Goal: Task Accomplishment & Management: Complete application form

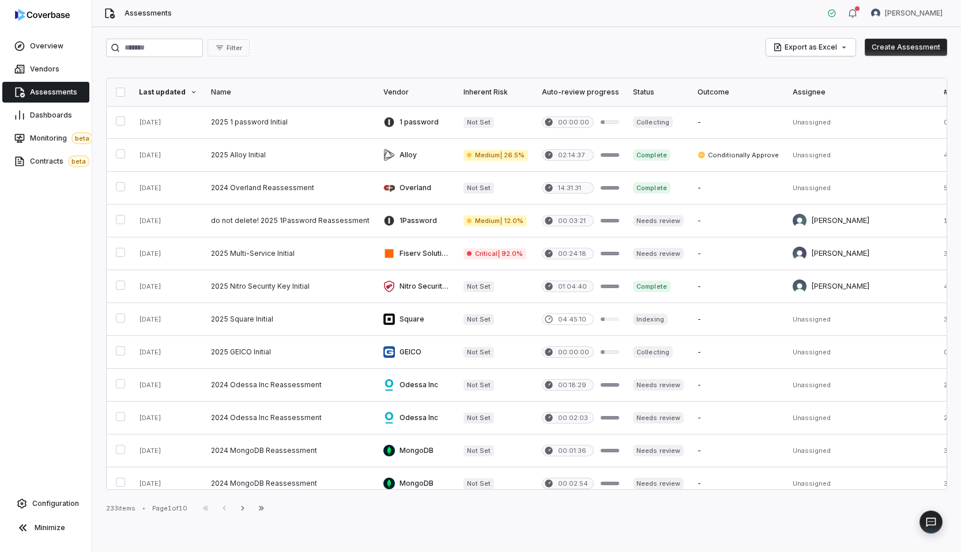
click at [330, 60] on div "Filter Export as Excel Create Assessment Last updated Name Vendor Inherent Risk…" at bounding box center [526, 289] width 869 height 525
click at [45, 494] on link "Configuration" at bounding box center [46, 503] width 82 height 21
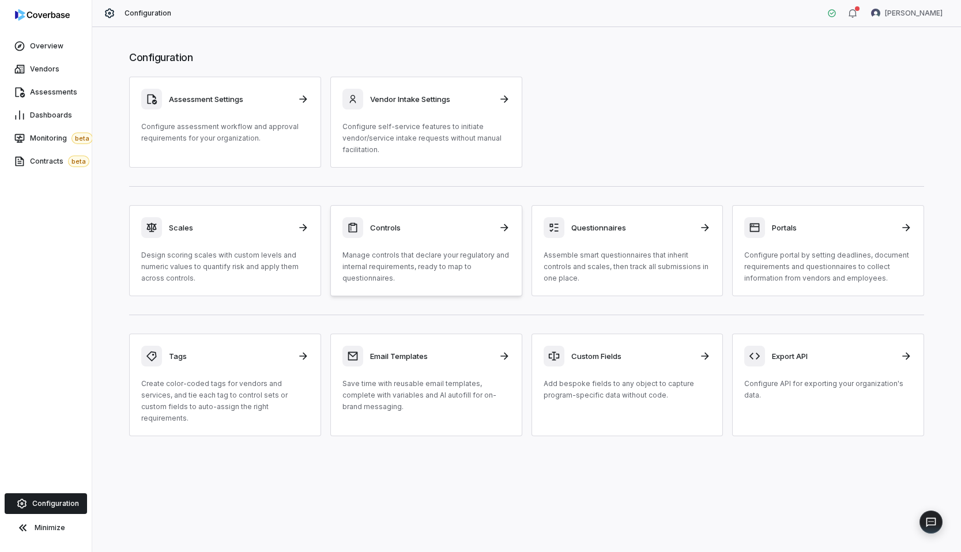
click at [411, 247] on div "Controls Manage controls that declare your regulatory and internal requirements…" at bounding box center [426, 250] width 168 height 67
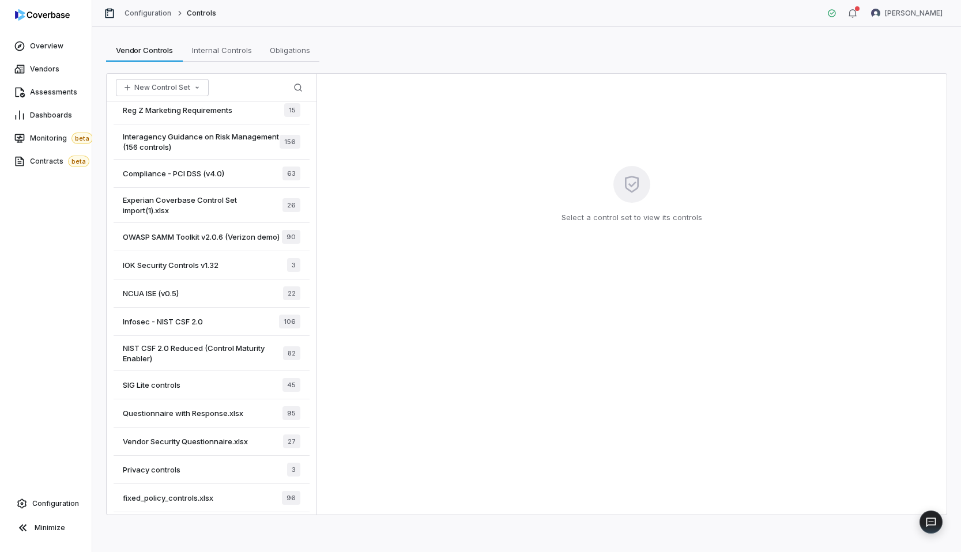
scroll to position [612, 0]
click at [216, 266] on div "IOK Security Controls v1.32 3" at bounding box center [212, 265] width 196 height 28
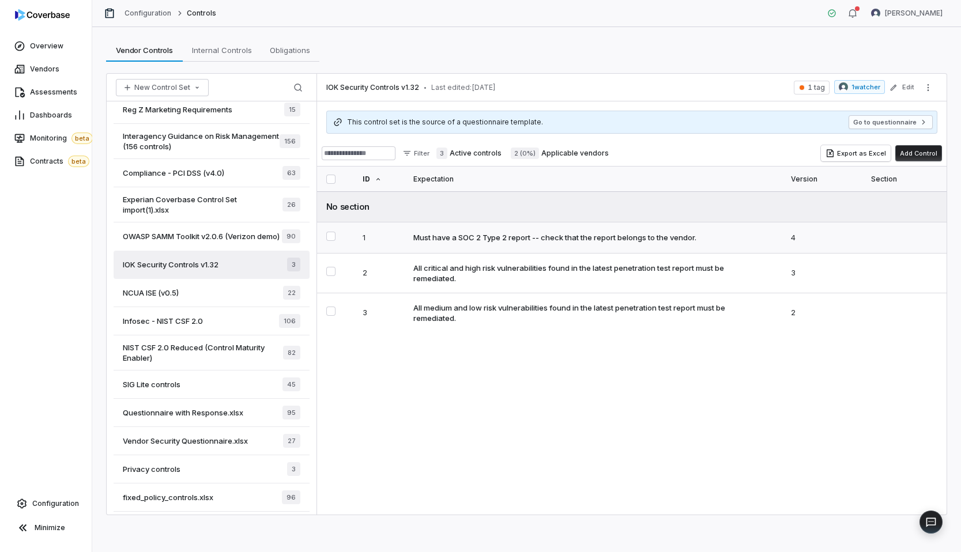
click at [629, 235] on div "Must have a SOC 2 Type 2 report -- check that the report belongs to the vendor." at bounding box center [554, 237] width 283 height 10
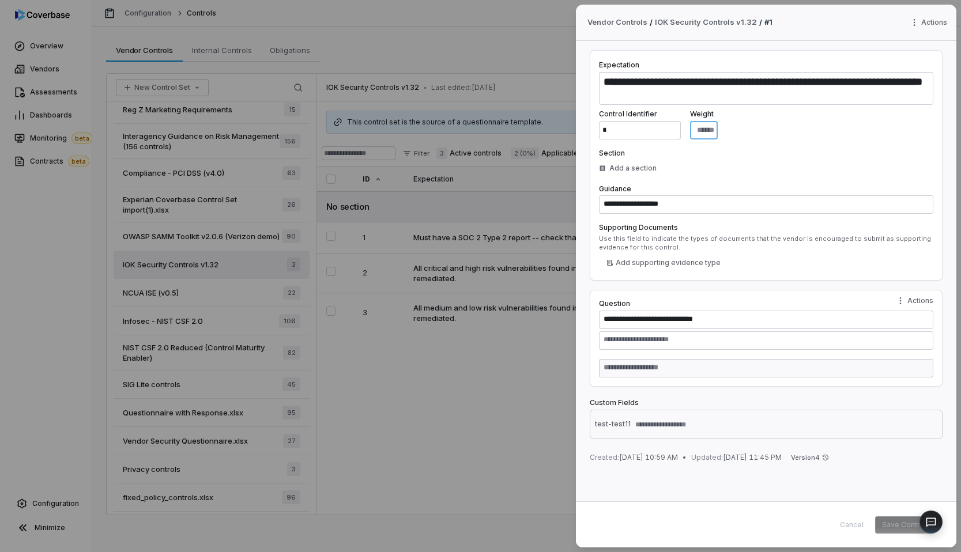
click at [717, 130] on input "*" at bounding box center [704, 130] width 28 height 18
type textarea "*"
type input "*"
type textarea "*"
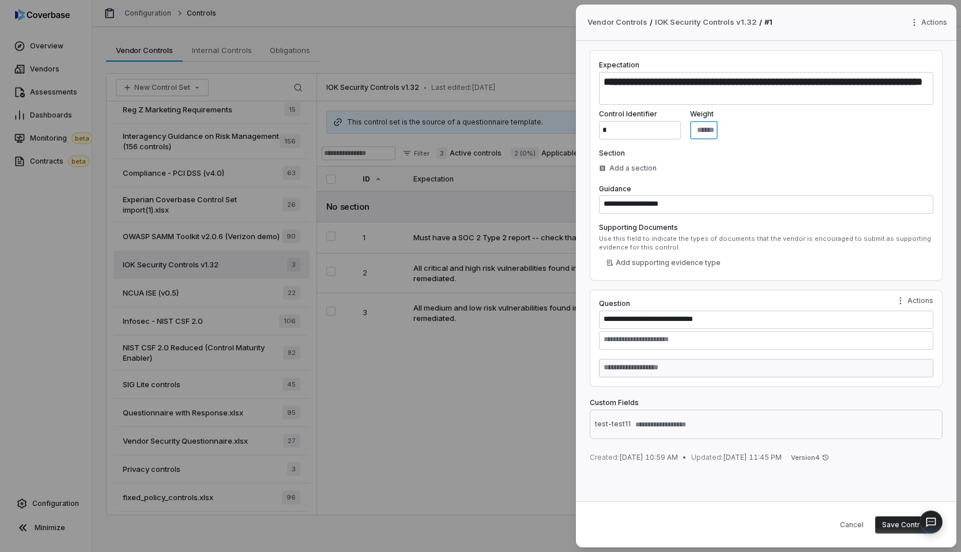
type input "*"
click at [902, 526] on button "Save Control" at bounding box center [904, 524] width 58 height 17
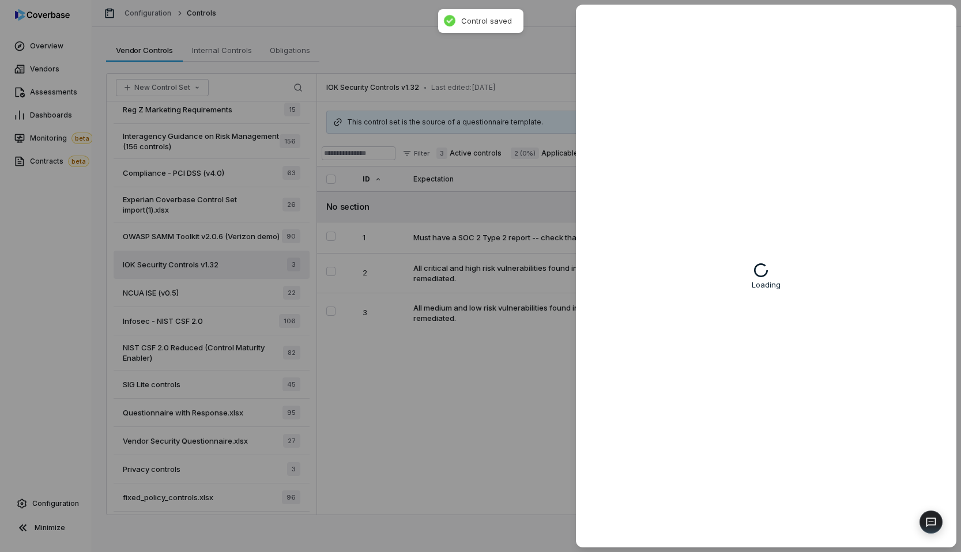
type textarea "*"
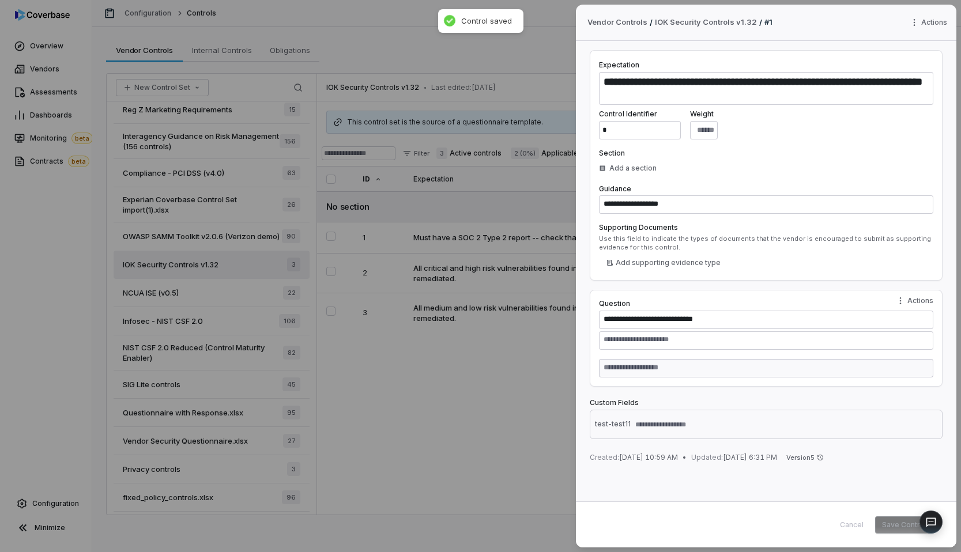
click at [60, 88] on div "**********" at bounding box center [480, 276] width 961 height 552
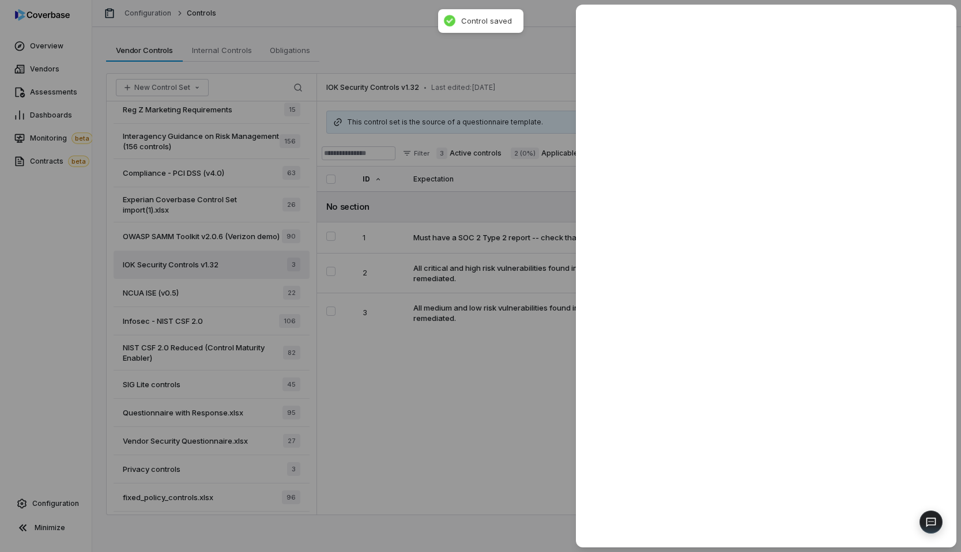
click at [60, 88] on span "Assessments" at bounding box center [53, 92] width 47 height 9
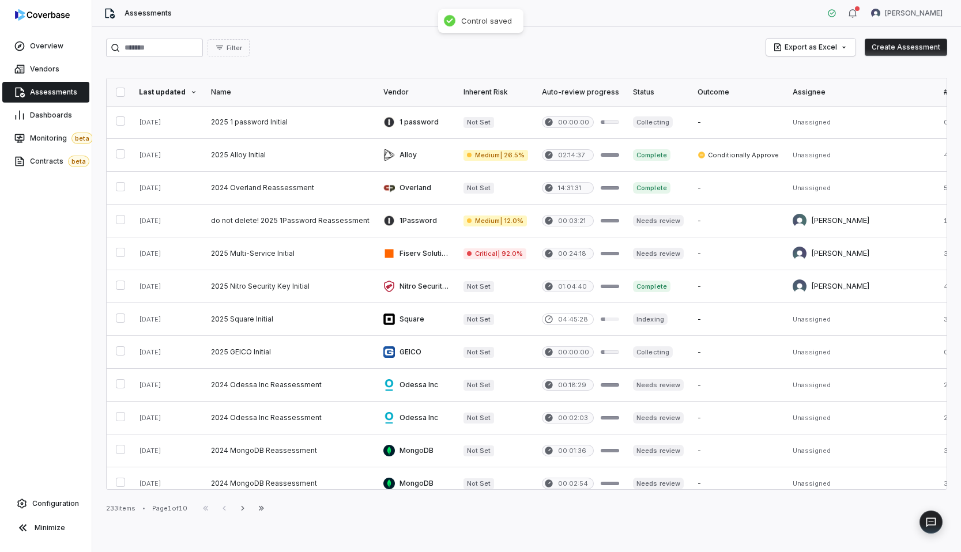
click at [55, 80] on div "Vendors" at bounding box center [46, 69] width 92 height 23
click at [899, 52] on button "Create Assessment" at bounding box center [905, 47] width 82 height 17
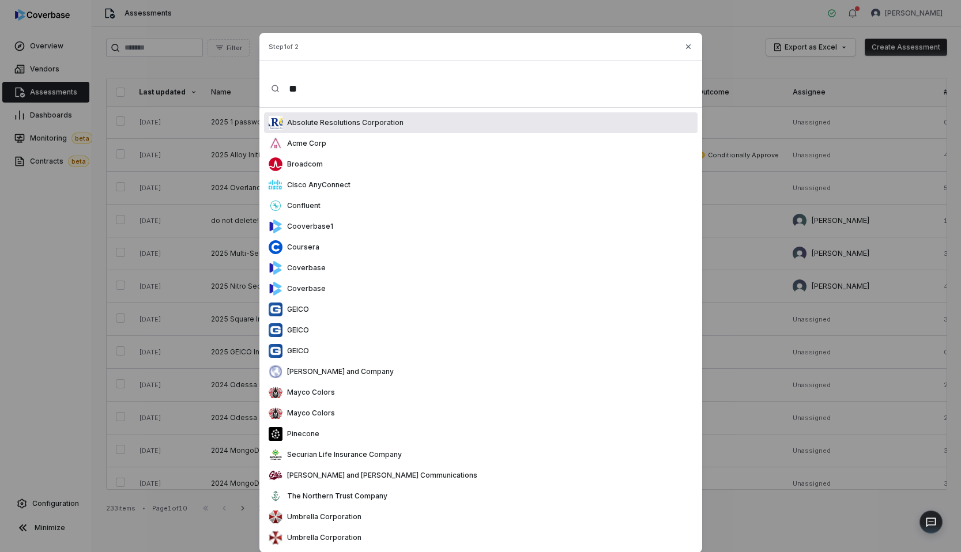
type input "***"
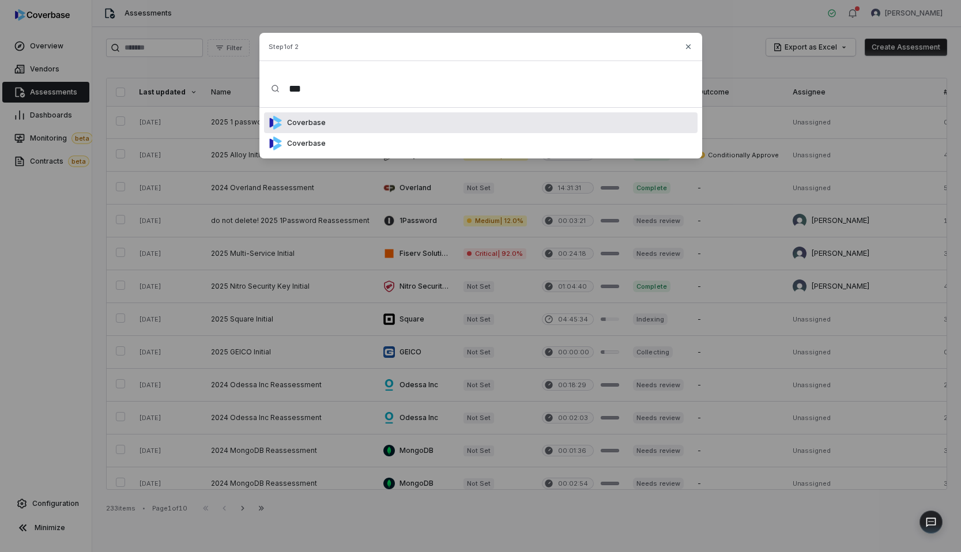
click at [481, 116] on div "Coverbase" at bounding box center [480, 122] width 433 height 21
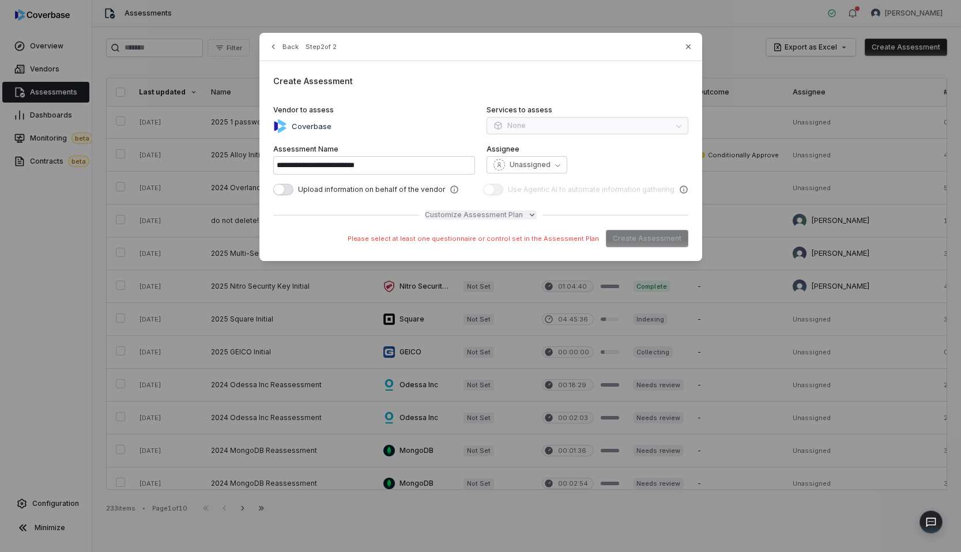
click at [511, 216] on span "Customize Assessment Plan" at bounding box center [474, 214] width 98 height 9
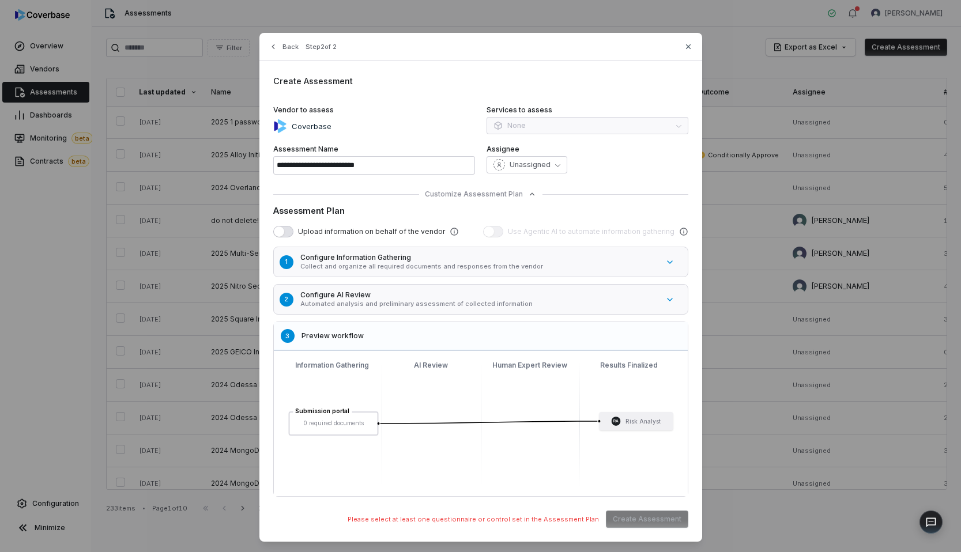
click at [441, 272] on button "1 Configure Information Gathering Collect and organize all required documents a…" at bounding box center [486, 262] width 432 height 36
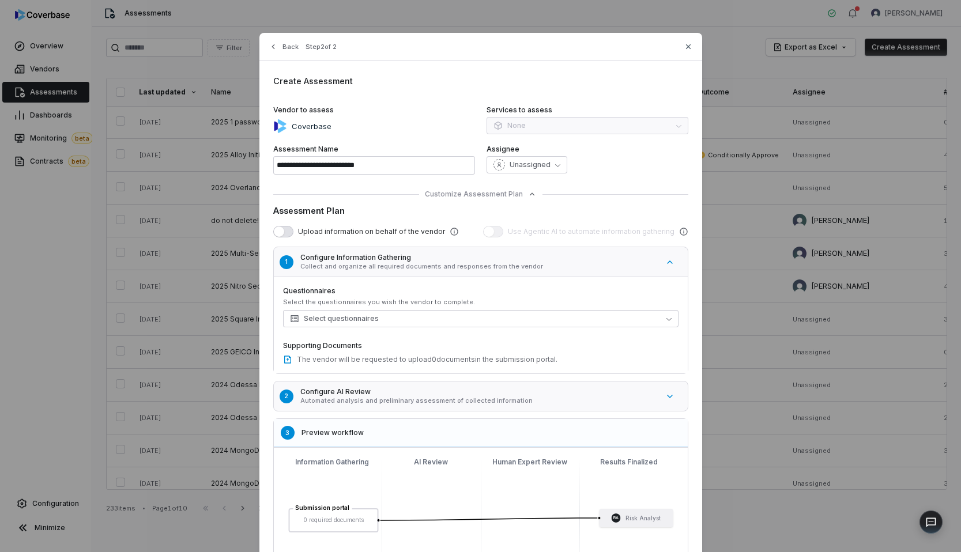
click at [441, 272] on button "1 Configure Information Gathering Collect and organize all required documents a…" at bounding box center [486, 262] width 432 height 36
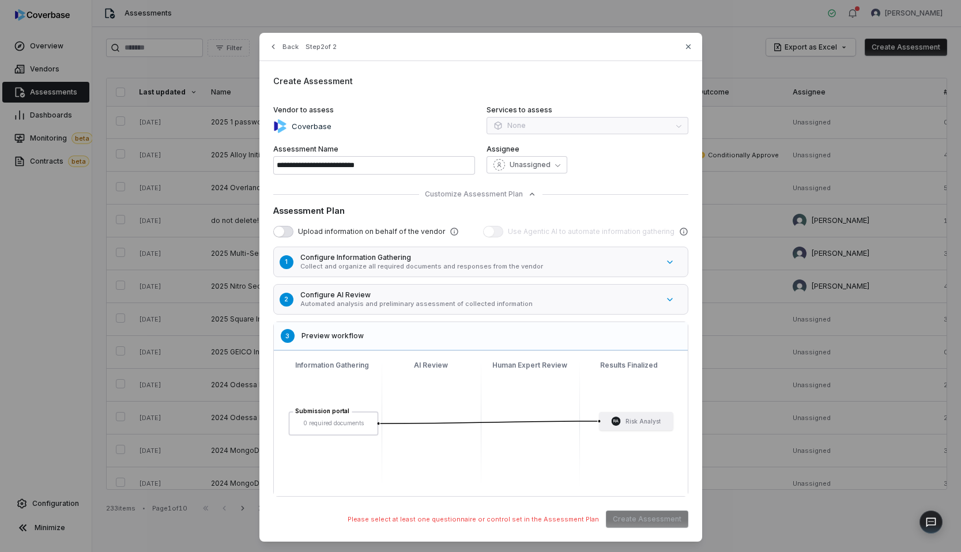
click at [419, 300] on p "Automated analysis and preliminary assessment of collected information" at bounding box center [479, 304] width 358 height 9
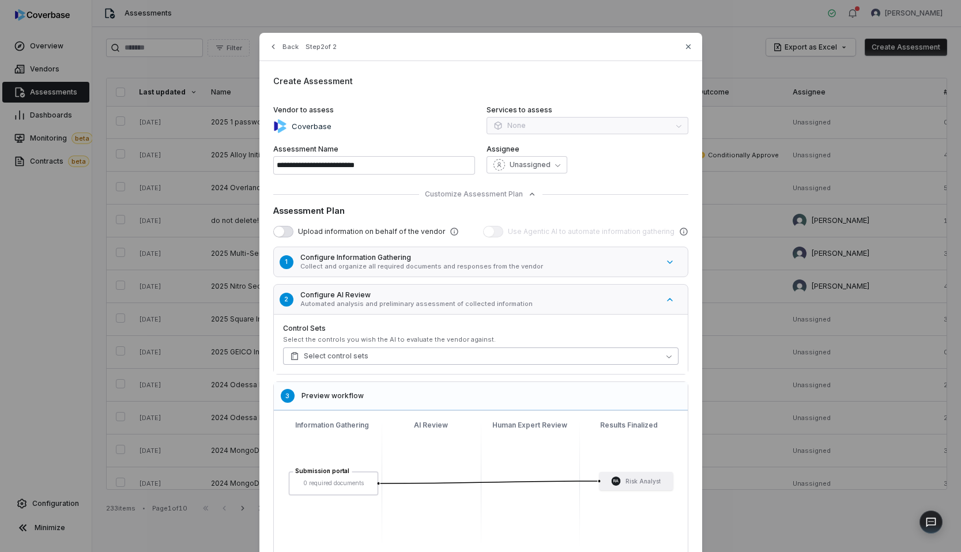
click at [411, 357] on button "Select control sets" at bounding box center [480, 356] width 395 height 17
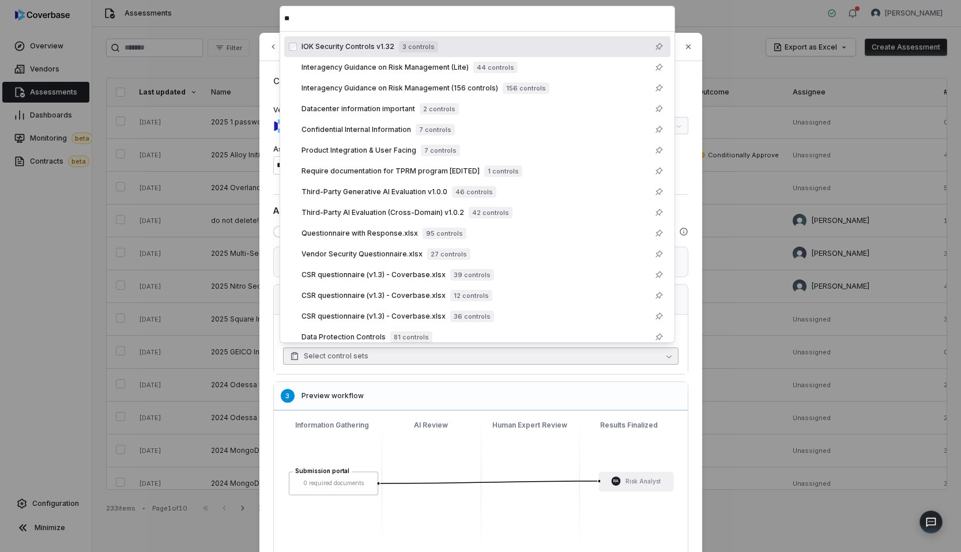
scroll to position [9, 0]
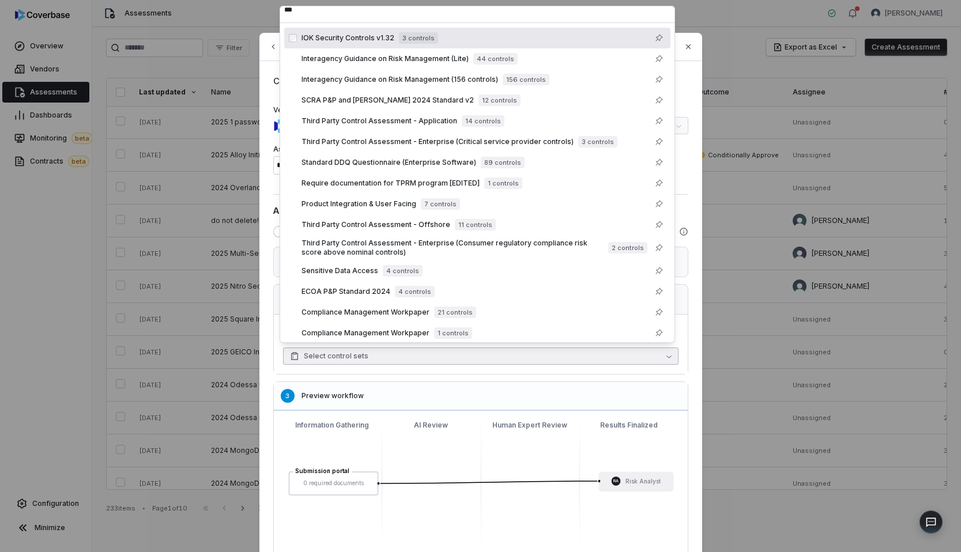
type input "***"
click at [547, 43] on div "IOK Security Controls v1.32 3 controls" at bounding box center [483, 38] width 364 height 14
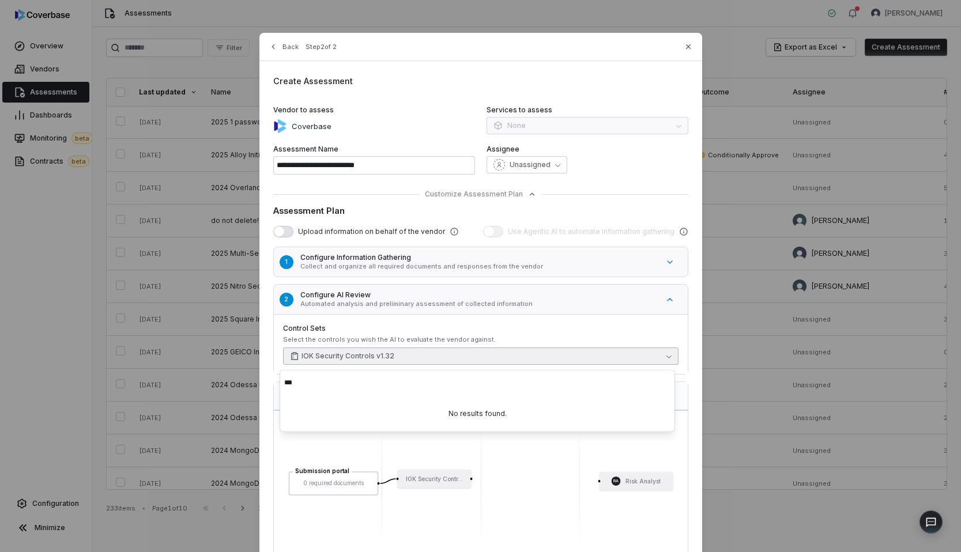
scroll to position [0, 0]
click at [605, 217] on div "Assessment Plan Upload information on behalf of the vendor Use Agentic AI to au…" at bounding box center [480, 381] width 415 height 352
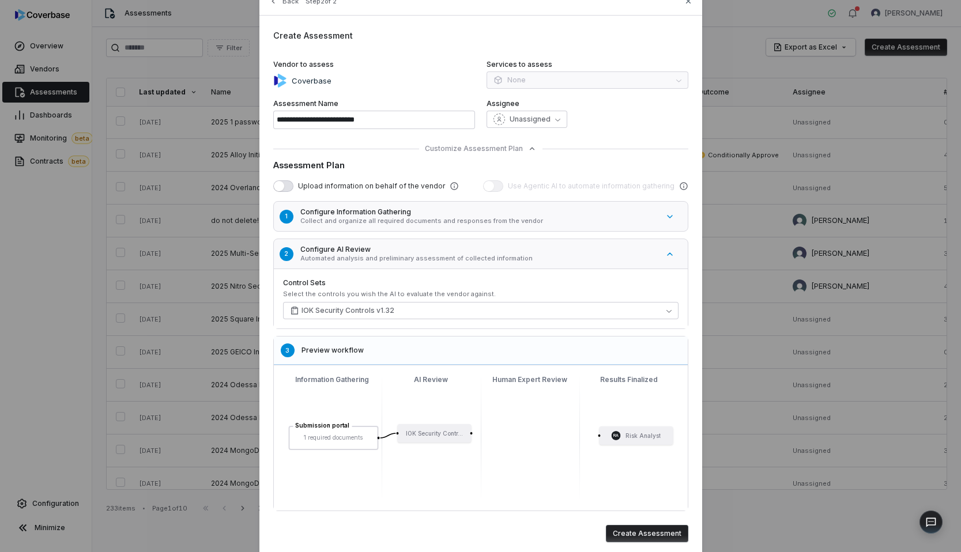
scroll to position [89, 0]
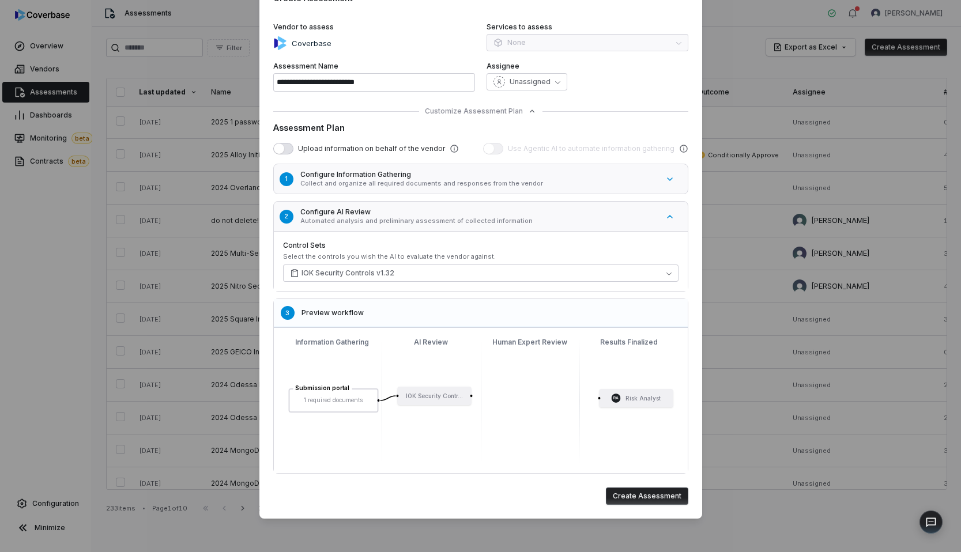
click at [639, 481] on div "**********" at bounding box center [480, 234] width 443 height 569
click at [635, 489] on button "Create Assessment" at bounding box center [647, 496] width 82 height 17
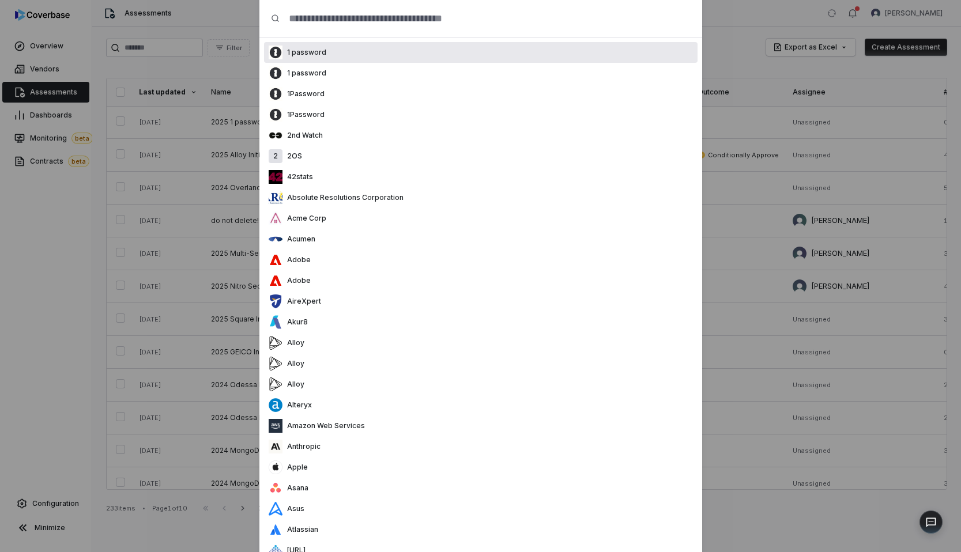
scroll to position [0, 0]
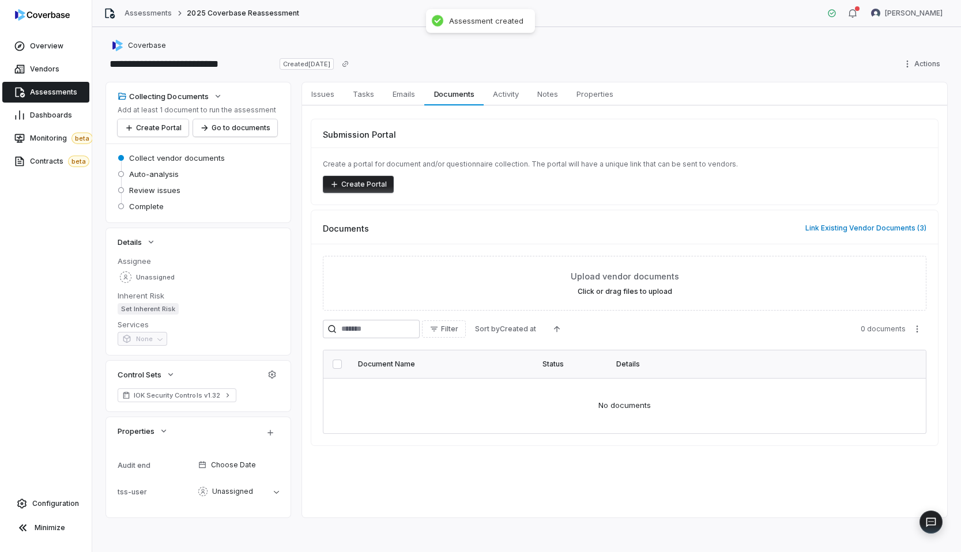
click at [363, 184] on button "Create Portal" at bounding box center [358, 184] width 71 height 17
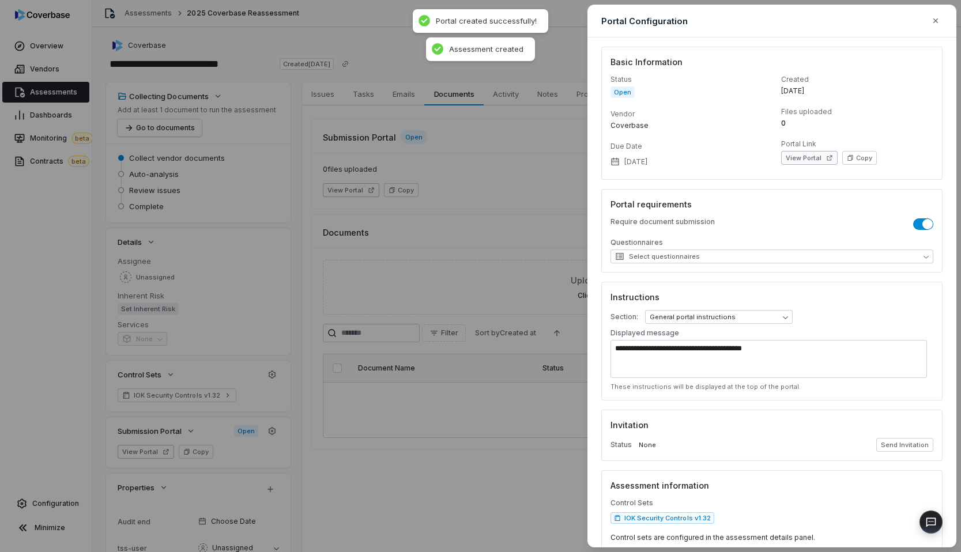
click at [798, 156] on button "View Portal" at bounding box center [809, 158] width 56 height 14
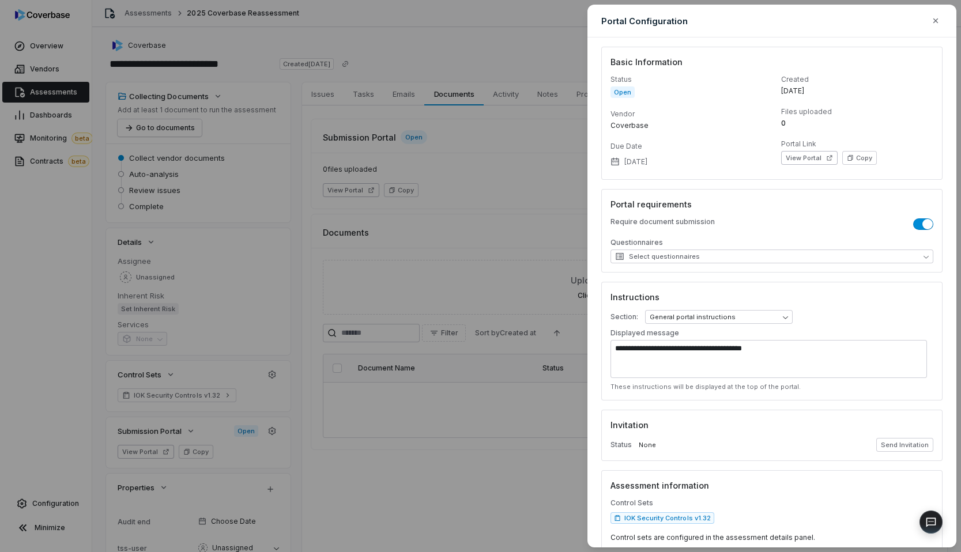
click at [425, 36] on div "**********" at bounding box center [480, 276] width 961 height 552
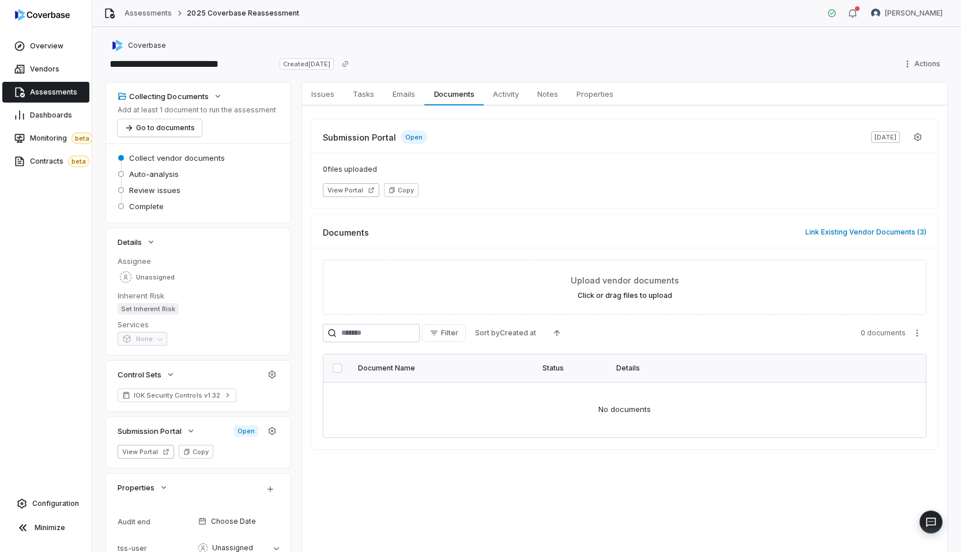
click at [59, 86] on link "Assessments" at bounding box center [45, 92] width 87 height 21
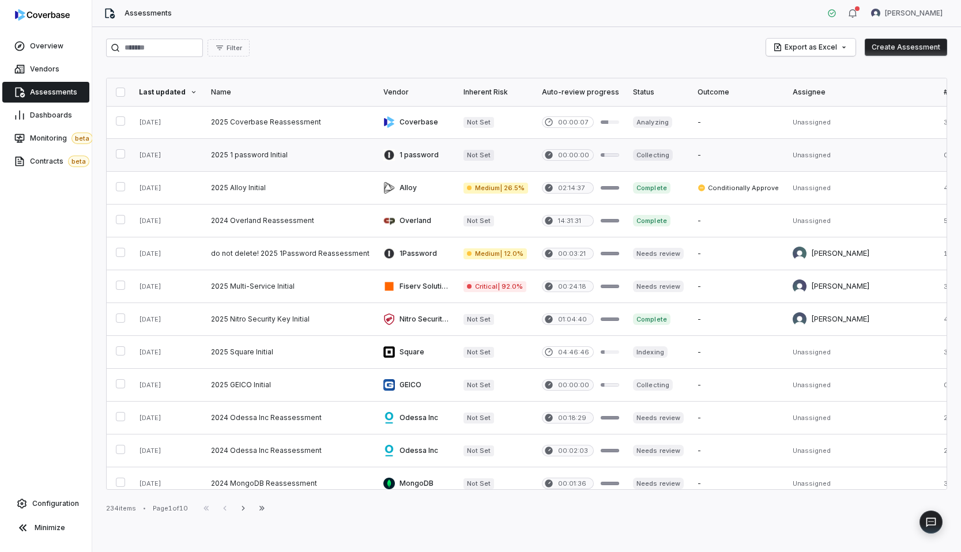
click at [293, 141] on link at bounding box center [290, 155] width 172 height 32
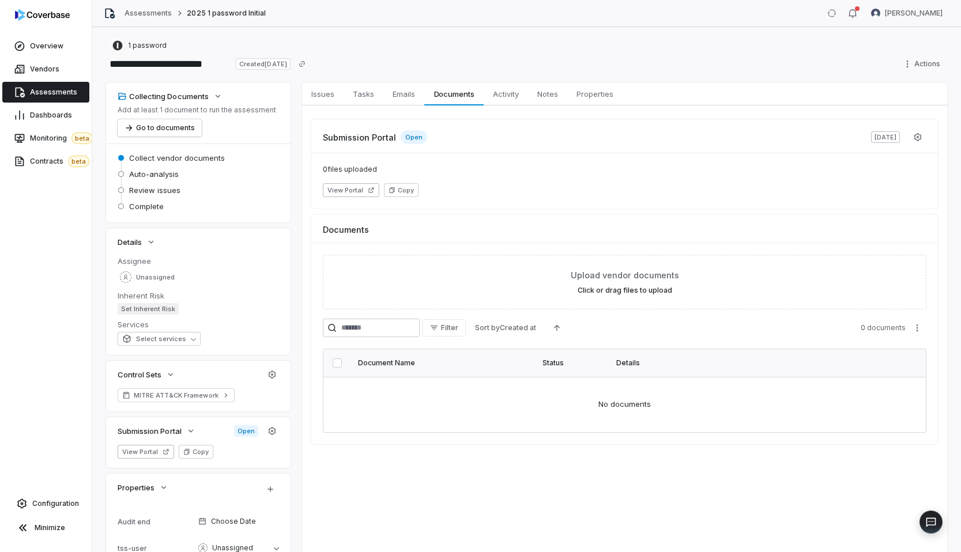
click at [293, 141] on div "Collecting Documents Add at least 1 document to run the assessment Go to docume…" at bounding box center [526, 328] width 841 height 492
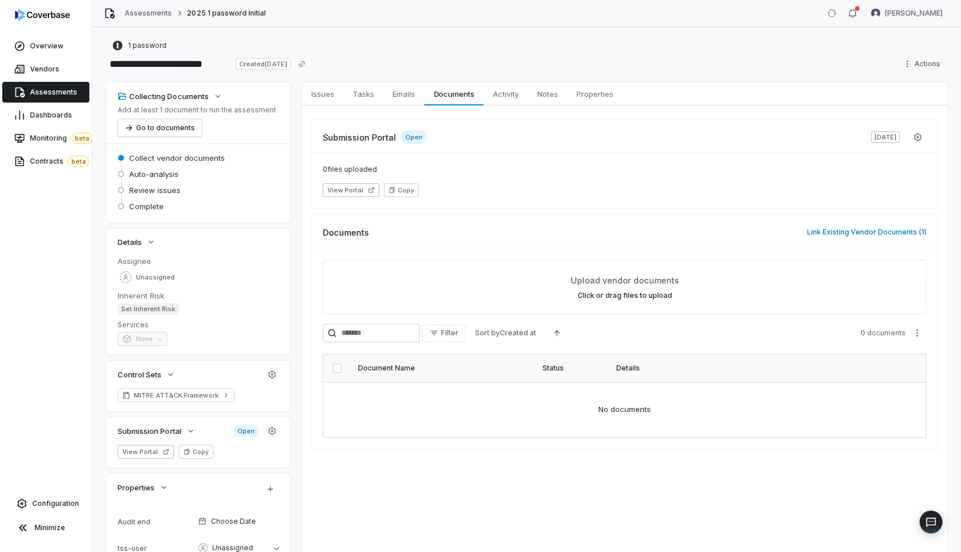
click at [54, 90] on span "Assessments" at bounding box center [53, 92] width 47 height 9
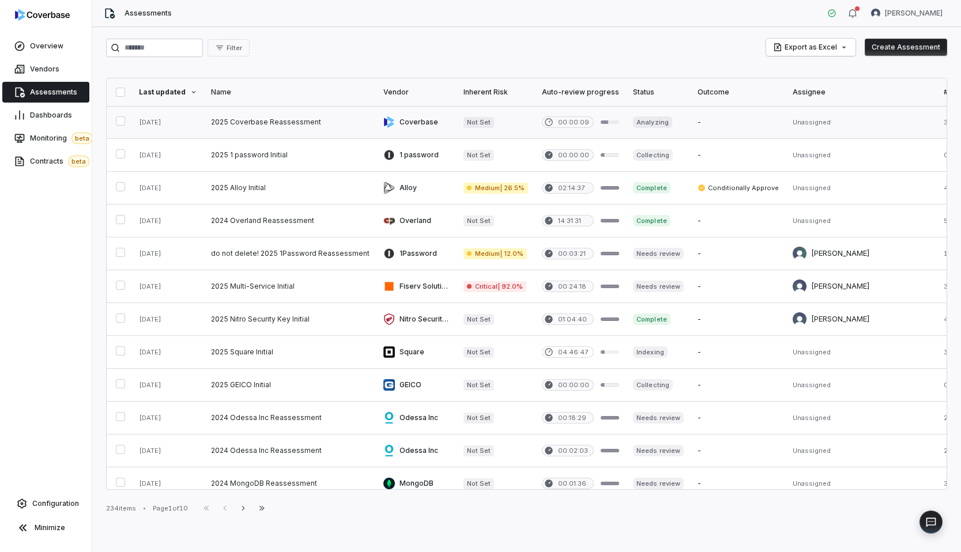
click at [297, 128] on link at bounding box center [290, 122] width 172 height 32
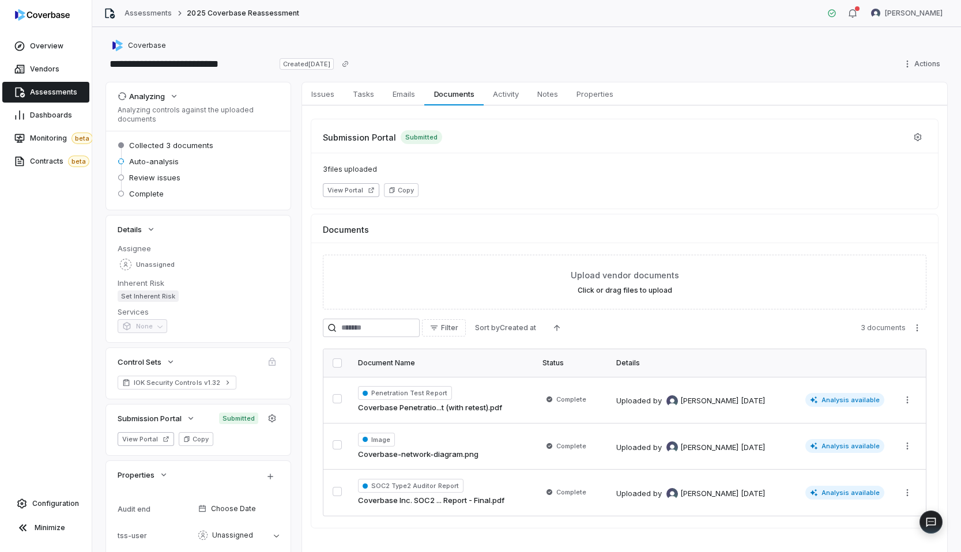
click at [52, 58] on div "Vendors" at bounding box center [46, 69] width 92 height 23
click at [46, 65] on span "Vendors" at bounding box center [44, 69] width 29 height 9
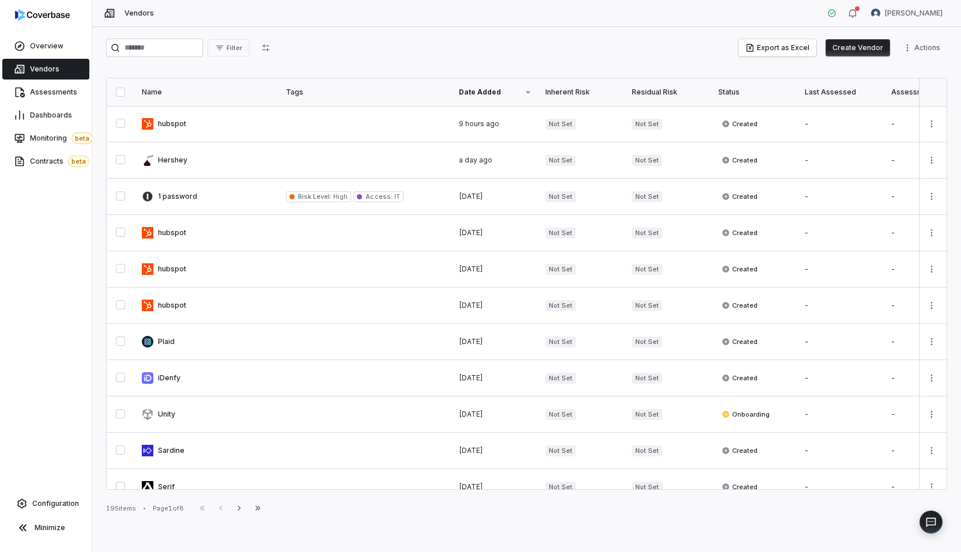
click at [860, 43] on button "Create Vendor" at bounding box center [857, 47] width 65 height 17
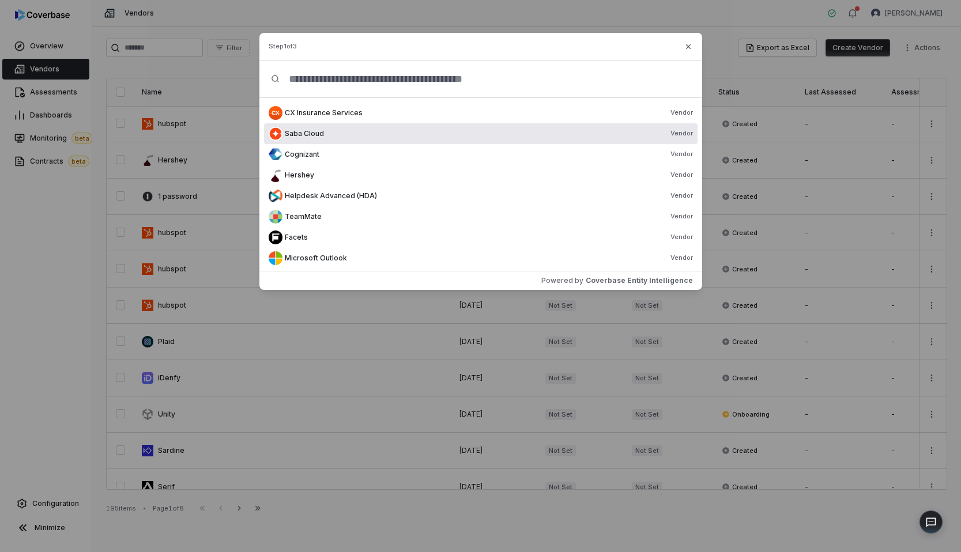
click at [422, 144] on div "Saba Cloud Vendor" at bounding box center [480, 133] width 433 height 21
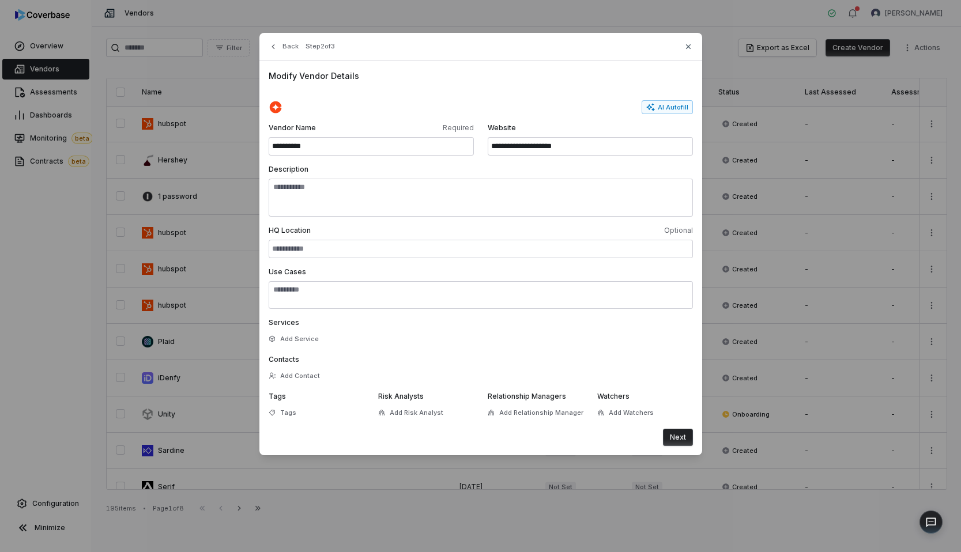
click at [669, 432] on button "Next" at bounding box center [678, 437] width 30 height 17
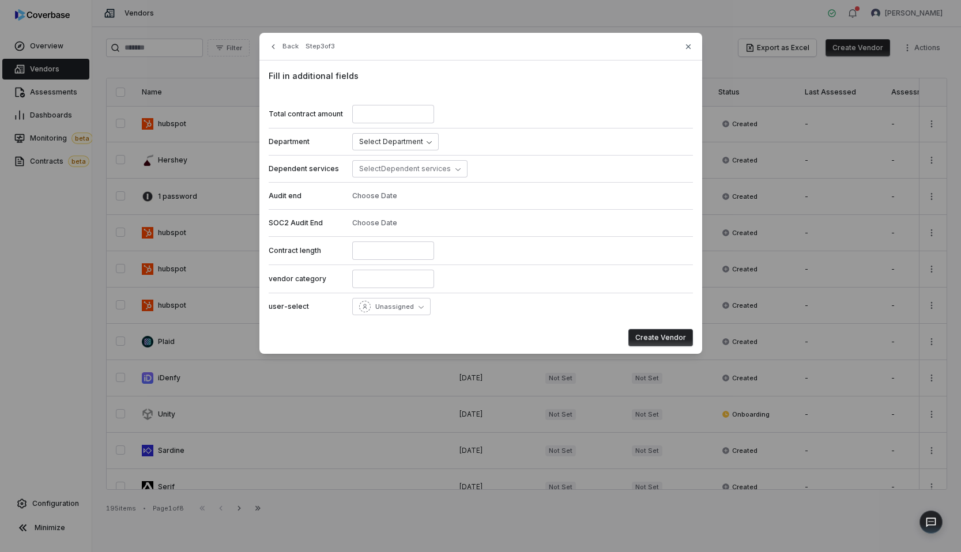
click at [662, 327] on div "Fill in additional fields Total contract amount Department Select Department De…" at bounding box center [480, 208] width 443 height 295
click at [654, 335] on button "Create Vendor" at bounding box center [660, 337] width 65 height 17
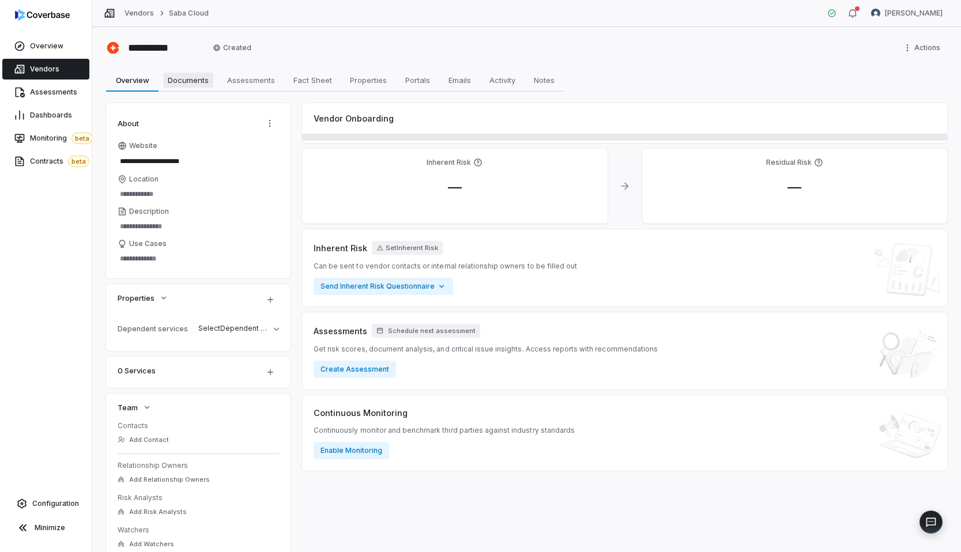
click at [193, 73] on span "Documents" at bounding box center [188, 80] width 50 height 15
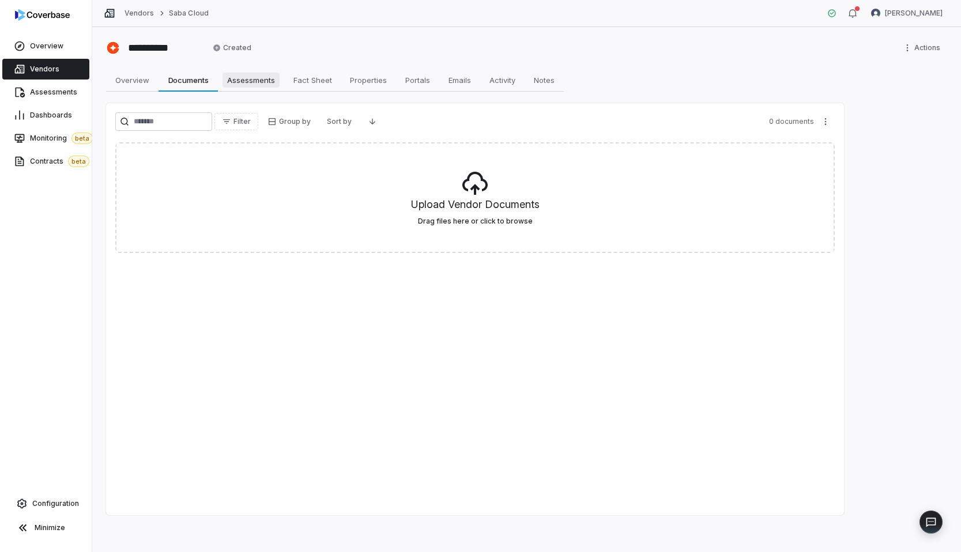
click at [253, 74] on span "Assessments" at bounding box center [250, 80] width 57 height 15
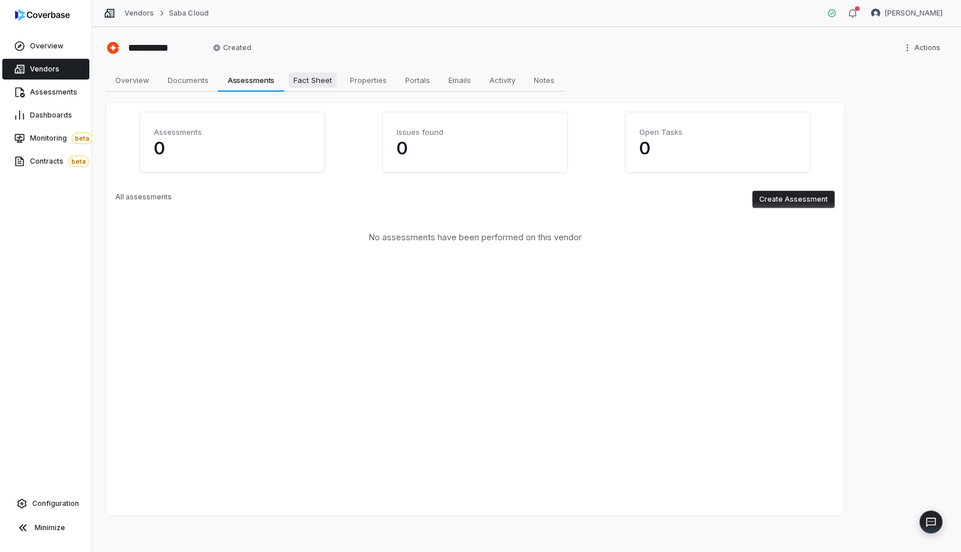
click at [290, 80] on span "Fact Sheet" at bounding box center [313, 80] width 48 height 15
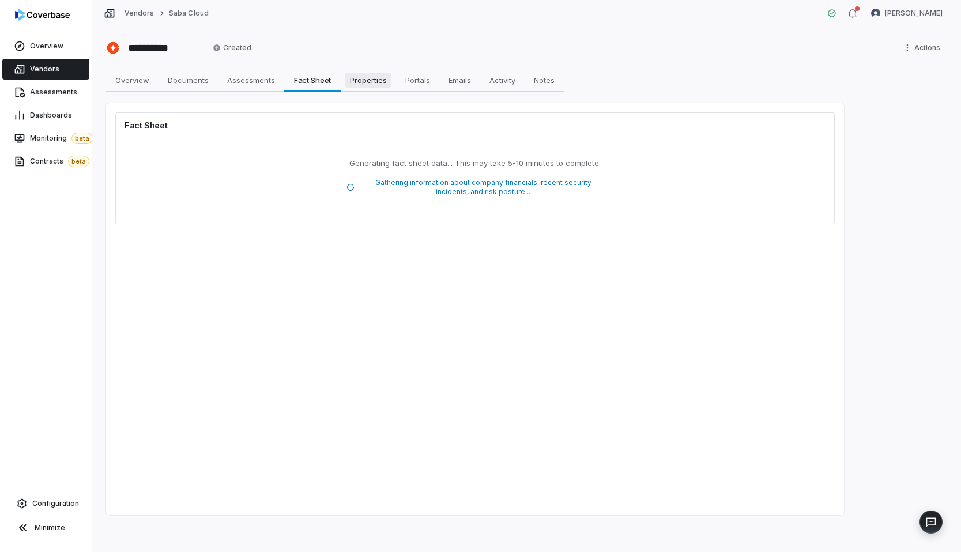
click at [365, 82] on span "Properties" at bounding box center [368, 80] width 46 height 15
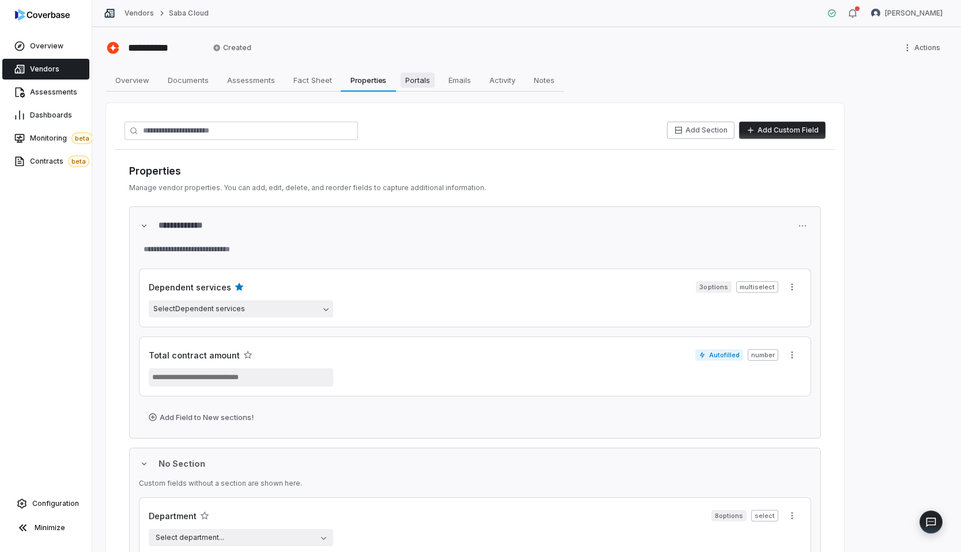
click at [413, 83] on span "Portals" at bounding box center [418, 80] width 34 height 15
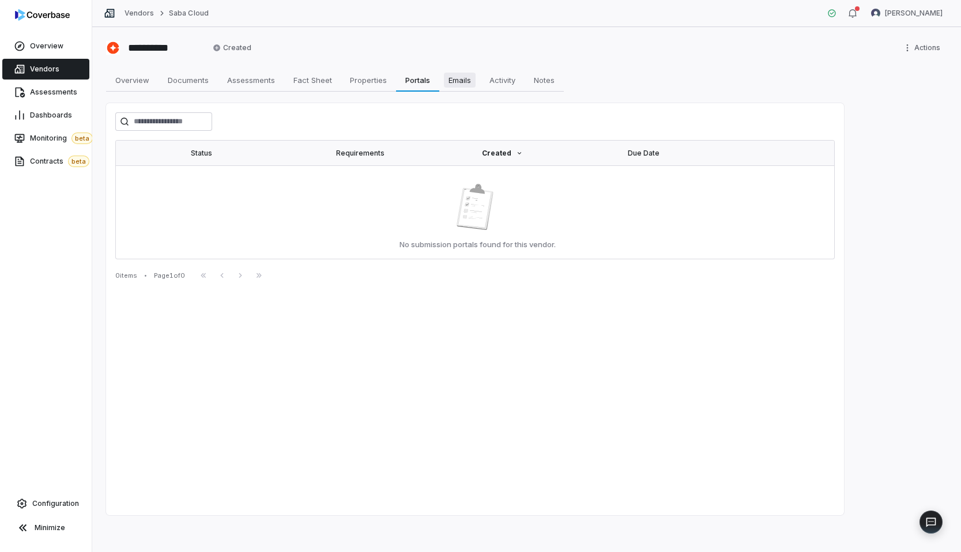
click at [471, 82] on span "Emails" at bounding box center [460, 80] width 32 height 15
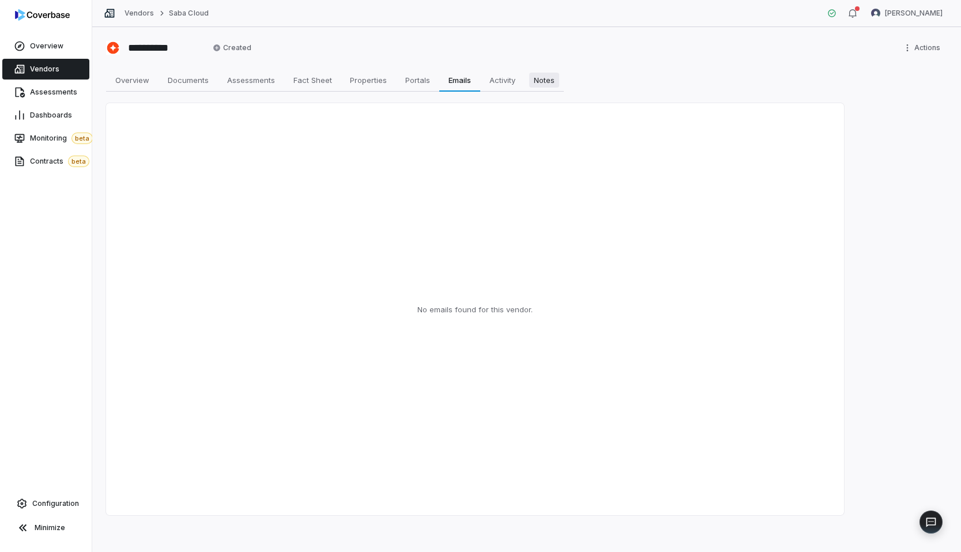
click at [540, 76] on span "Notes" at bounding box center [544, 80] width 30 height 15
click at [932, 46] on html "**********" at bounding box center [480, 276] width 961 height 552
click at [913, 100] on div "Merge Vendor Delete" at bounding box center [905, 82] width 83 height 46
click at [905, 96] on div "Delete" at bounding box center [906, 91] width 74 height 18
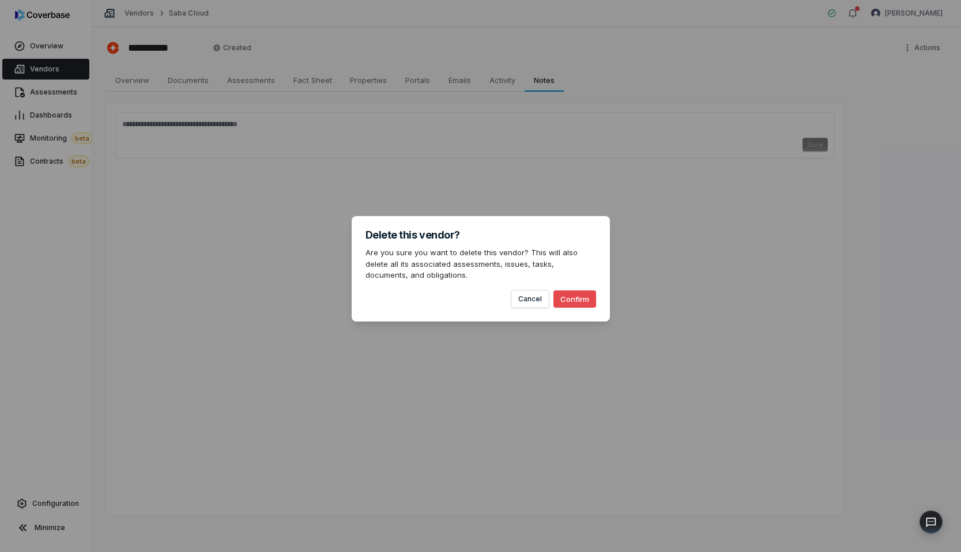
click at [590, 299] on button "Confirm" at bounding box center [574, 298] width 43 height 17
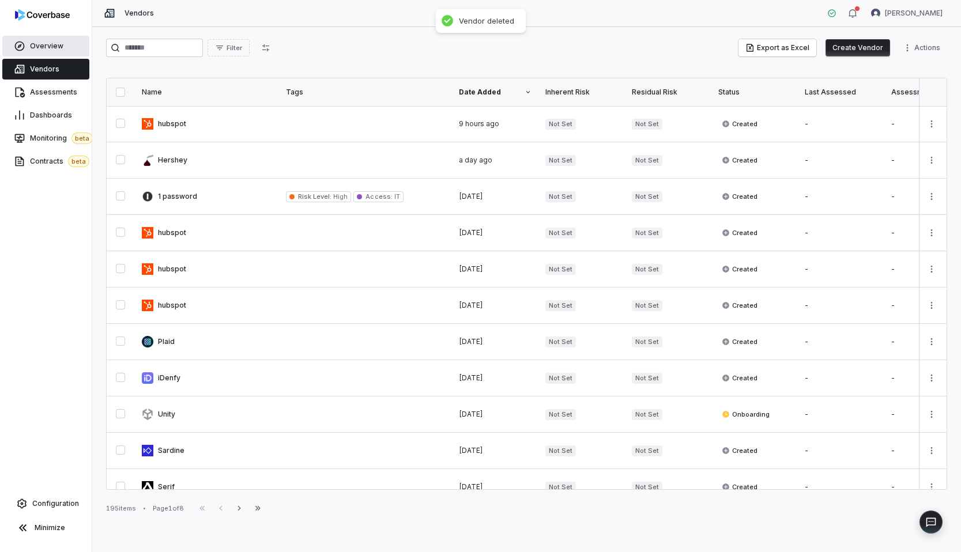
click at [37, 43] on span "Overview" at bounding box center [46, 45] width 33 height 9
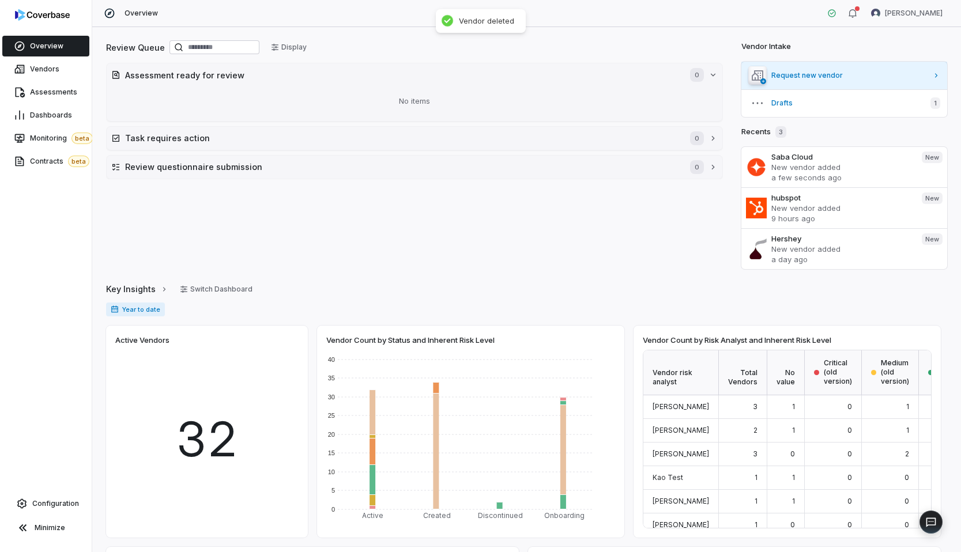
click at [848, 70] on link "Request new vendor" at bounding box center [844, 76] width 206 height 28
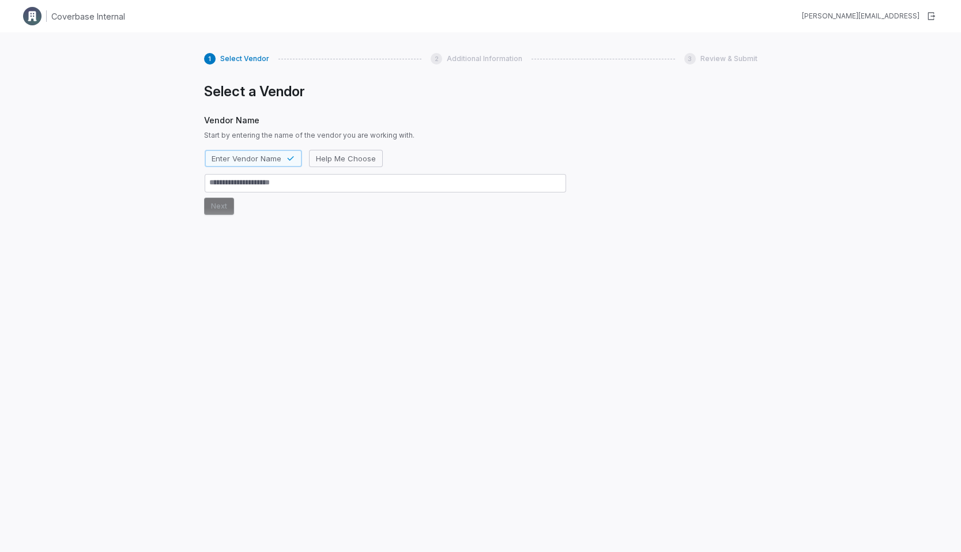
type textarea "*"
type textarea "**"
type textarea "*"
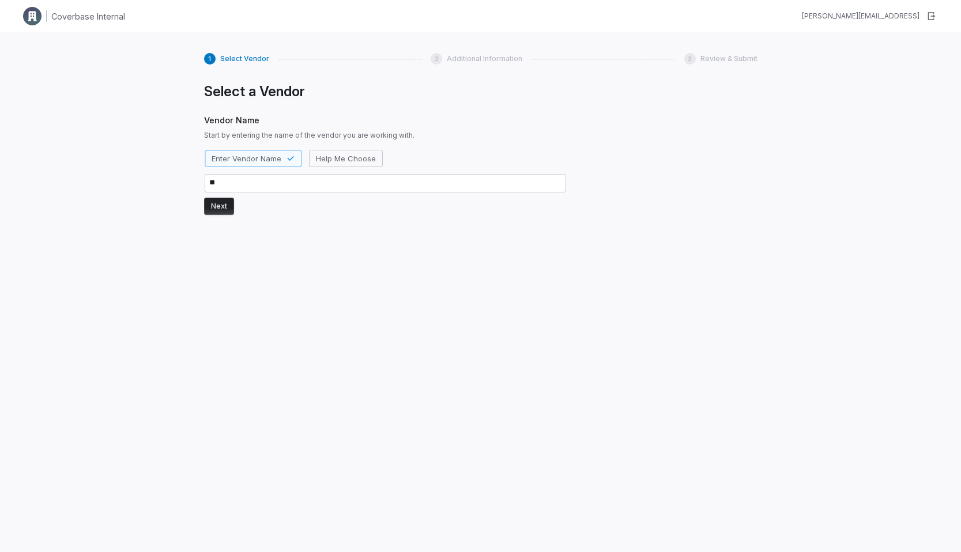
type textarea "***"
type textarea "*"
type textarea "****"
type textarea "*"
type textarea "*****"
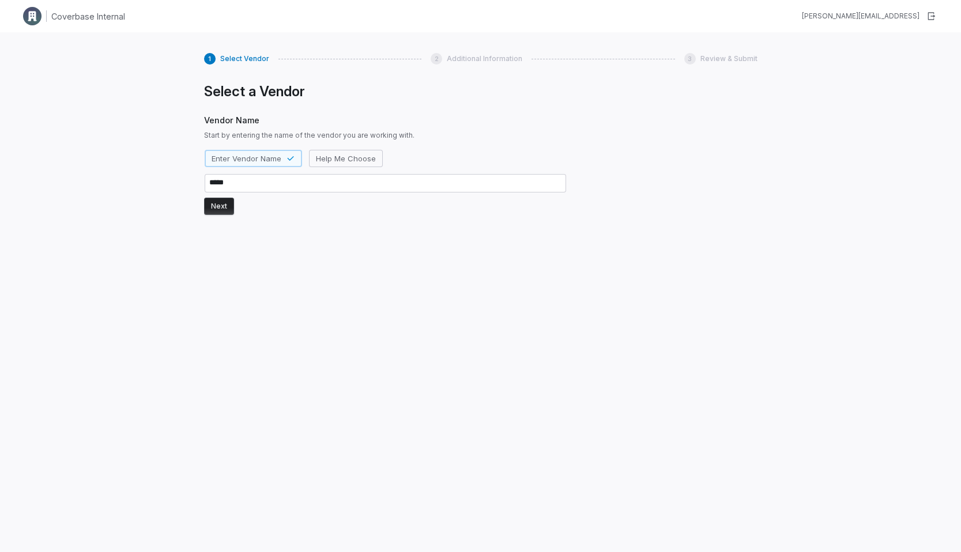
type textarea "*"
type textarea "*****"
type textarea "*"
type textarea "*****"
click at [225, 213] on button "Next" at bounding box center [219, 206] width 30 height 17
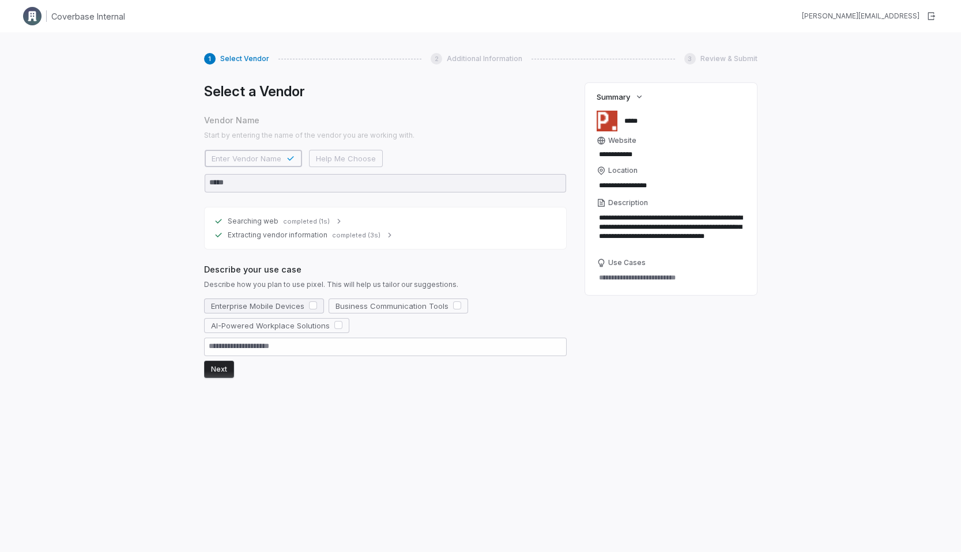
click at [284, 308] on span "Enterprise Mobile Devices" at bounding box center [257, 306] width 93 height 10
click at [221, 369] on button "Next" at bounding box center [219, 369] width 30 height 17
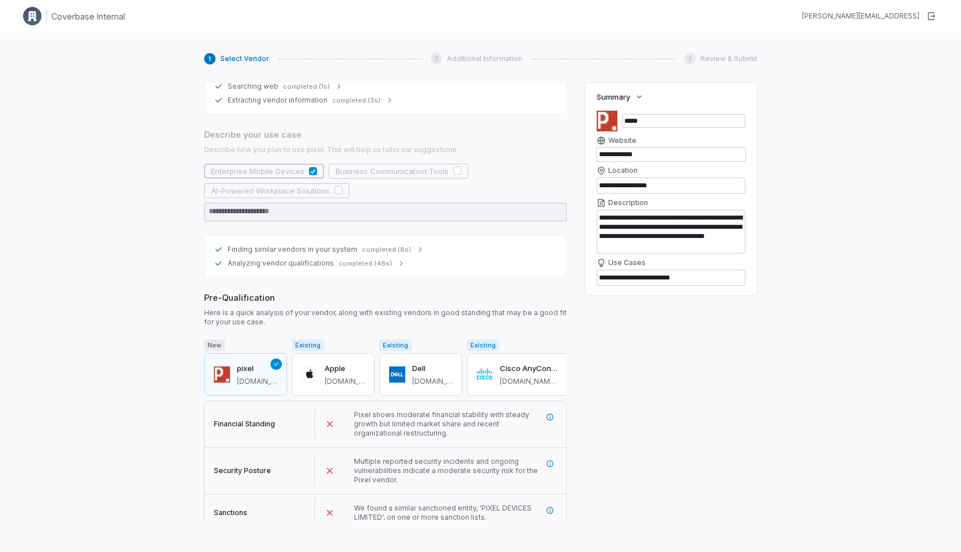
scroll to position [171, 0]
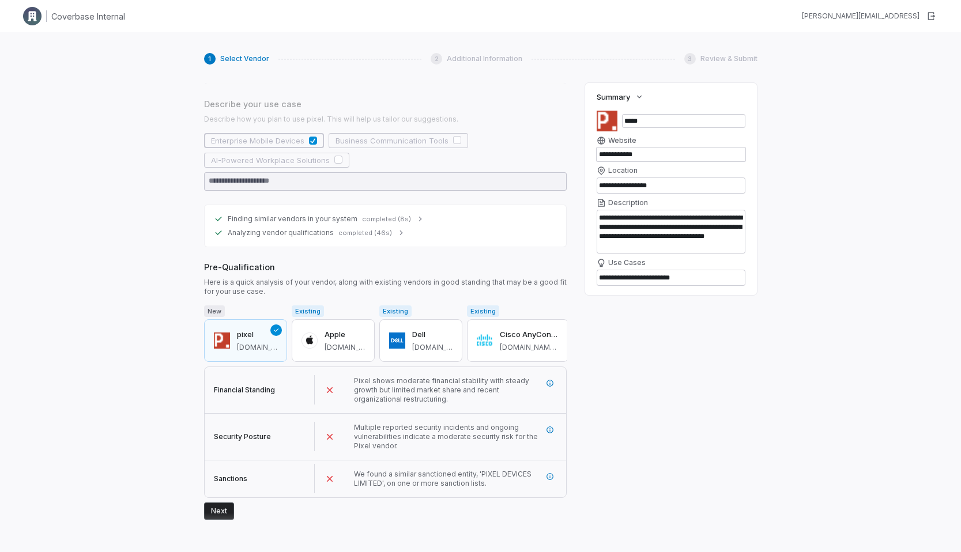
click at [214, 517] on button "Next" at bounding box center [219, 511] width 30 height 17
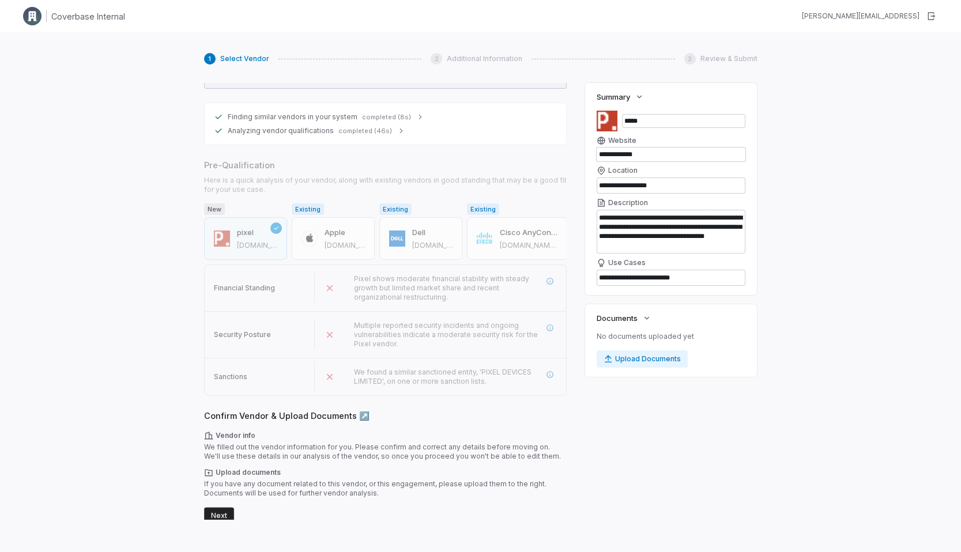
scroll to position [277, 0]
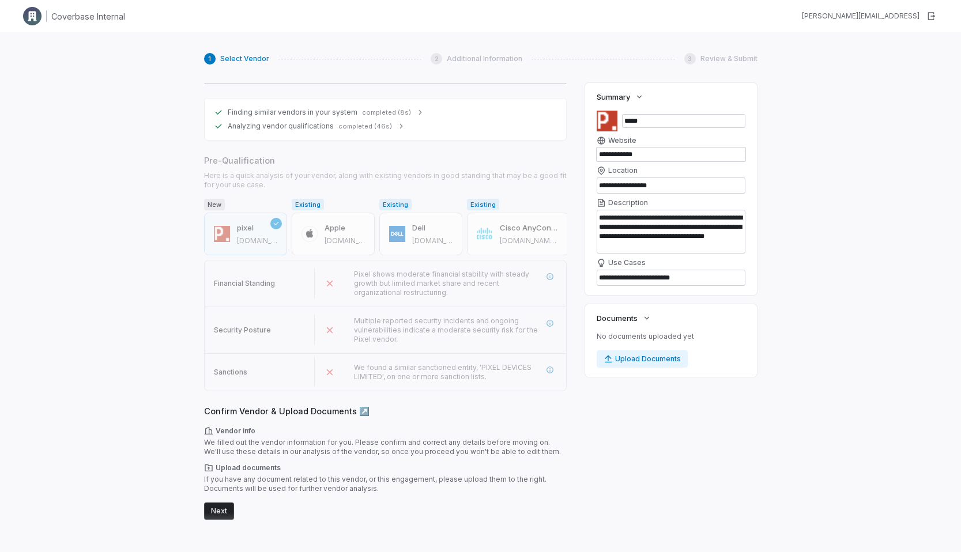
click at [223, 512] on button "Next" at bounding box center [219, 511] width 30 height 17
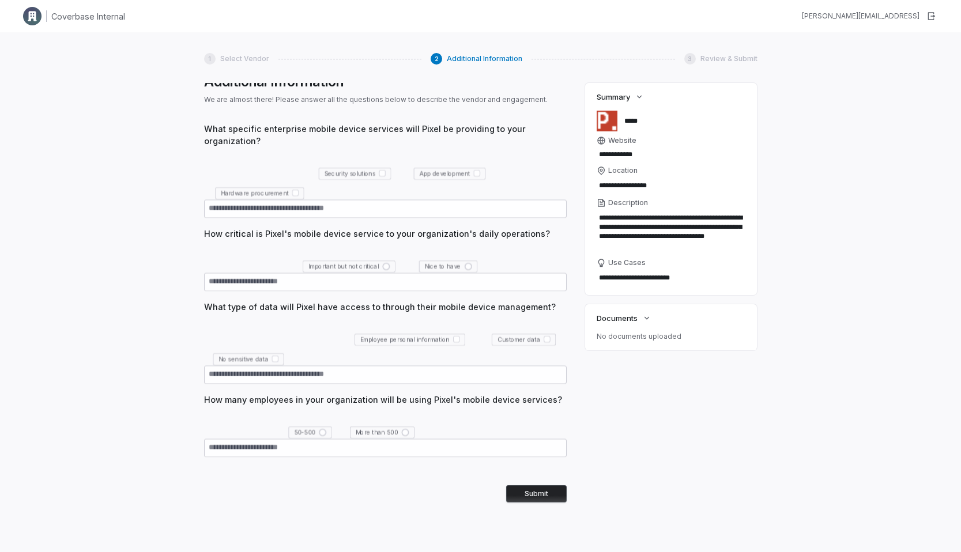
scroll to position [39, 0]
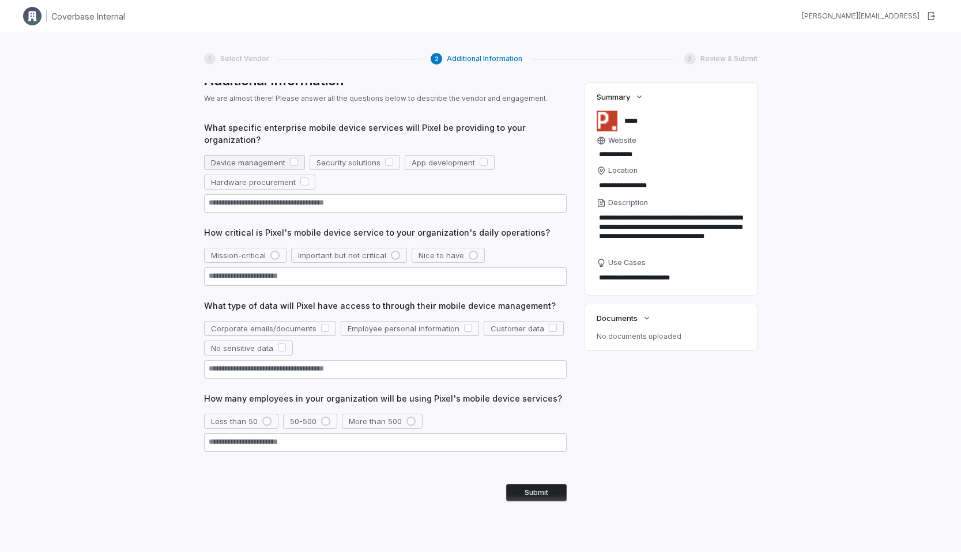
click at [251, 158] on span "Device management" at bounding box center [248, 162] width 74 height 10
click at [248, 263] on div "Mission-critical Important but not critical Nice to have" at bounding box center [385, 267] width 363 height 38
click at [260, 255] on span "Mission-critical" at bounding box center [238, 255] width 55 height 10
click at [526, 484] on button "Submit" at bounding box center [536, 492] width 61 height 17
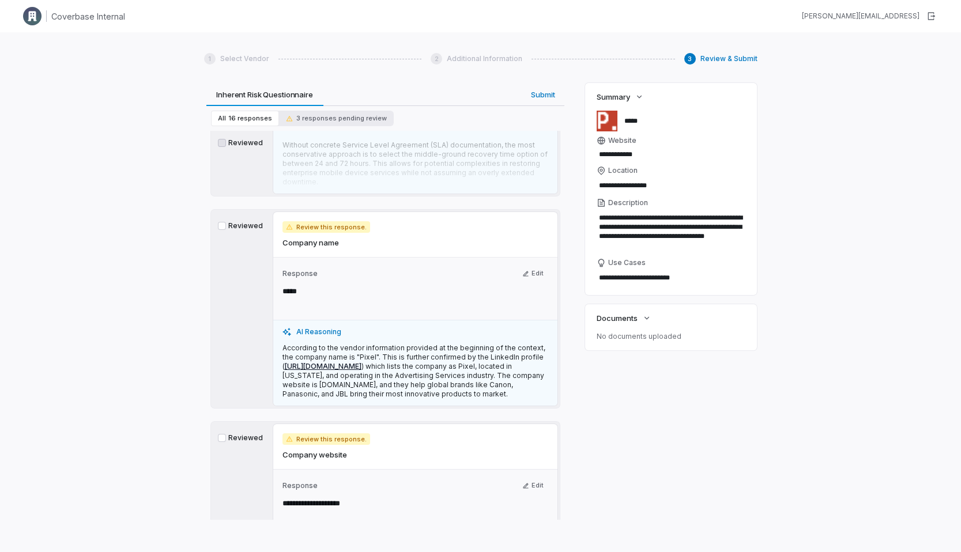
scroll to position [262, 0]
click at [251, 222] on label "Reviewed" at bounding box center [241, 225] width 46 height 9
click at [226, 222] on button "Reviewed" at bounding box center [222, 225] width 8 height 8
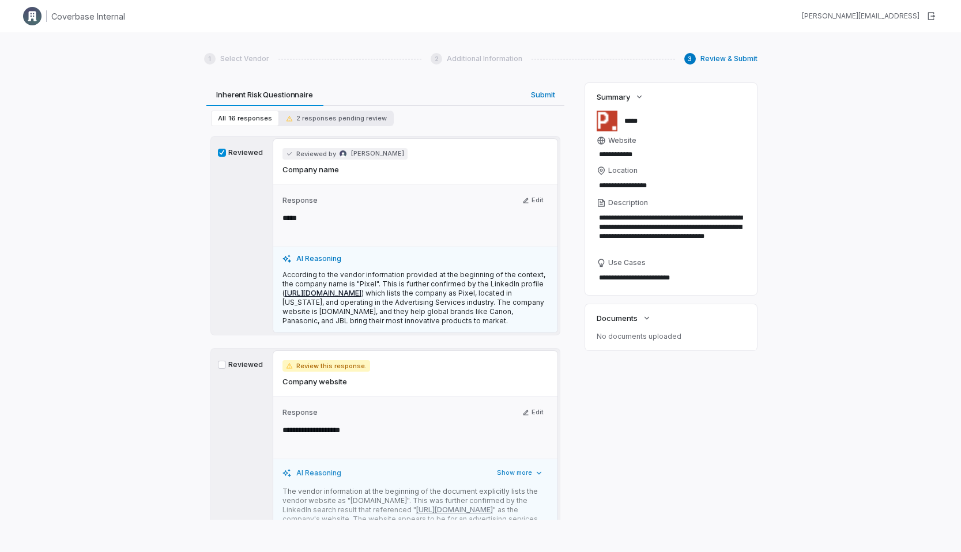
scroll to position [343, 0]
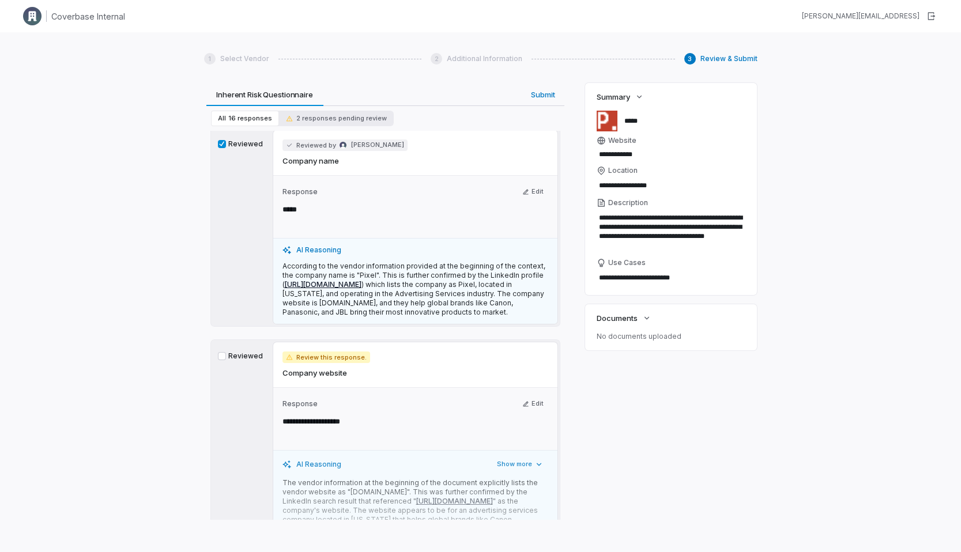
click at [240, 352] on label "Reviewed" at bounding box center [241, 356] width 46 height 9
click at [226, 352] on button "Reviewed" at bounding box center [222, 356] width 8 height 8
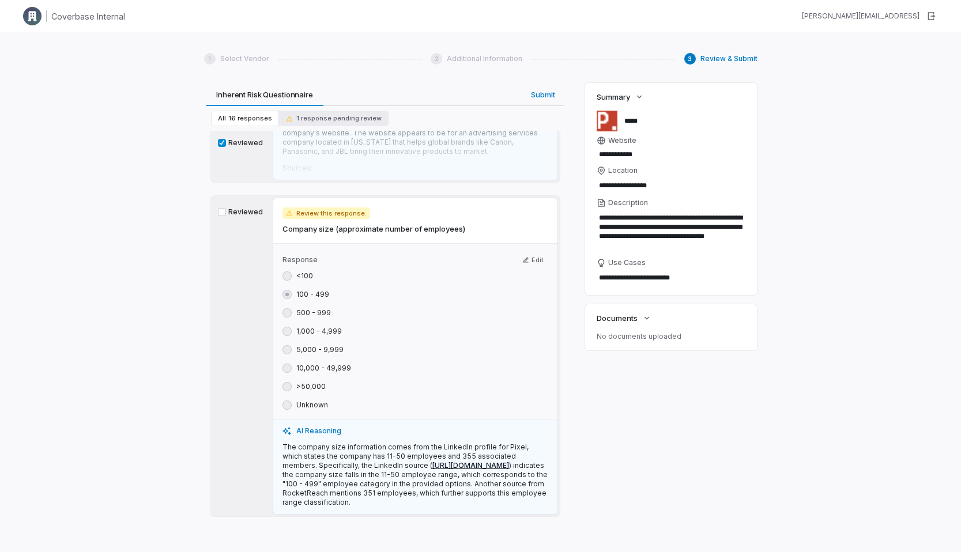
scroll to position [775, 0]
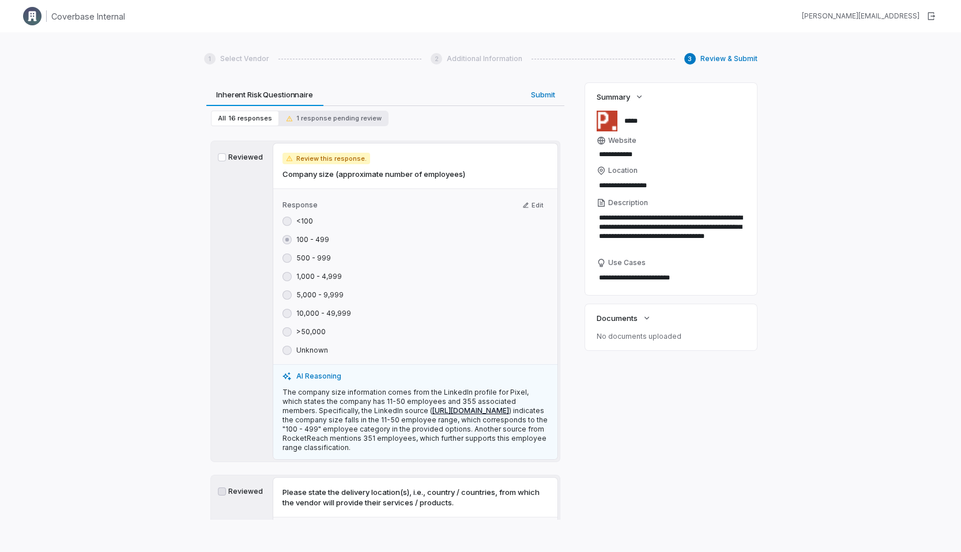
click at [252, 157] on label "Reviewed" at bounding box center [241, 157] width 46 height 9
click at [226, 157] on button "Reviewed" at bounding box center [222, 157] width 8 height 8
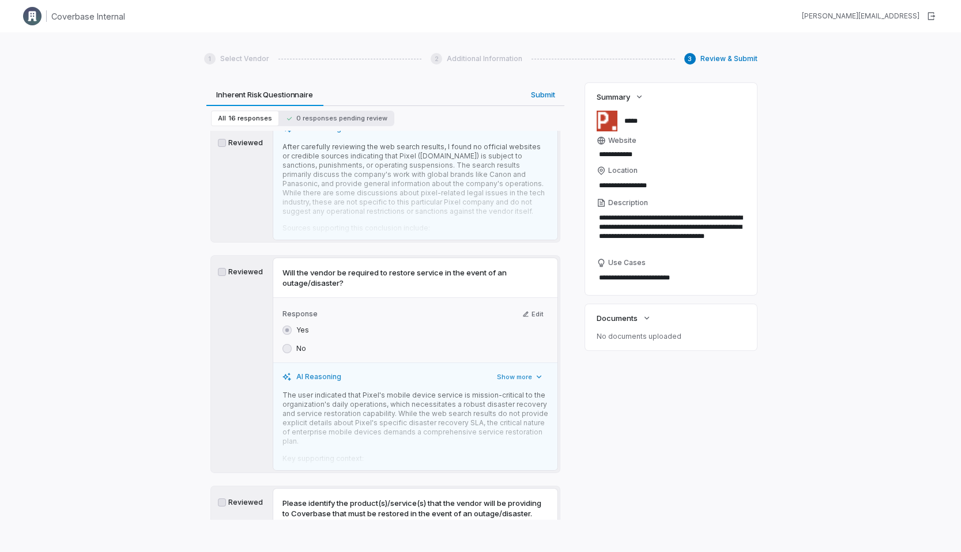
scroll to position [3937, 0]
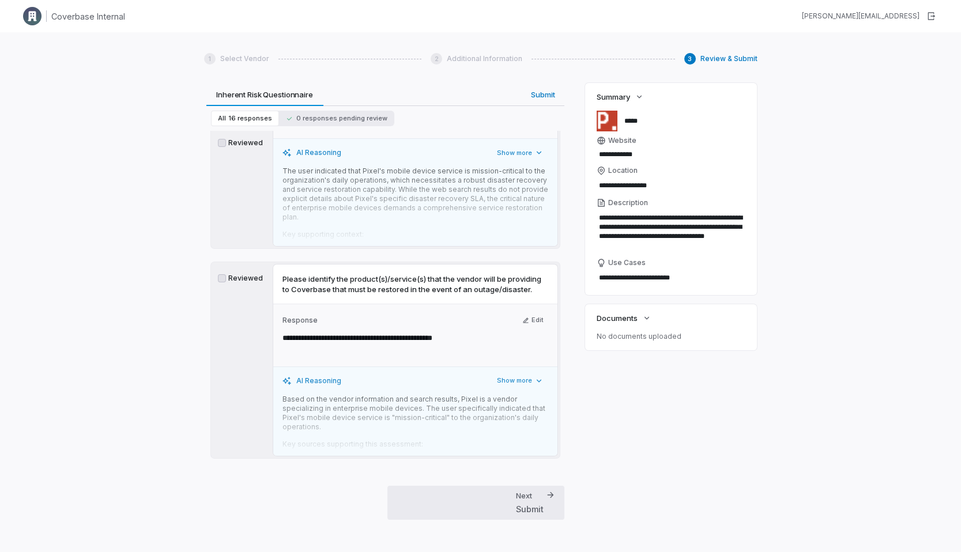
click at [546, 494] on icon "button" at bounding box center [550, 494] width 9 height 9
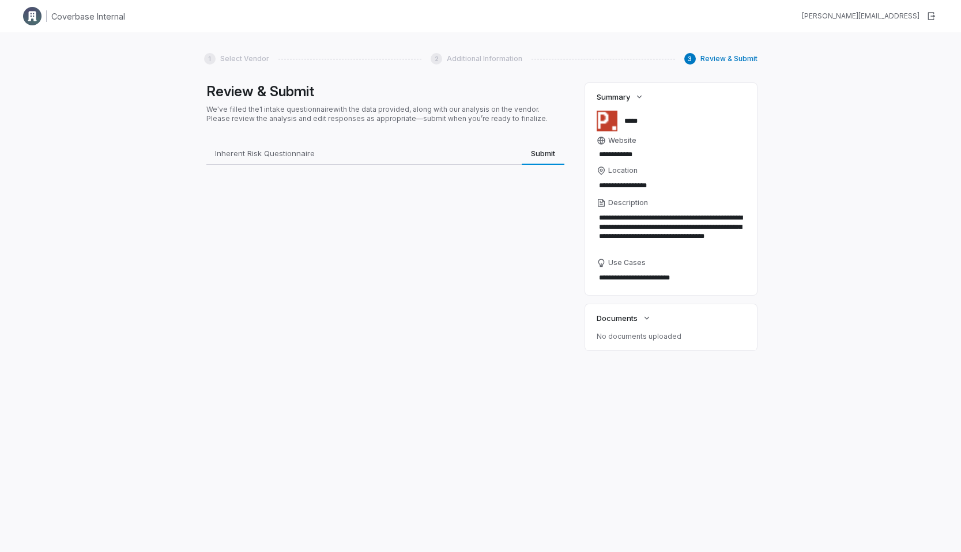
scroll to position [0, 0]
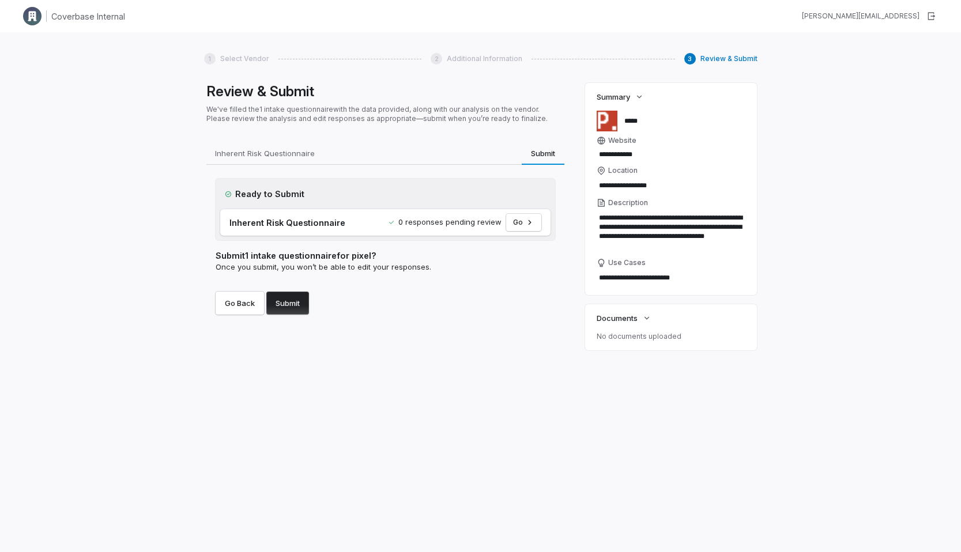
click at [298, 309] on button "Submit" at bounding box center [287, 303] width 43 height 23
type textarea "*"
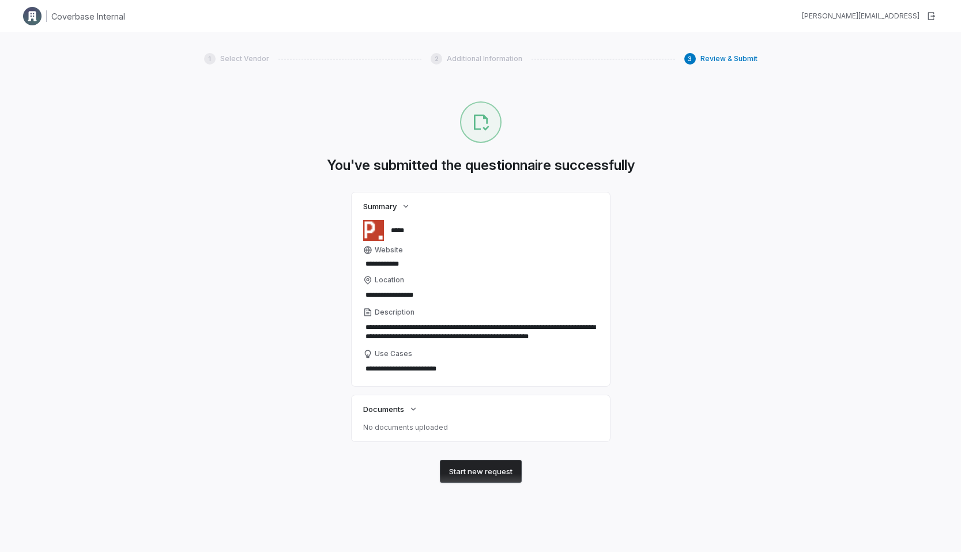
click at [298, 309] on div "**********" at bounding box center [480, 319] width 553 height 437
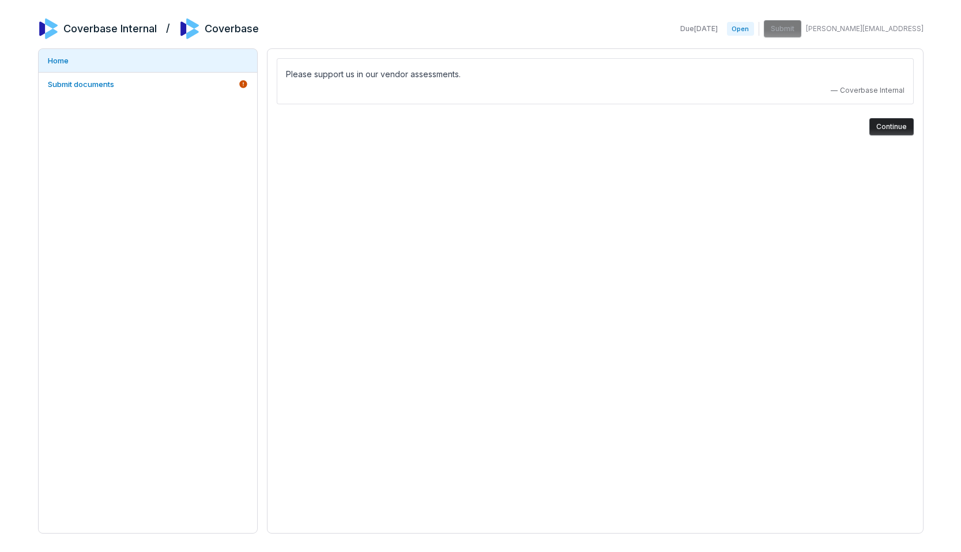
click at [713, 107] on div "Please support us in our vendor assessments. — Coverbase Internal Continue" at bounding box center [595, 96] width 637 height 77
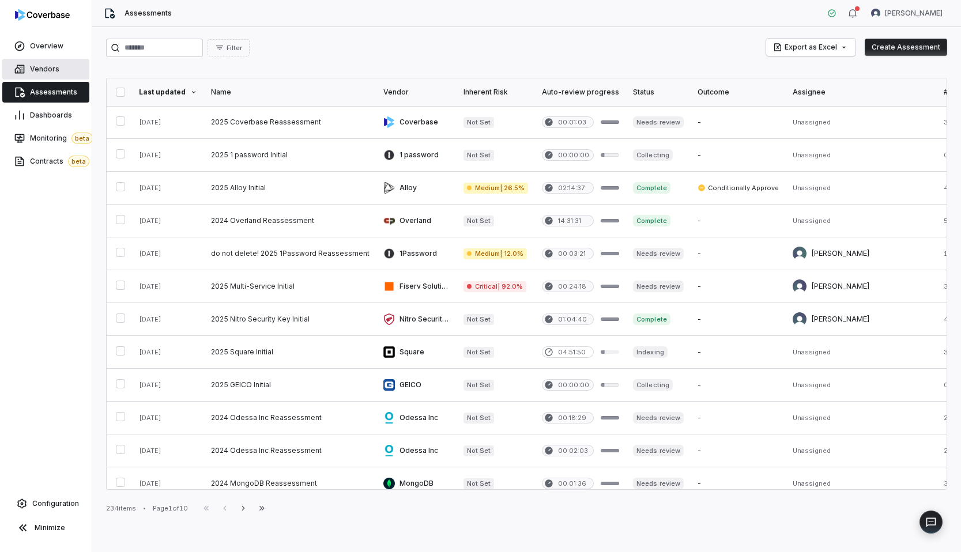
click at [74, 74] on link "Vendors" at bounding box center [45, 69] width 87 height 21
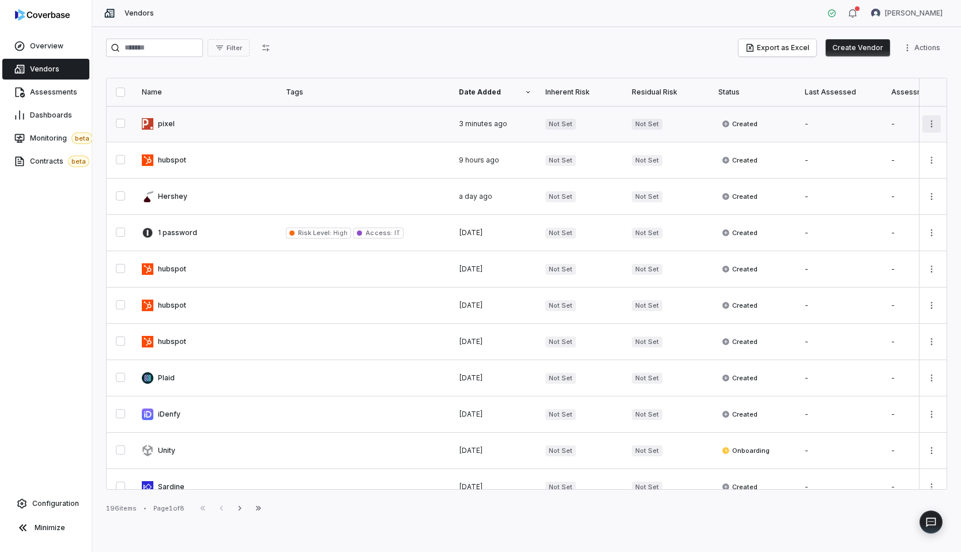
click at [928, 126] on html "Overview Vendors Assessments Dashboards Monitoring beta Contracts beta Configur…" at bounding box center [480, 276] width 961 height 552
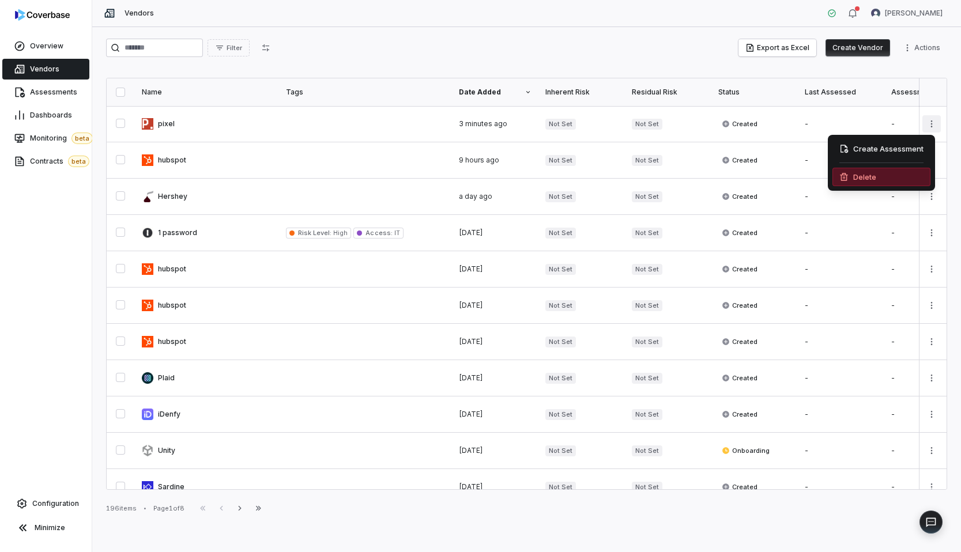
click at [873, 182] on div "Delete" at bounding box center [881, 177] width 98 height 18
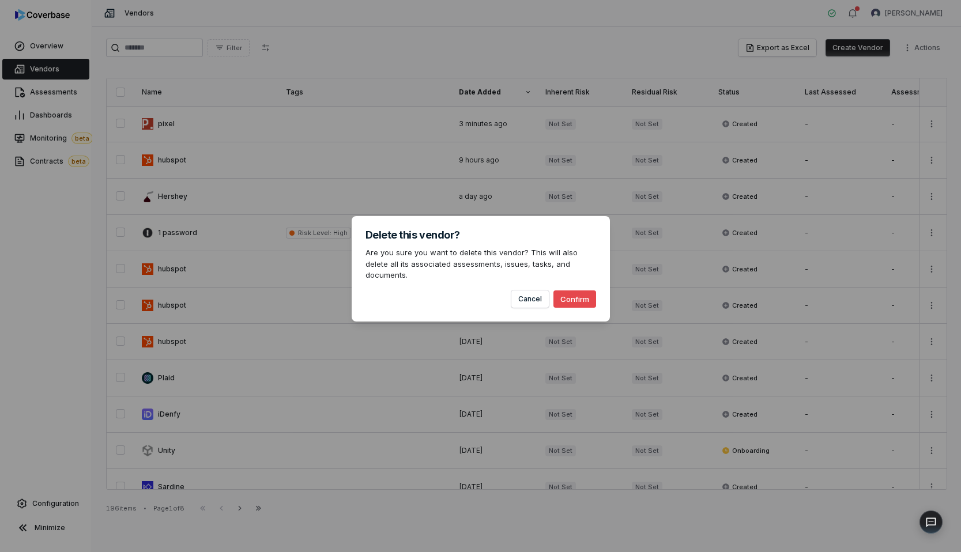
click at [576, 299] on button "Confirm" at bounding box center [574, 298] width 43 height 17
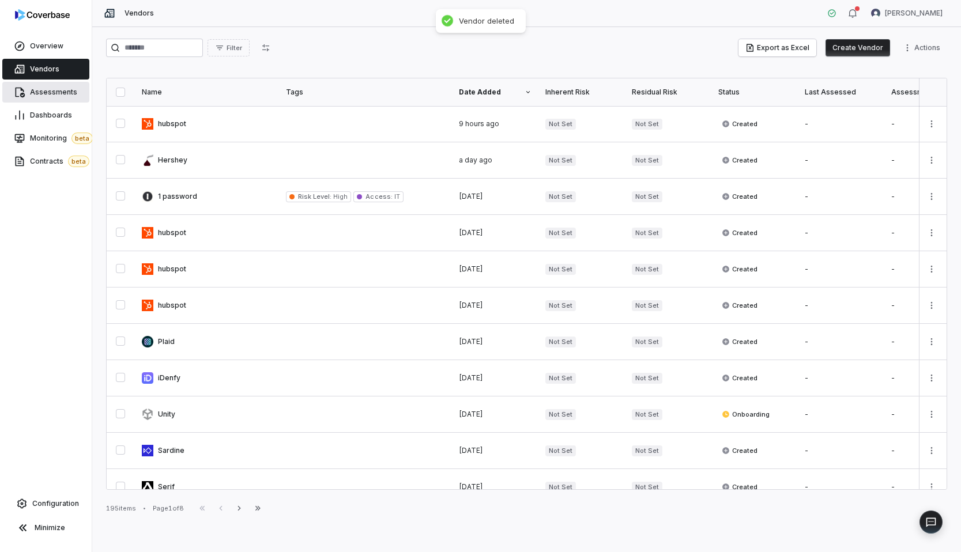
click at [48, 88] on span "Assessments" at bounding box center [53, 92] width 47 height 9
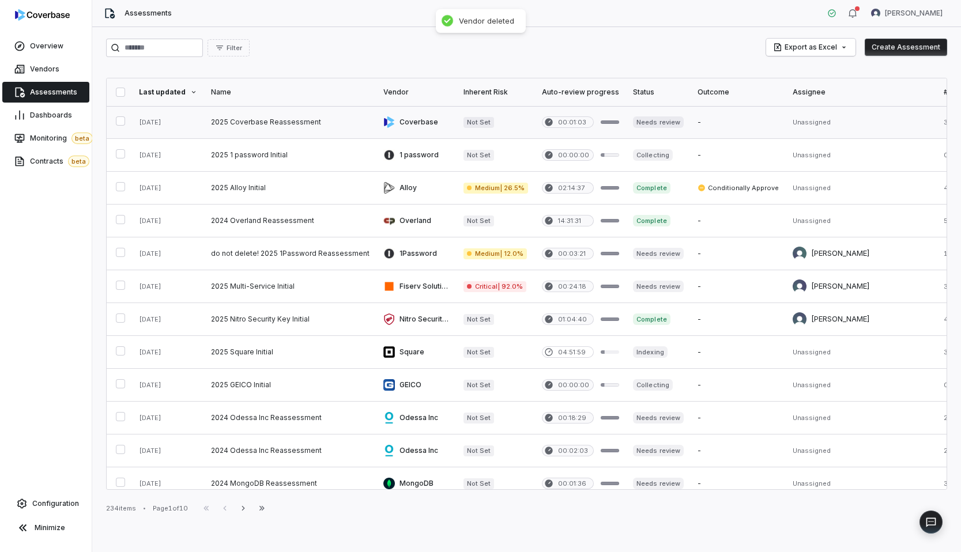
click at [325, 115] on link at bounding box center [290, 122] width 172 height 32
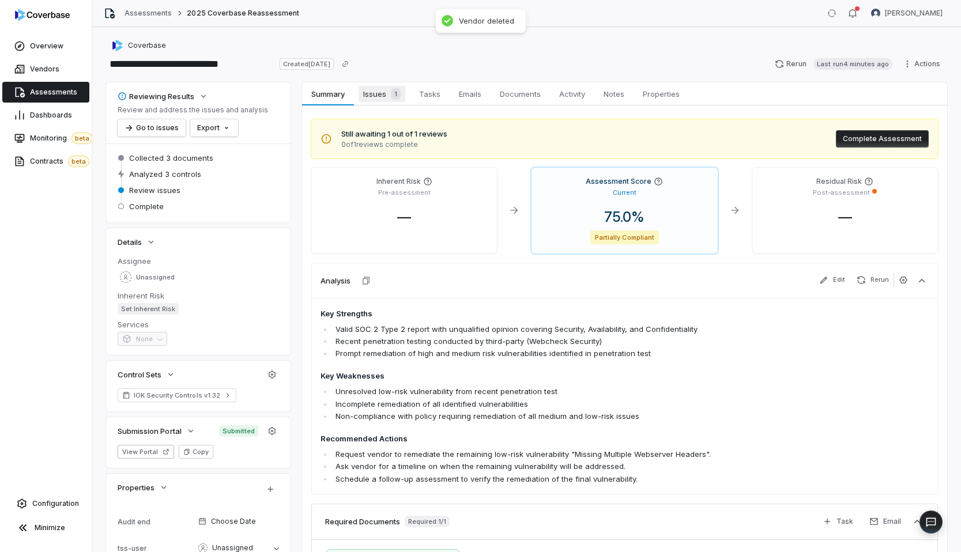
click at [368, 97] on span "Issues 1" at bounding box center [381, 94] width 47 height 16
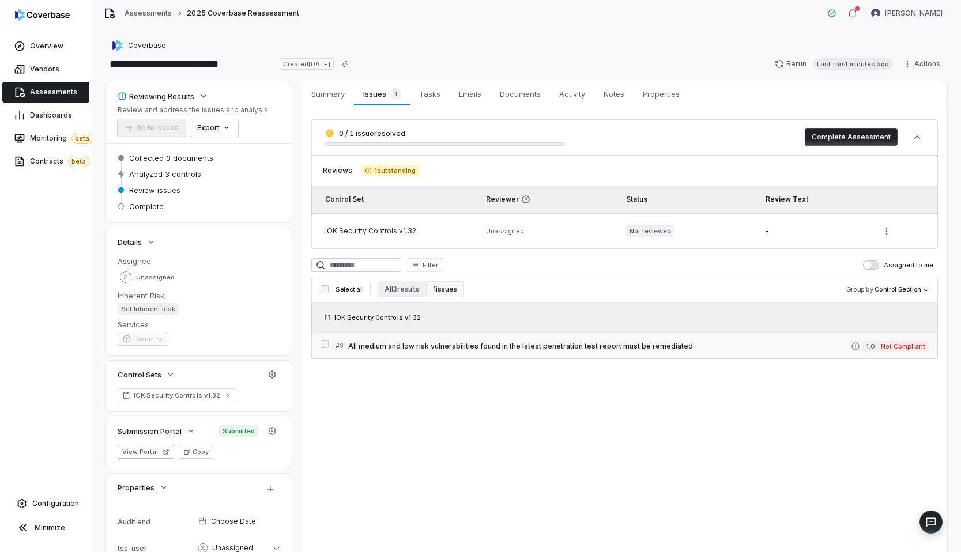
click at [511, 358] on link "# 3 All medium and low risk vulnerabilities found in the latest penetration tes…" at bounding box center [631, 346] width 593 height 26
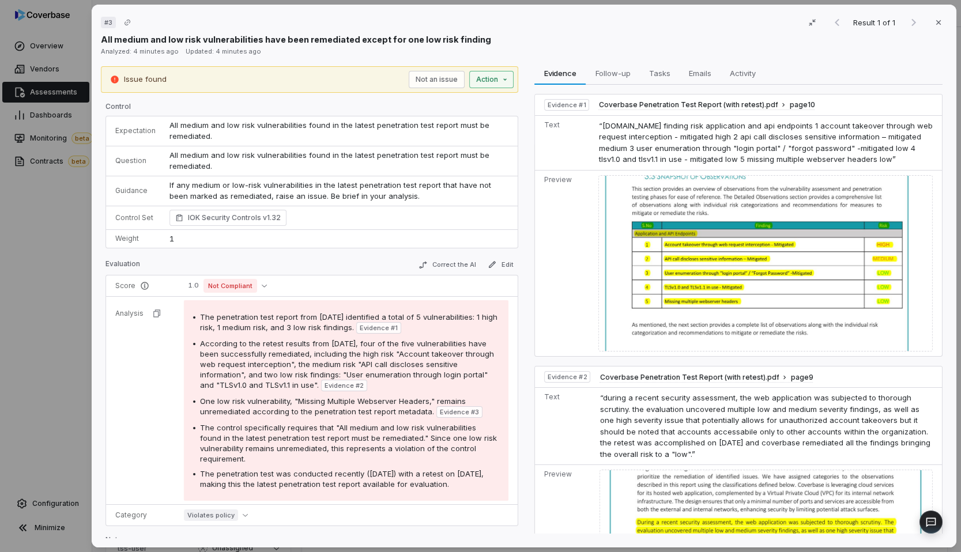
click at [488, 74] on button "Action" at bounding box center [491, 79] width 44 height 17
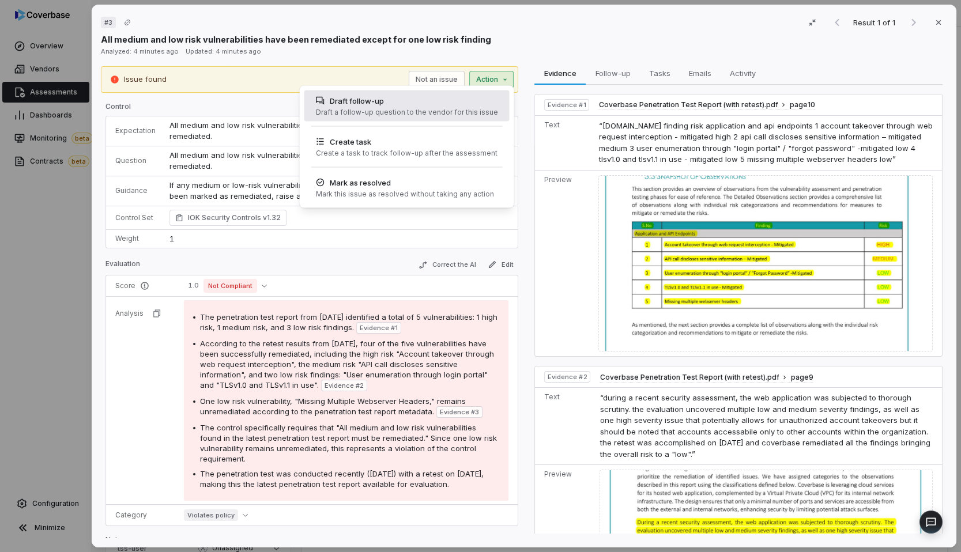
click at [459, 108] on div "Draft a follow-up question to the vendor for this issue" at bounding box center [406, 112] width 182 height 9
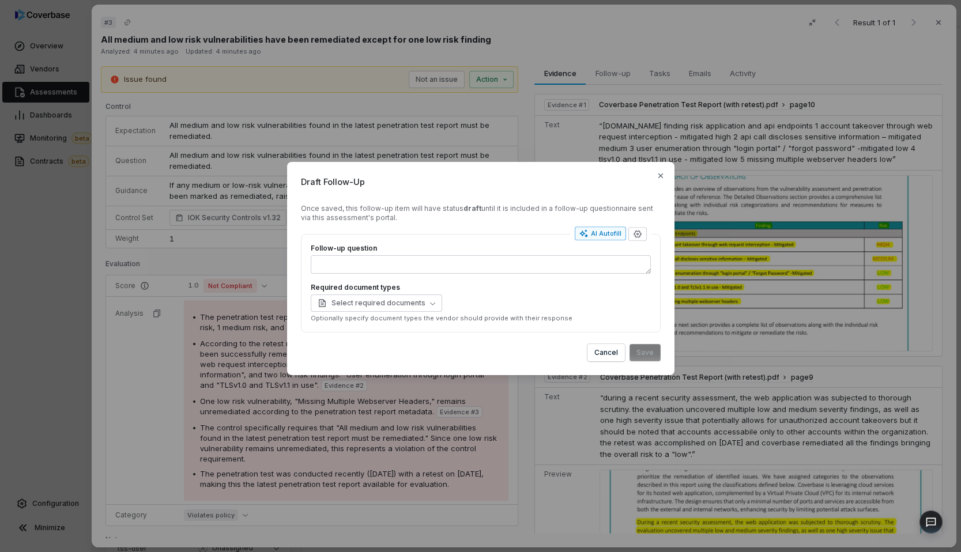
click at [603, 228] on button "AI Autofill" at bounding box center [600, 234] width 51 height 14
type textarea "*"
type textarea "**********"
type textarea "*"
type textarea "**********"
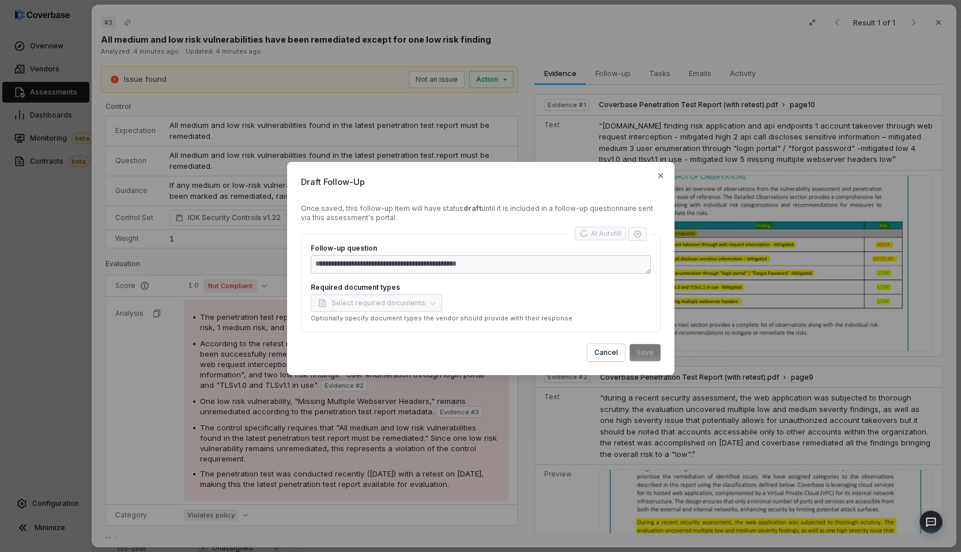
type textarea "*"
type textarea "**********"
type textarea "*"
type textarea "**********"
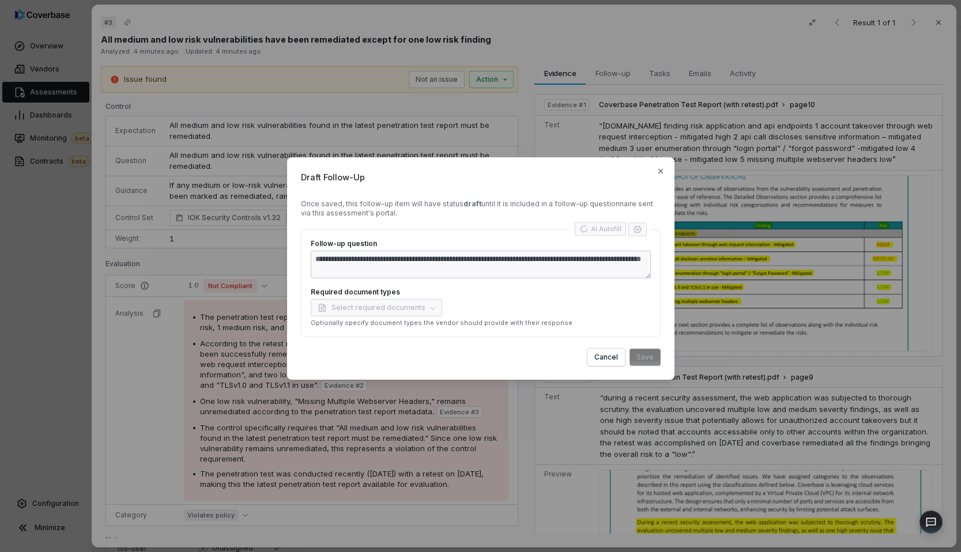
type textarea "*"
type textarea "**********"
type textarea "*"
type textarea "**********"
type textarea "*"
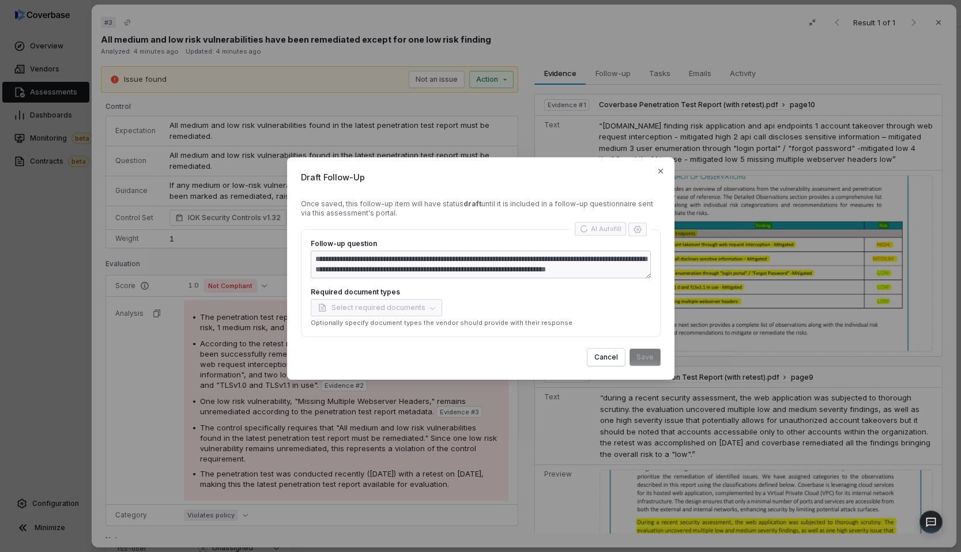
type textarea "**********"
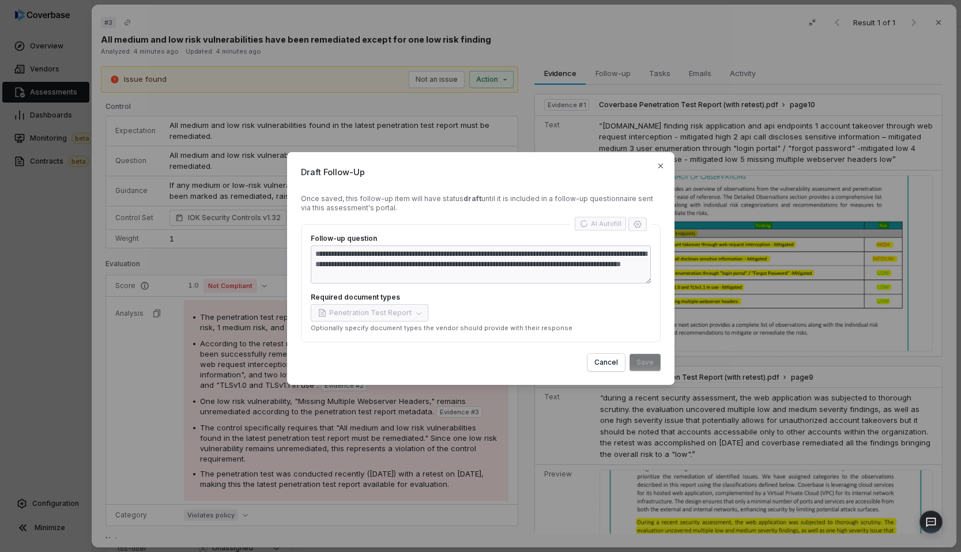
type textarea "*"
type textarea "**********"
type textarea "*"
type textarea "**********"
type textarea "*"
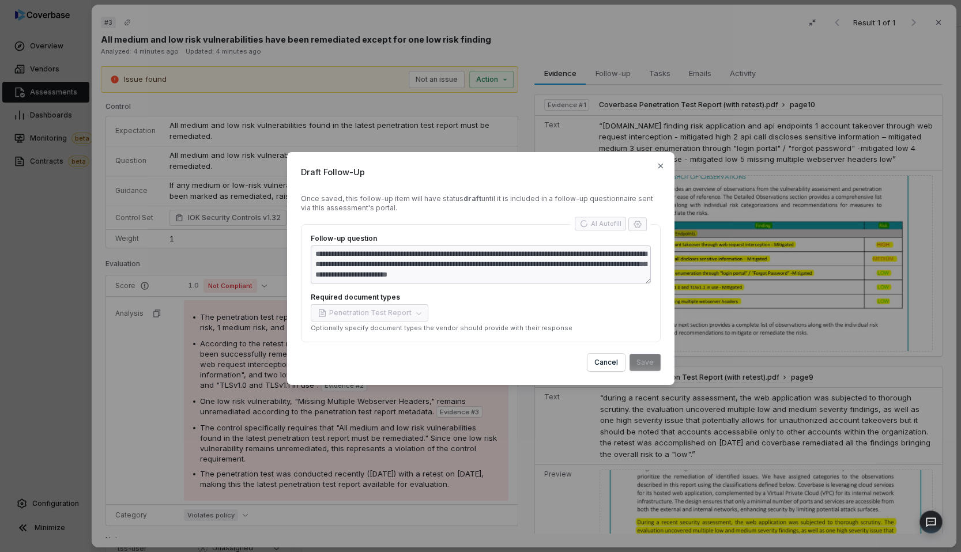
type textarea "**********"
type textarea "*"
type textarea "**********"
type textarea "*"
type textarea "**********"
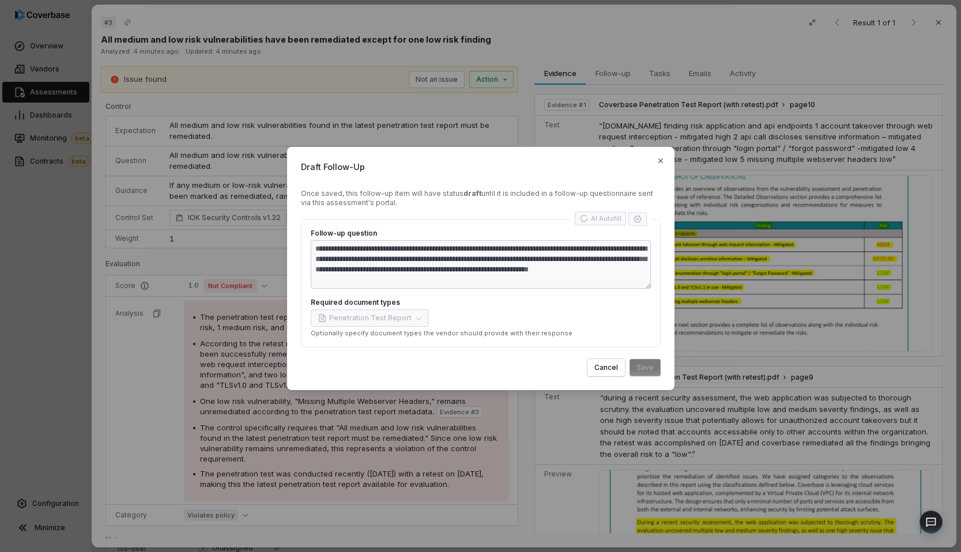
type textarea "*"
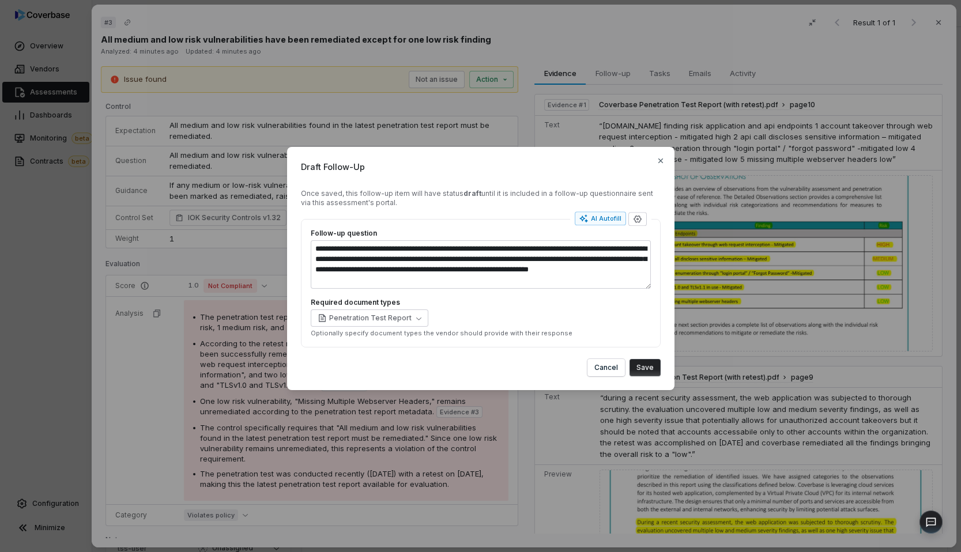
click at [651, 362] on button "Save" at bounding box center [644, 367] width 31 height 17
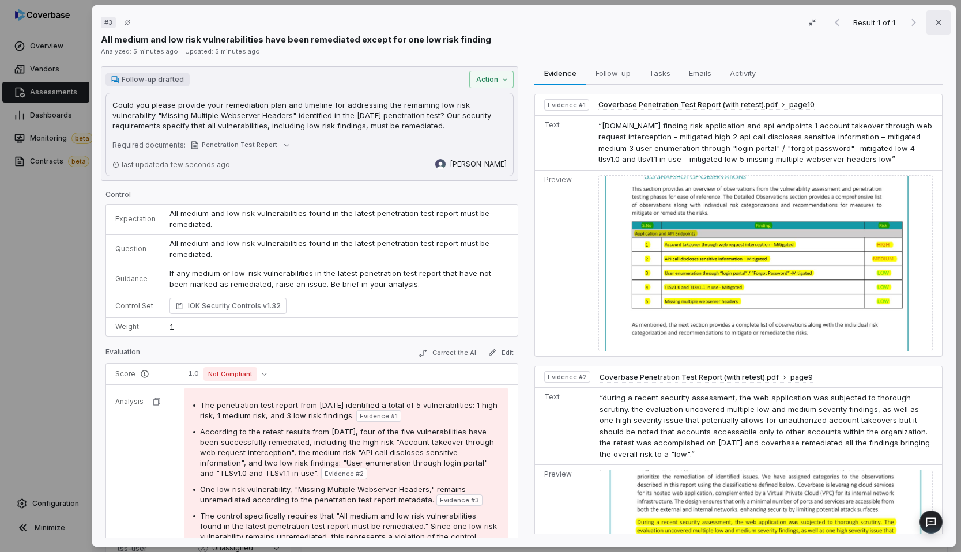
click at [937, 20] on button "Close" at bounding box center [938, 22] width 24 height 24
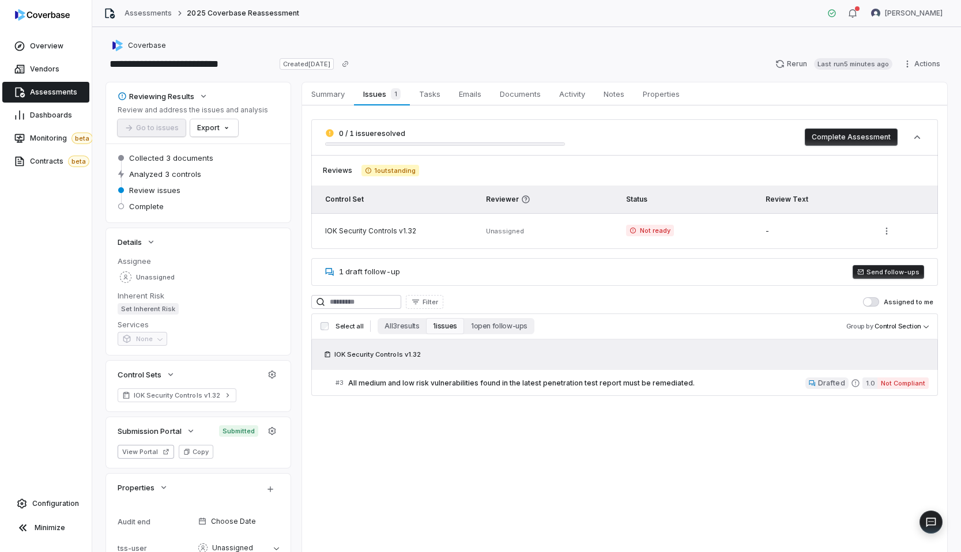
click at [871, 273] on button "Send follow-ups" at bounding box center [887, 272] width 71 height 14
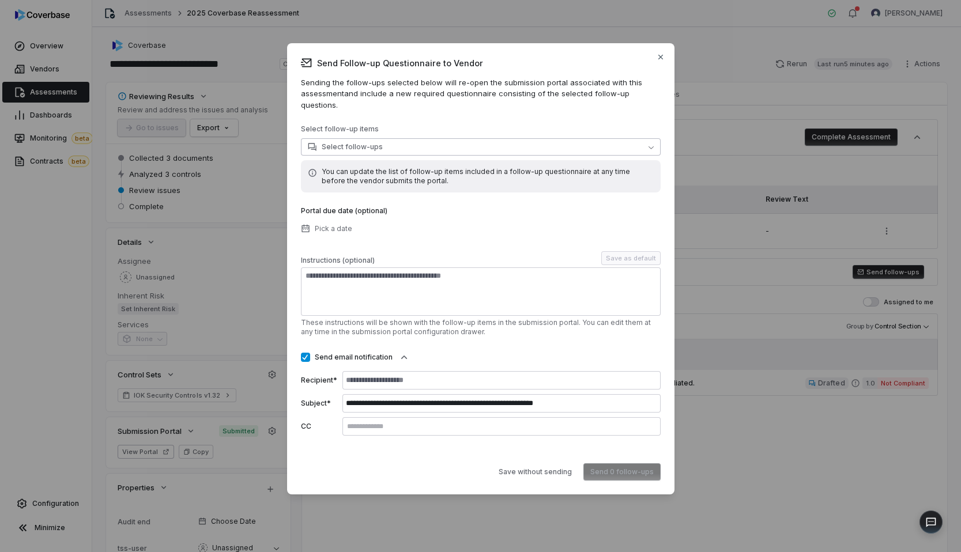
click at [450, 138] on button "Select follow-ups" at bounding box center [481, 146] width 360 height 17
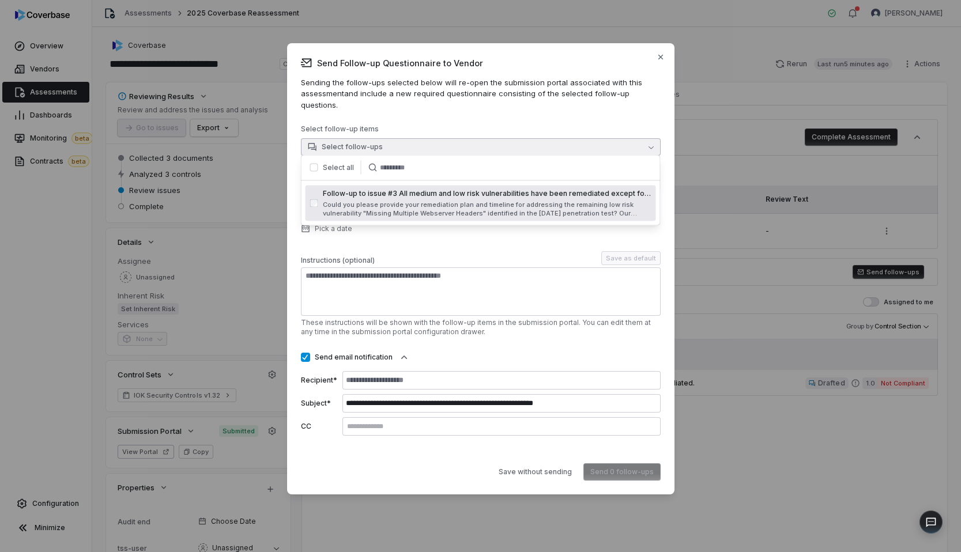
click at [408, 206] on span "Could you please provide your remediation plan and timeline for addressing the …" at bounding box center [487, 209] width 329 height 17
click at [618, 470] on button "Send 1 follow-up" at bounding box center [624, 471] width 71 height 17
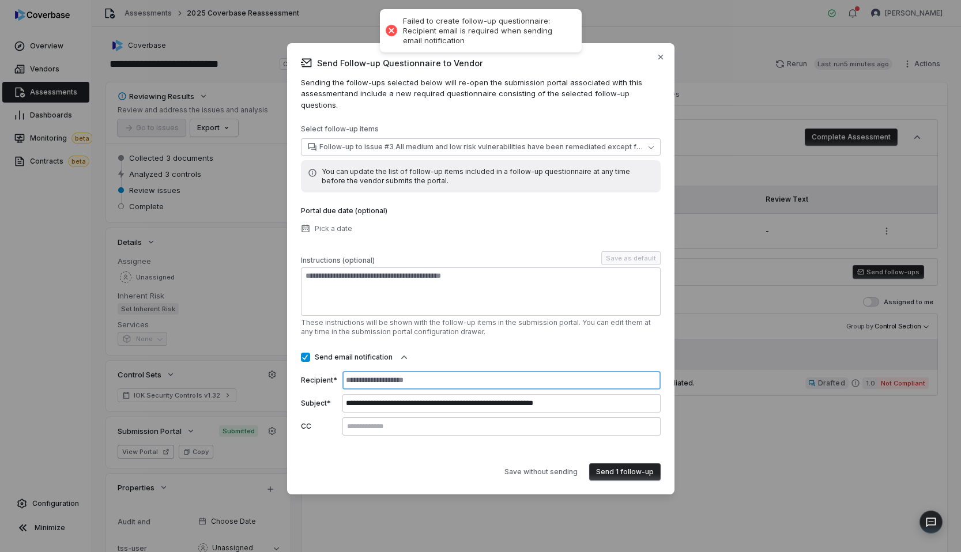
click at [483, 379] on input at bounding box center [501, 380] width 318 height 18
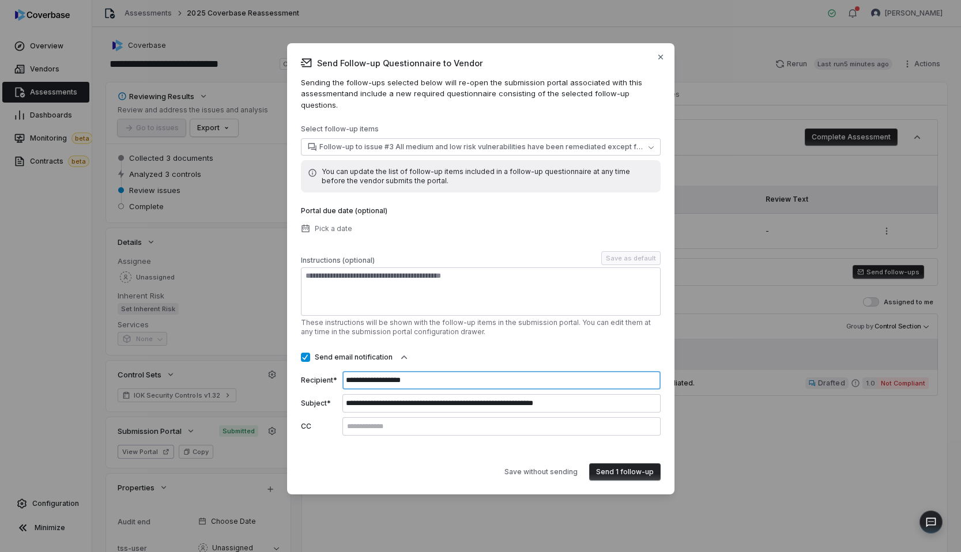
type input "**********"
click at [621, 467] on button "Send 1 follow-up" at bounding box center [624, 471] width 71 height 17
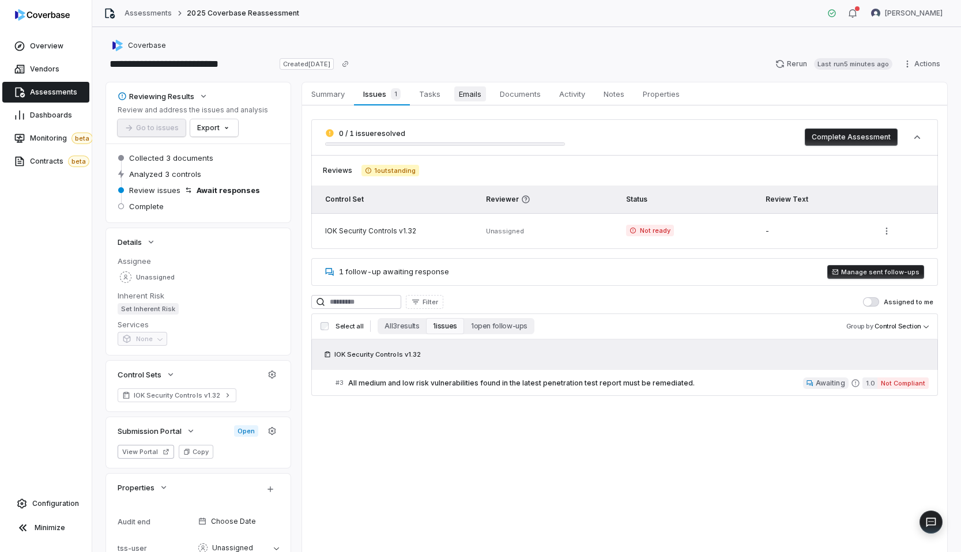
click at [474, 99] on span "Emails" at bounding box center [470, 93] width 32 height 15
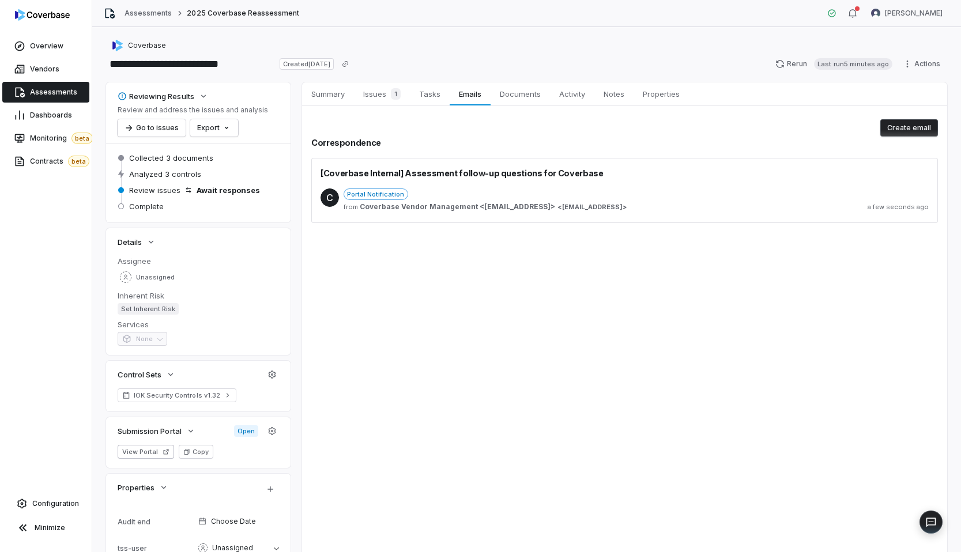
click at [389, 92] on div "1" at bounding box center [393, 94] width 14 height 12
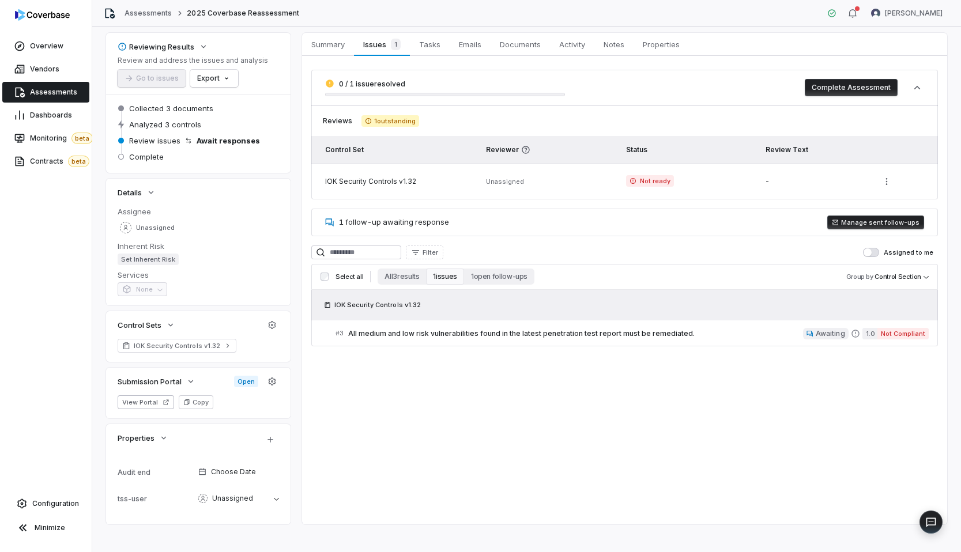
scroll to position [59, 0]
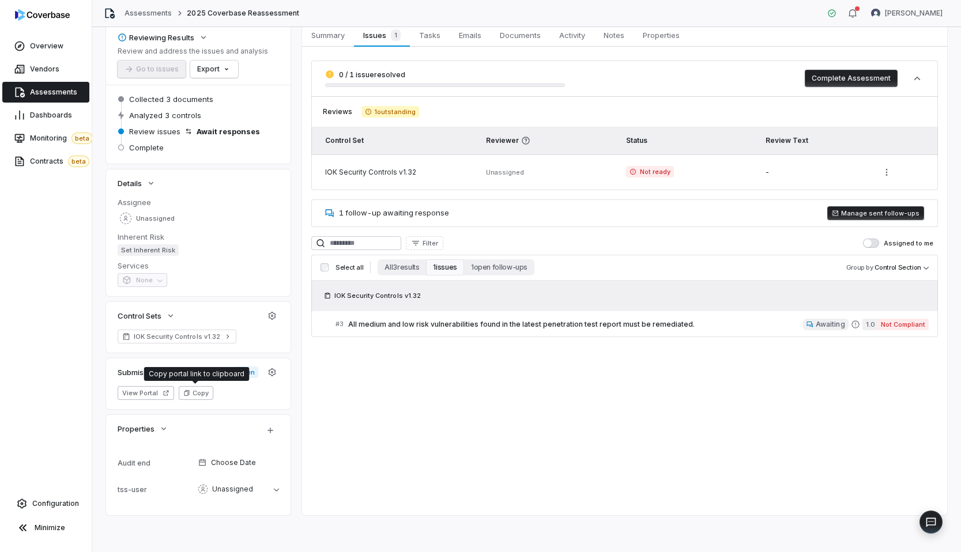
click at [186, 391] on icon "button" at bounding box center [186, 393] width 5 height 6
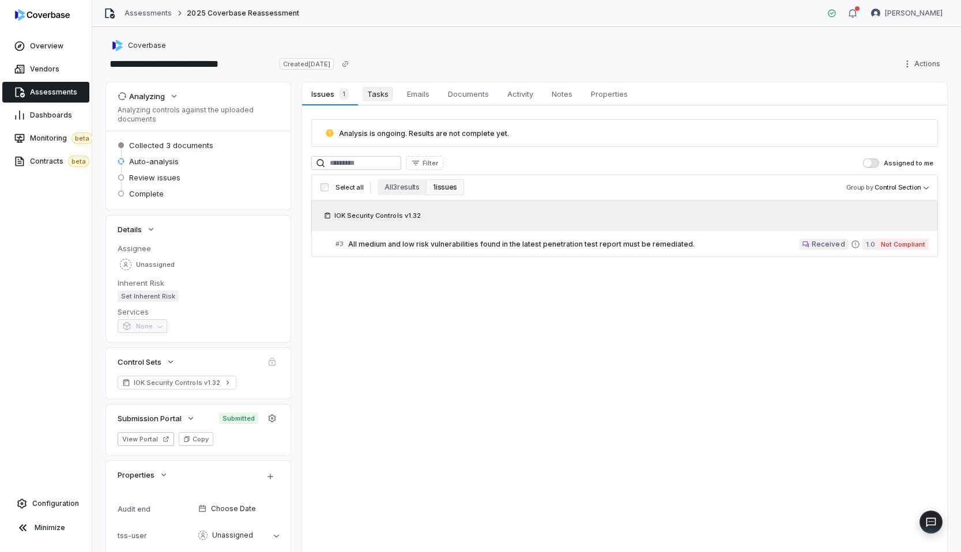
click at [383, 95] on span "Tasks" at bounding box center [378, 93] width 31 height 15
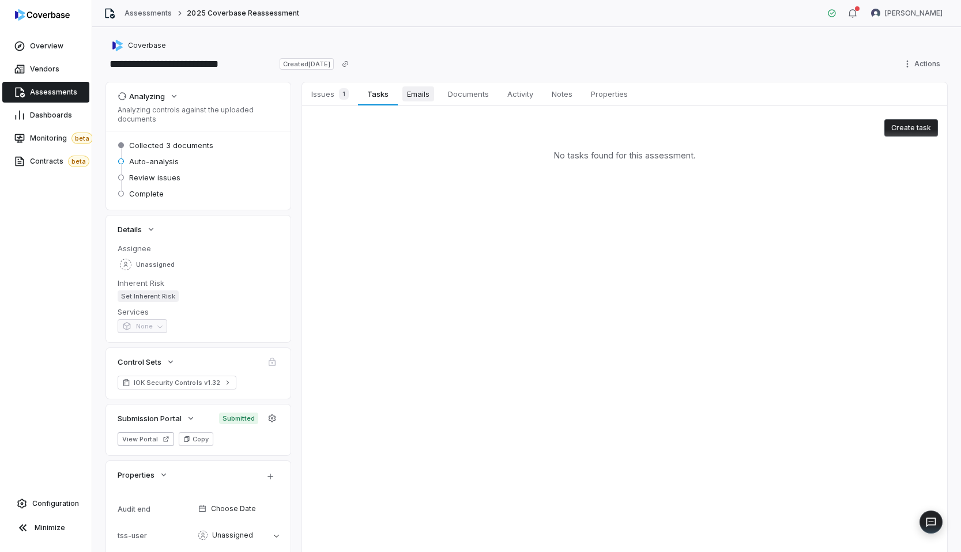
click at [413, 97] on span "Emails" at bounding box center [418, 93] width 32 height 15
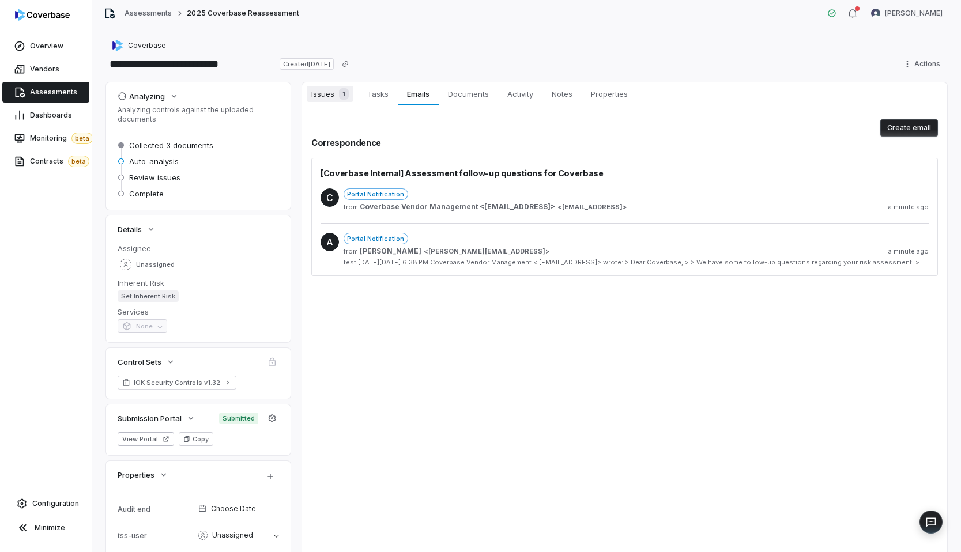
click at [312, 83] on link "Issues 1 Issues 1" at bounding box center [330, 93] width 56 height 23
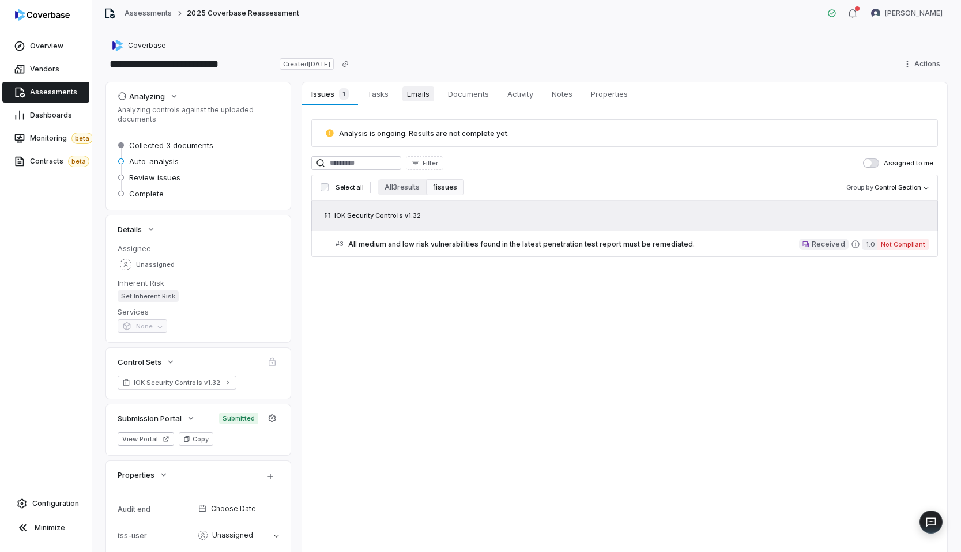
click at [413, 95] on span "Emails" at bounding box center [418, 93] width 32 height 15
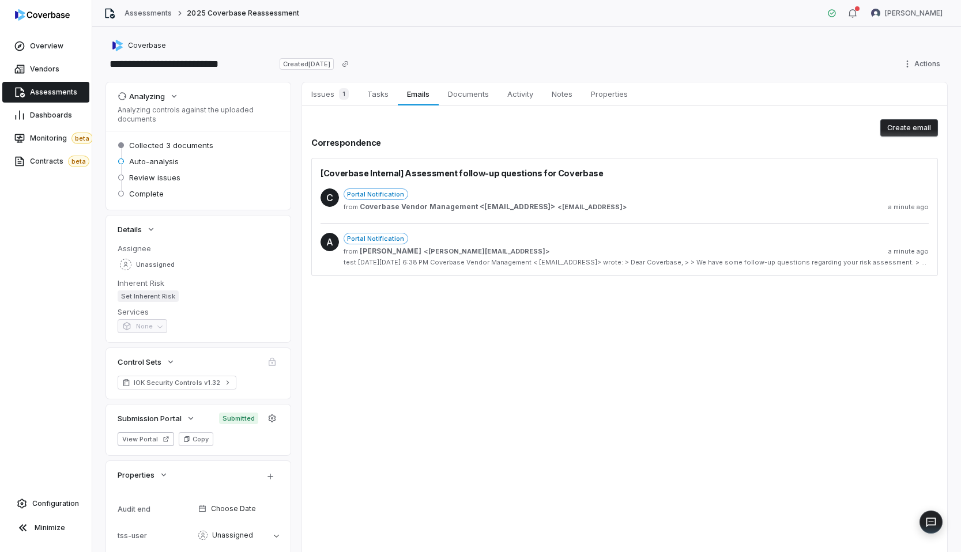
click at [554, 262] on div "test On Fri, Sep 26, 2025 at 6:38 PM Coverbase Vendor Management < cbvendormana…" at bounding box center [635, 262] width 585 height 9
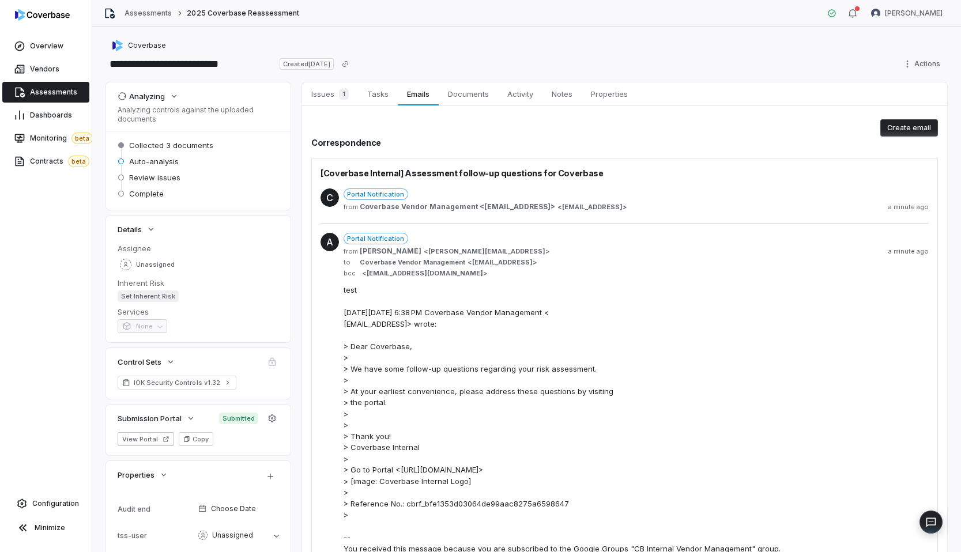
click at [533, 262] on span "cbvendormanagement@coverbase.ai" at bounding box center [502, 262] width 61 height 9
click at [349, 96] on span "Issues 1" at bounding box center [330, 94] width 47 height 16
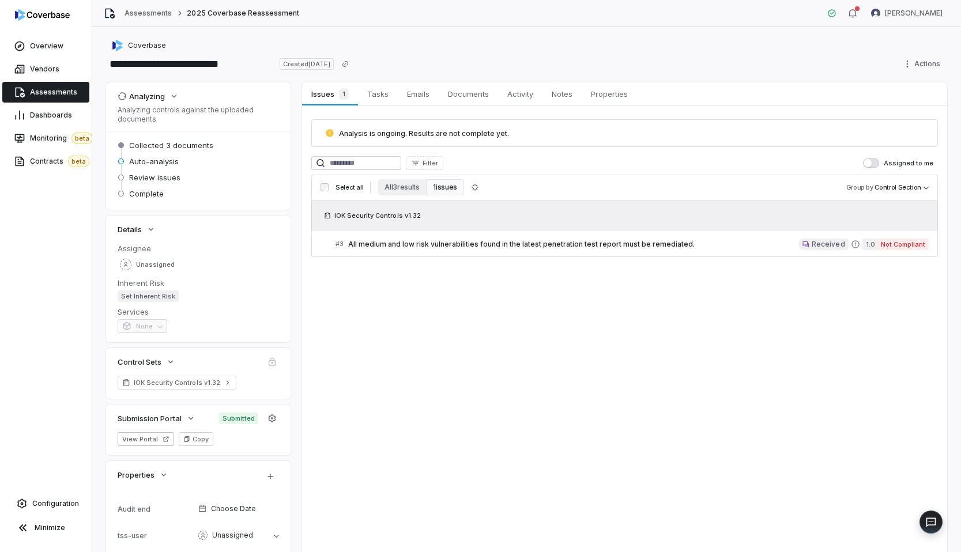
click at [510, 53] on div "**********" at bounding box center [526, 55] width 841 height 32
click at [443, 314] on div "Issues 1 Issues 1 Tasks Tasks Emails Emails Documents Documents Activity Activi…" at bounding box center [624, 321] width 645 height 479
click at [62, 500] on span "Configuration" at bounding box center [55, 503] width 47 height 9
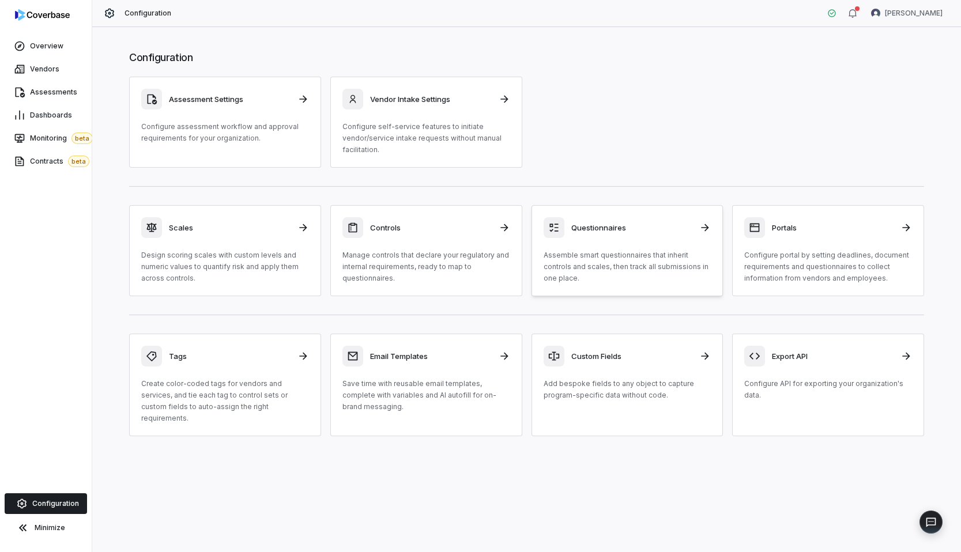
click at [617, 220] on div "Questionnaires" at bounding box center [627, 227] width 168 height 21
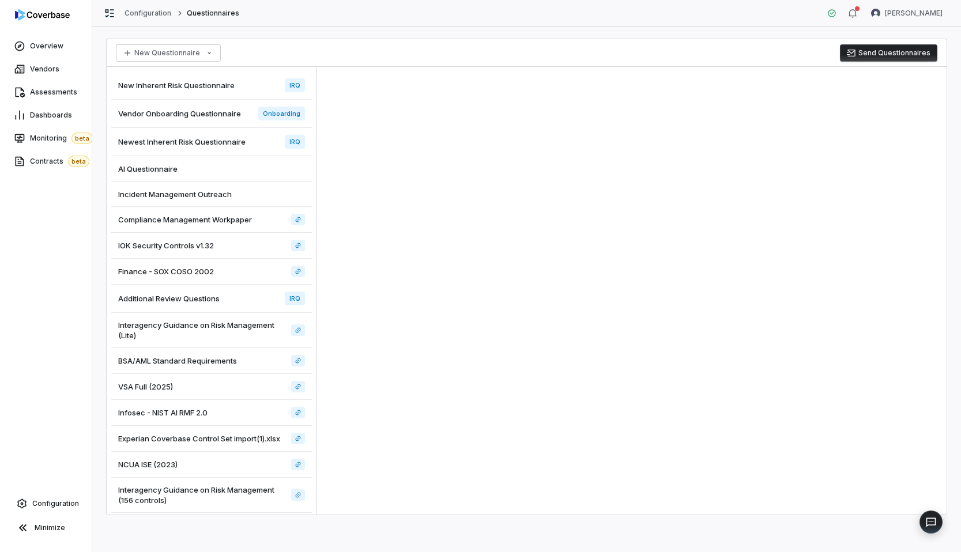
click at [215, 112] on span "Vendor Onboarding Questionnaire" at bounding box center [179, 113] width 123 height 10
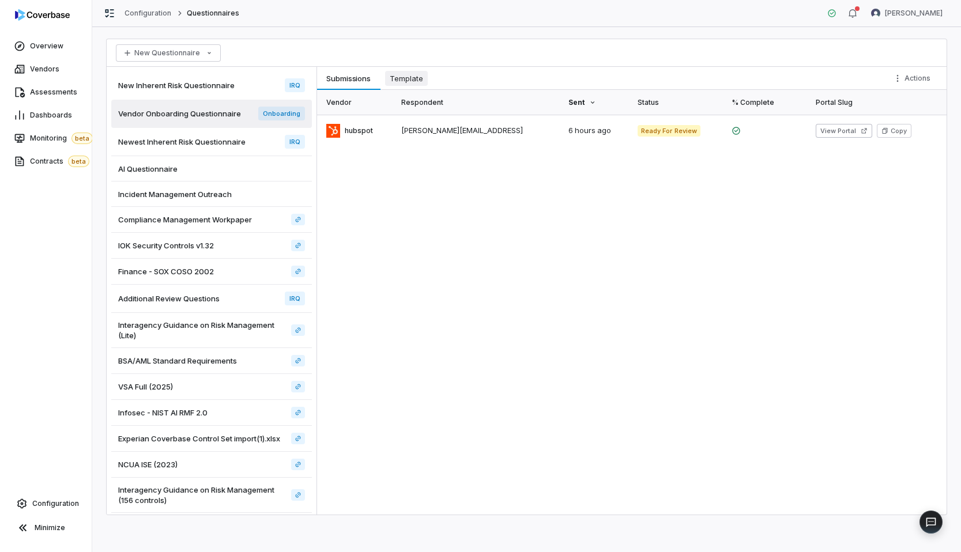
click at [409, 77] on span "Template" at bounding box center [406, 78] width 43 height 15
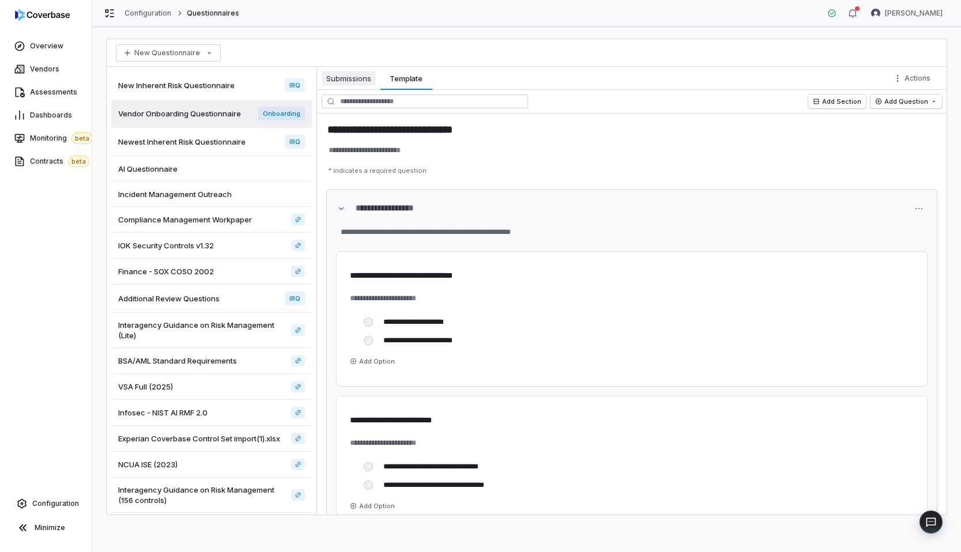
click at [369, 74] on span "Submissions" at bounding box center [349, 78] width 54 height 15
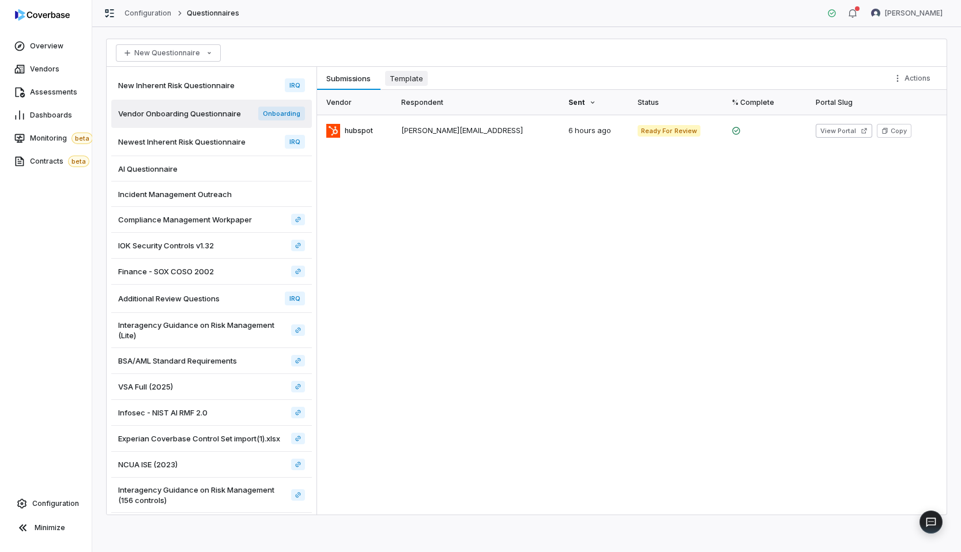
click at [402, 79] on span "Template" at bounding box center [406, 78] width 43 height 15
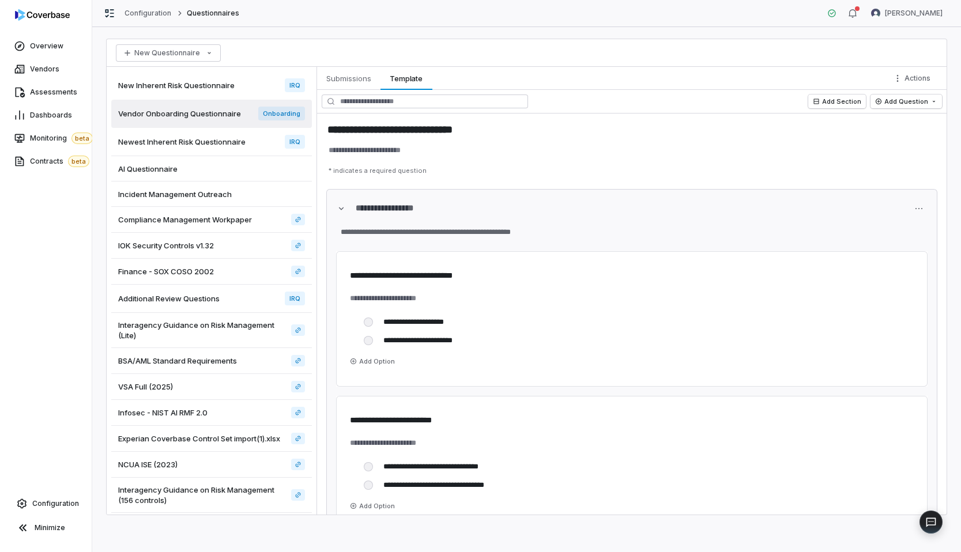
click at [596, 71] on div "Submissions Submissions Template Template Actions" at bounding box center [631, 78] width 629 height 23
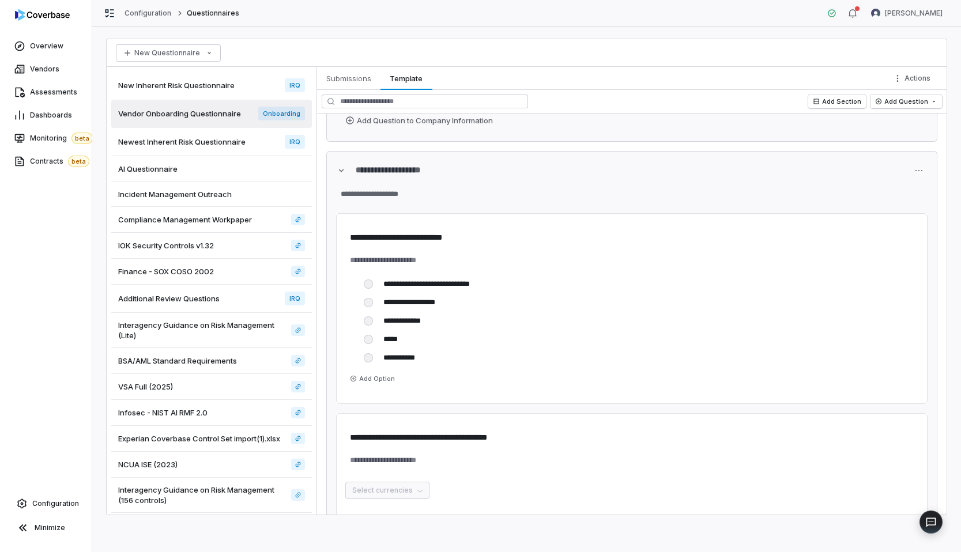
scroll to position [161, 0]
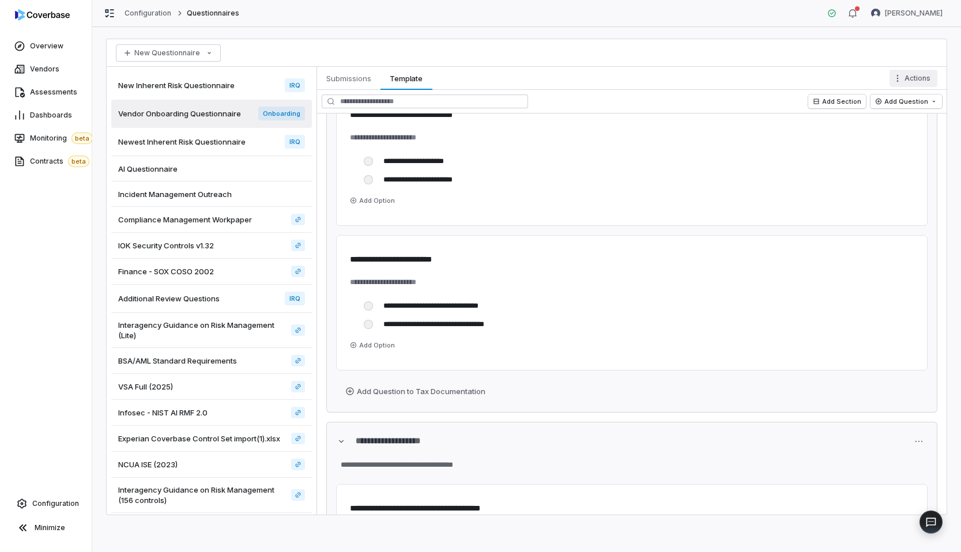
click at [919, 77] on html "**********" at bounding box center [480, 276] width 961 height 552
click at [878, 103] on div "Configure Conditional Logic" at bounding box center [869, 103] width 128 height 18
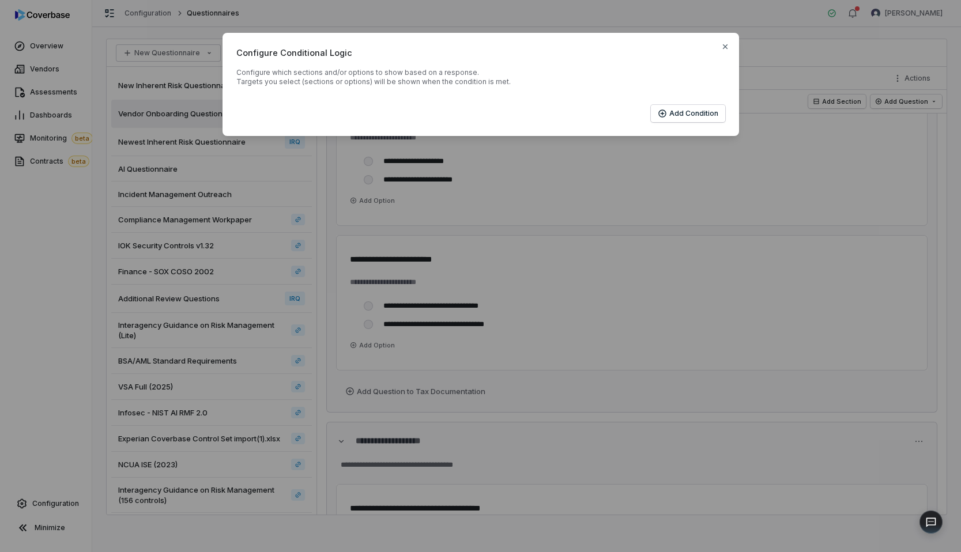
click at [602, 219] on div "Configure Conditional Logic Configure which sections and/or options to show bas…" at bounding box center [480, 276] width 961 height 552
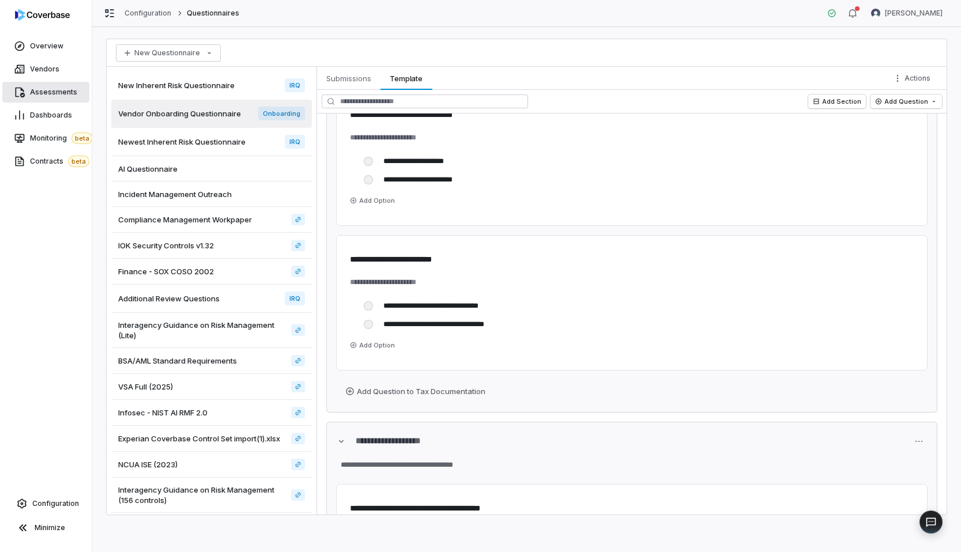
click at [53, 97] on link "Assessments" at bounding box center [45, 92] width 87 height 21
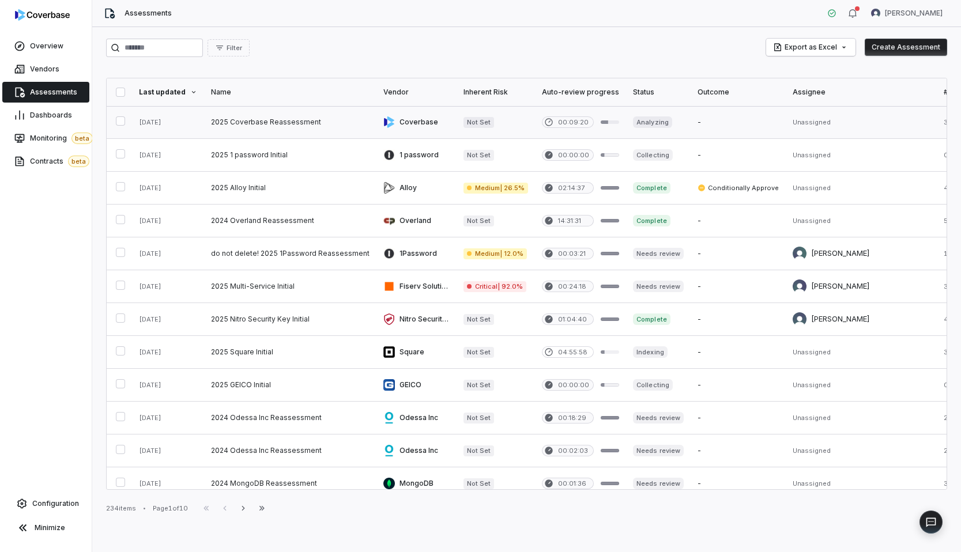
click at [359, 116] on link at bounding box center [290, 122] width 172 height 32
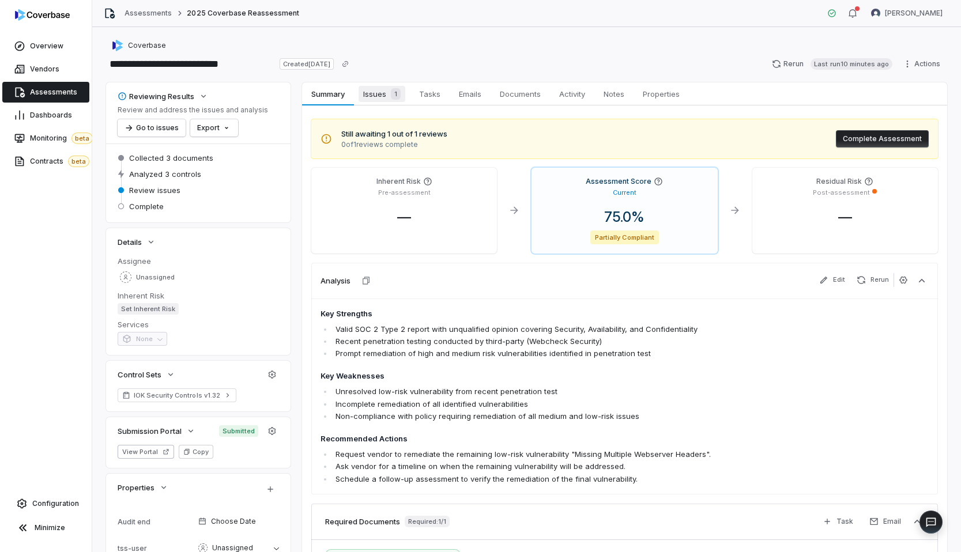
click at [377, 87] on span "Issues 1" at bounding box center [381, 94] width 47 height 16
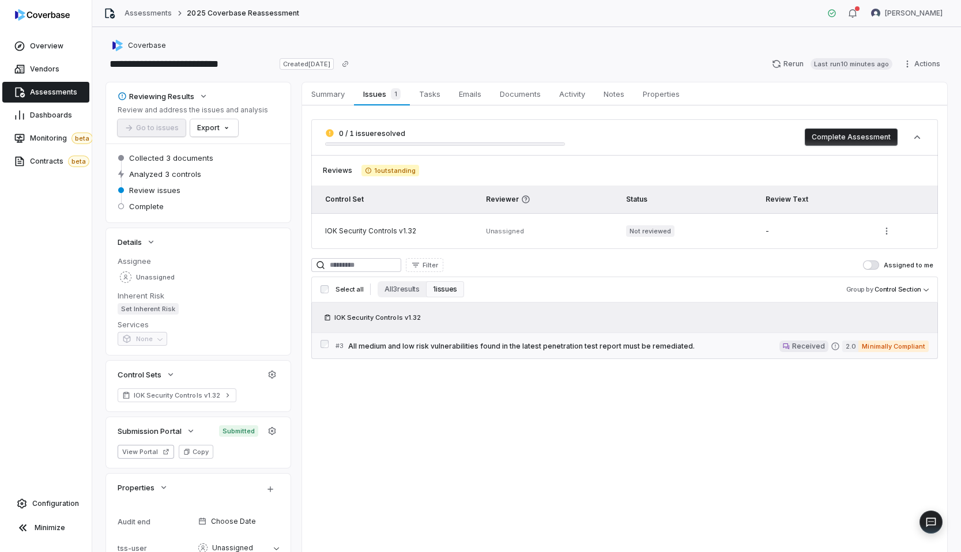
click at [588, 357] on link "# 3 All medium and low risk vulnerabilities found in the latest penetration tes…" at bounding box center [631, 346] width 593 height 26
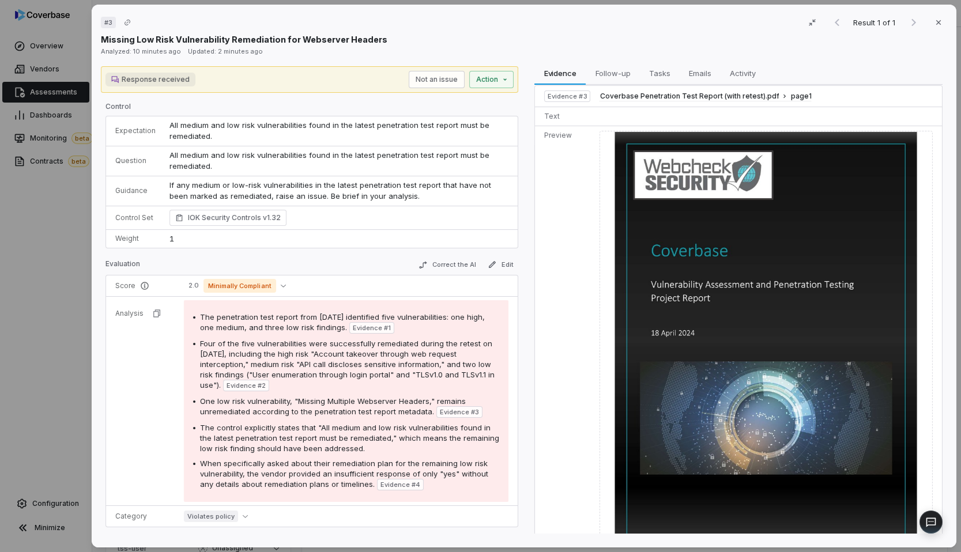
scroll to position [2023, 0]
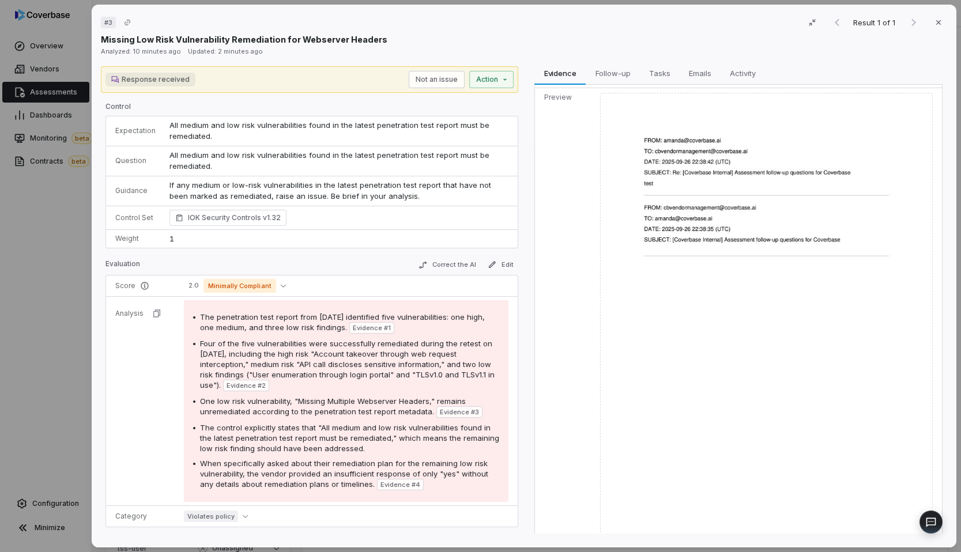
click at [69, 280] on div "# 3 Result 1 of 1 Close Missing Low Risk Vulnerability Remediation for Webserve…" at bounding box center [480, 276] width 961 height 552
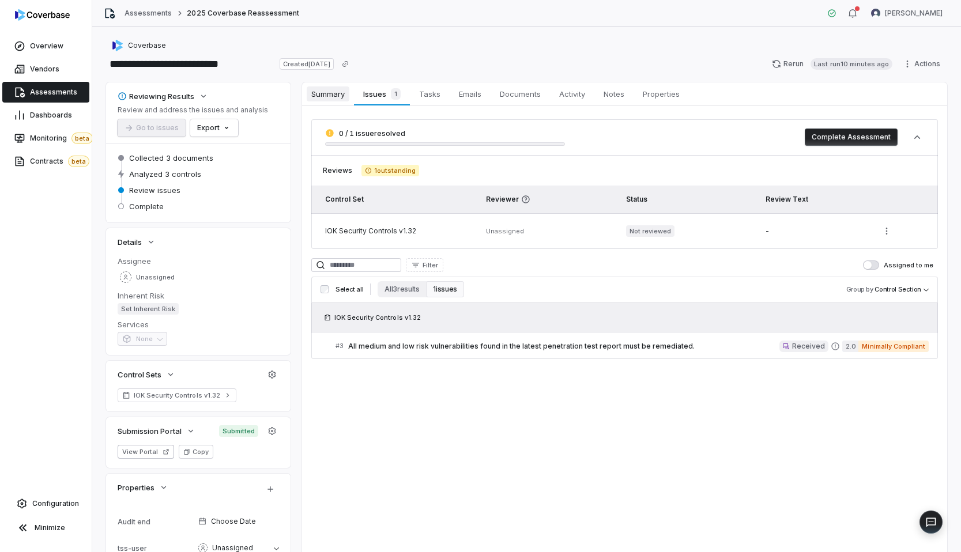
click at [326, 84] on link "Summary Summary" at bounding box center [328, 93] width 52 height 23
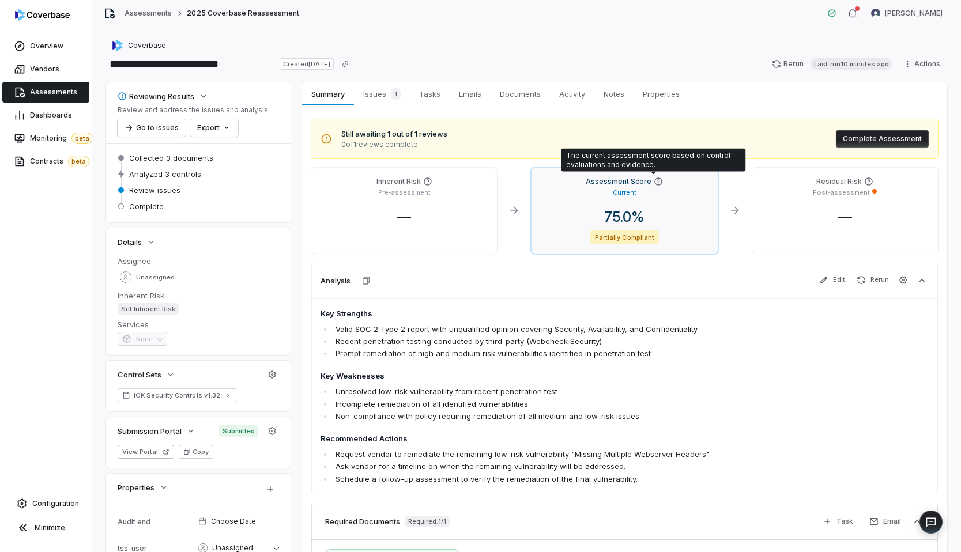
click at [654, 182] on icon at bounding box center [658, 181] width 9 height 9
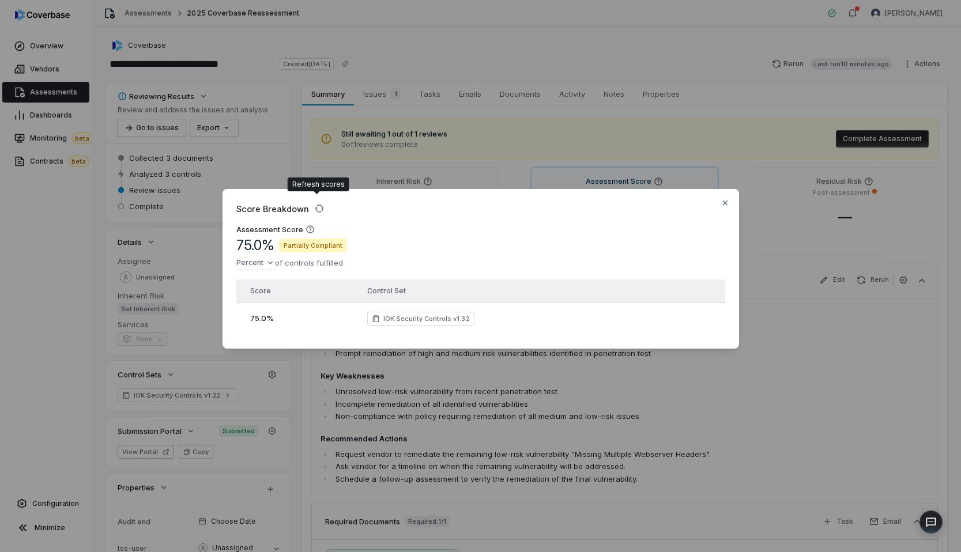
click at [530, 161] on div "Score Breakdown Assessment Score 75.0 % Partially Compliant Percent of controls…" at bounding box center [480, 276] width 961 height 552
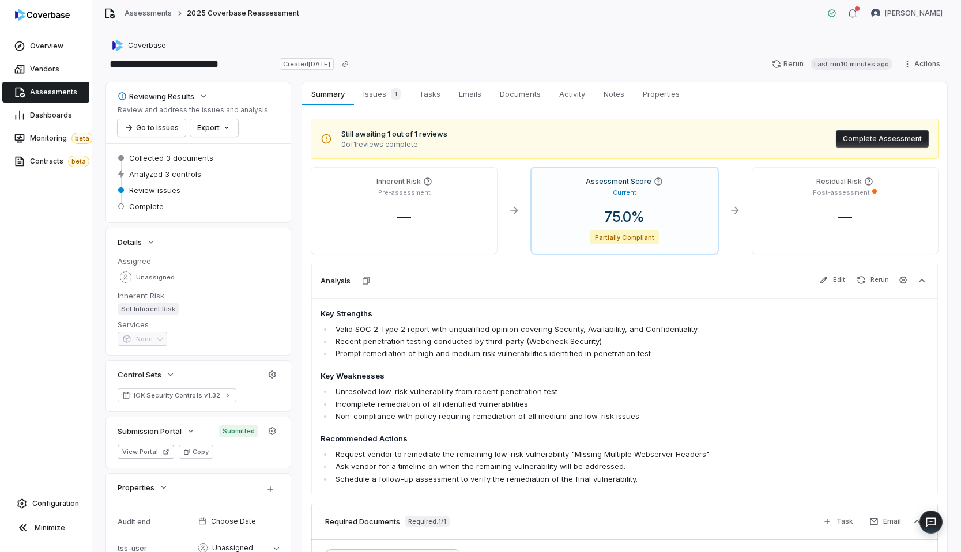
click at [904, 135] on button "Complete Assessment" at bounding box center [882, 138] width 93 height 17
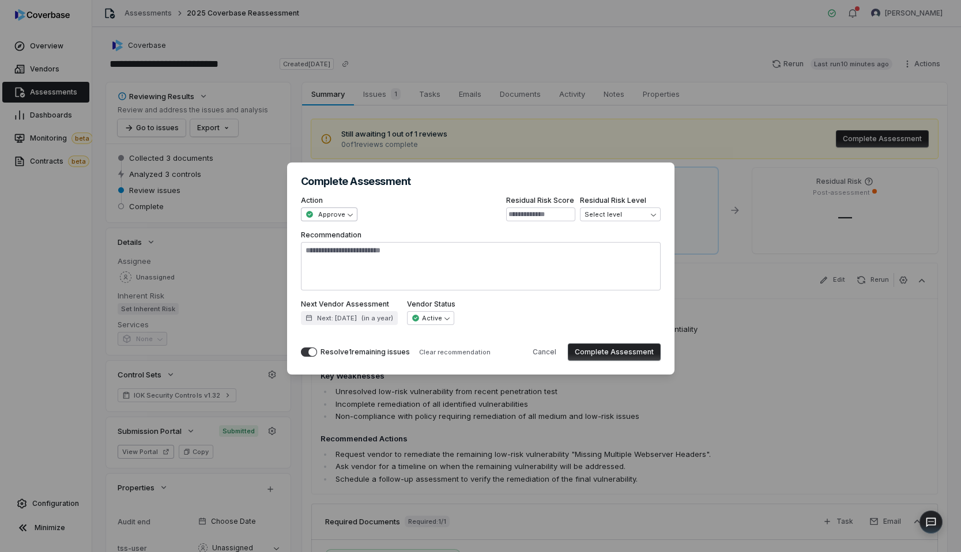
click at [339, 218] on span "Approve" at bounding box center [325, 214] width 40 height 9
click at [553, 253] on div "**********" at bounding box center [480, 275] width 961 height 263
click at [585, 266] on textarea "Recommendation" at bounding box center [481, 266] width 360 height 48
click at [602, 352] on button "Complete Assessment" at bounding box center [614, 351] width 93 height 17
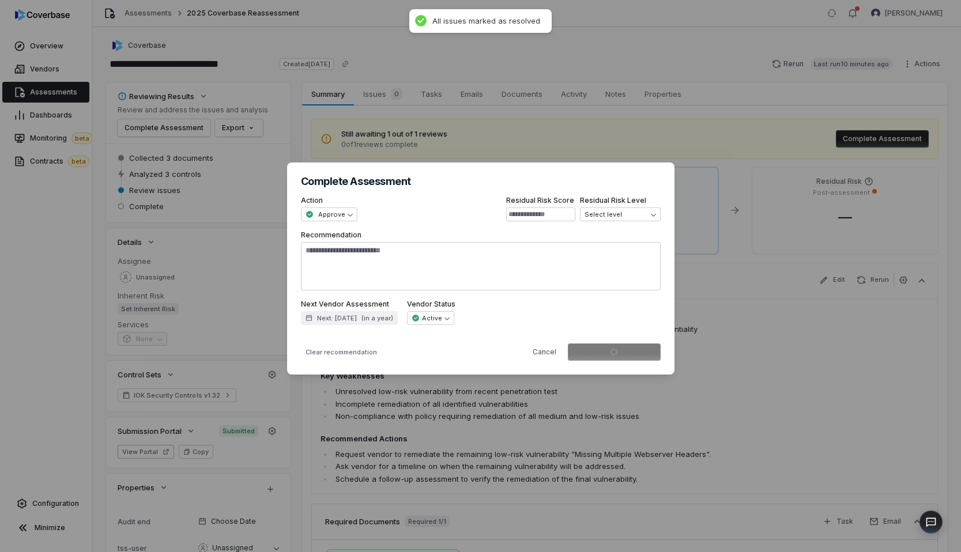
type textarea "*"
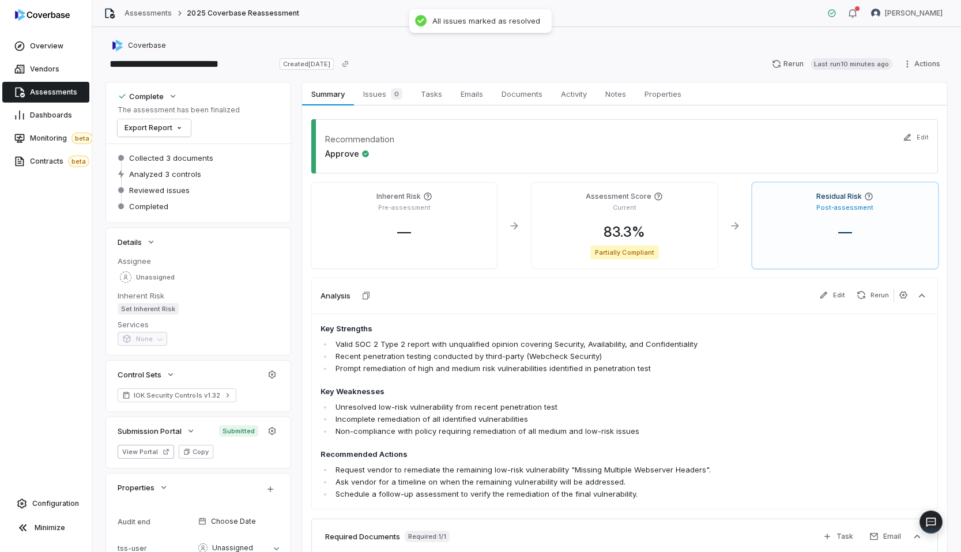
click at [903, 55] on div "Rerun Last run 10 minutes ago Actions" at bounding box center [856, 64] width 182 height 18
click at [906, 63] on html "**********" at bounding box center [480, 276] width 961 height 552
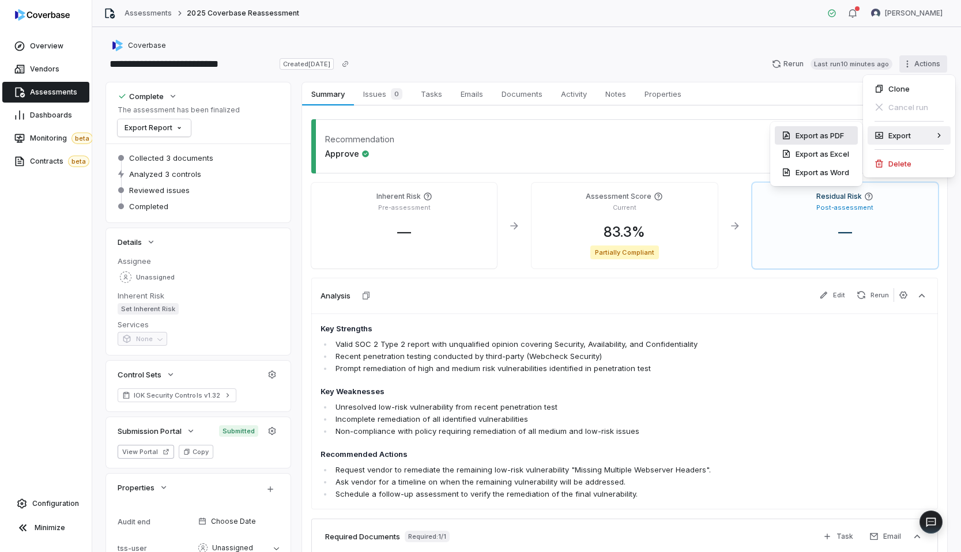
click at [843, 137] on div "Export as PDF" at bounding box center [816, 135] width 83 height 18
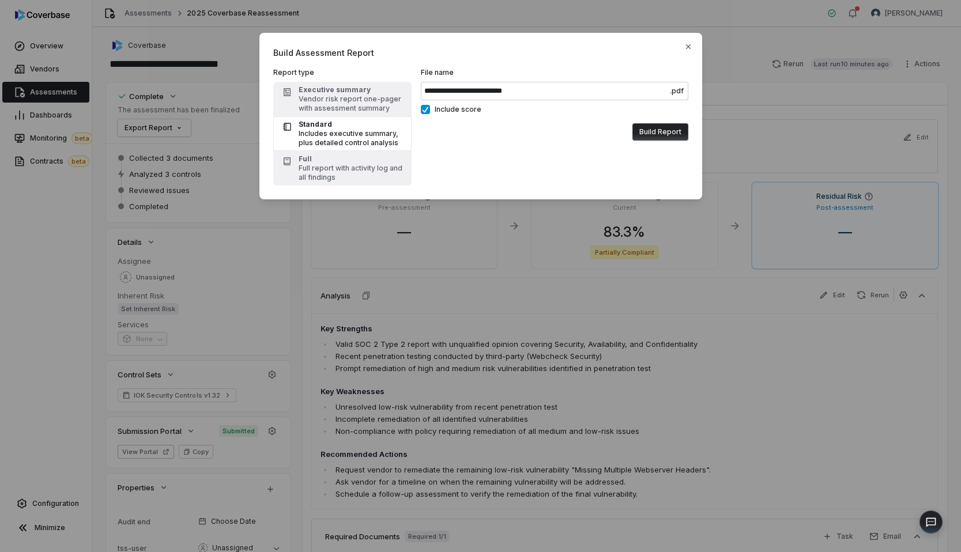
click at [684, 140] on button "Build Report" at bounding box center [660, 131] width 56 height 17
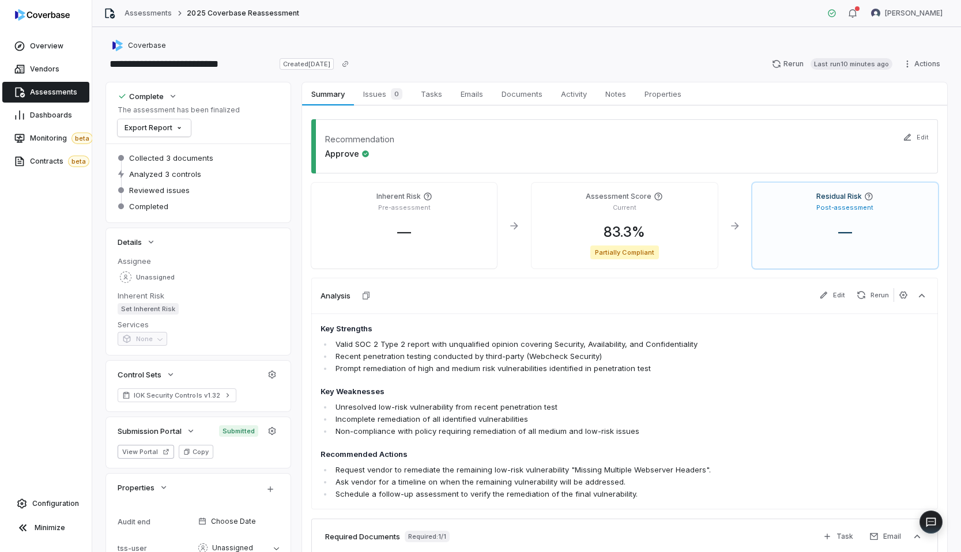
click at [918, 63] on html "**********" at bounding box center [480, 276] width 961 height 552
click at [822, 159] on div "Export as Excel" at bounding box center [816, 154] width 83 height 18
click at [923, 56] on html "**********" at bounding box center [480, 276] width 961 height 552
click at [677, 62] on html "**********" at bounding box center [480, 276] width 961 height 552
click at [844, 9] on button "button" at bounding box center [852, 13] width 23 height 17
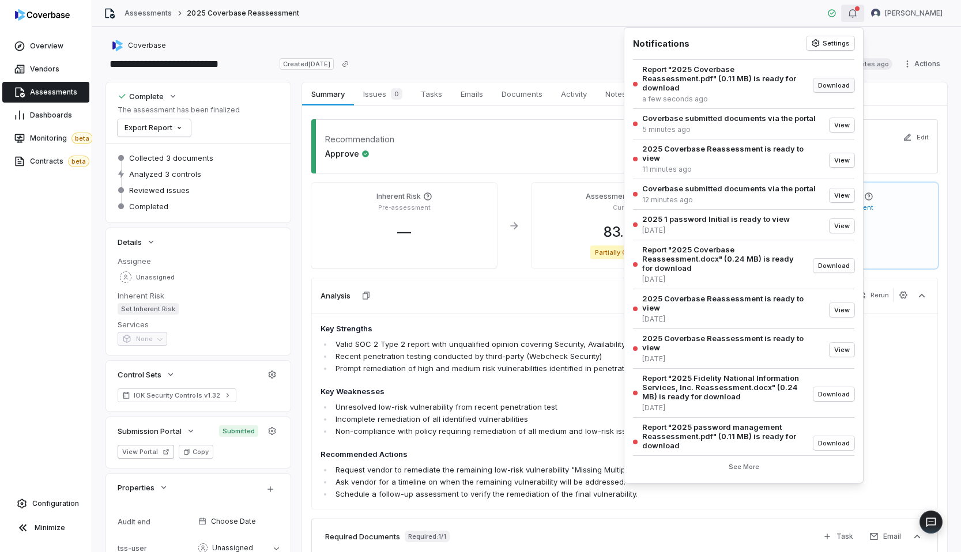
click at [824, 85] on button "Download" at bounding box center [833, 85] width 41 height 14
click at [549, 55] on div "**********" at bounding box center [526, 64] width 841 height 18
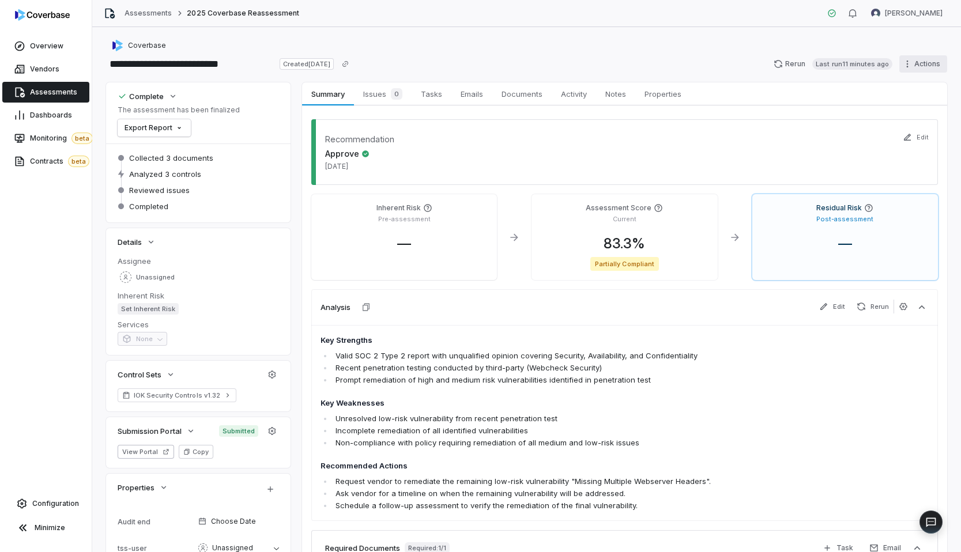
click at [918, 59] on html "**********" at bounding box center [480, 276] width 961 height 552
click at [892, 158] on div "Delete" at bounding box center [908, 163] width 83 height 18
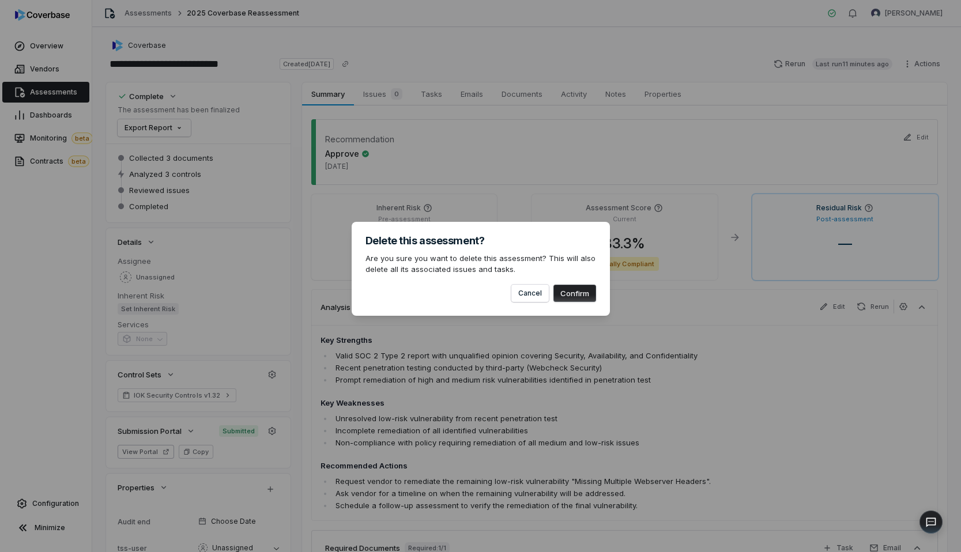
click at [577, 294] on button "Confirm" at bounding box center [574, 293] width 43 height 17
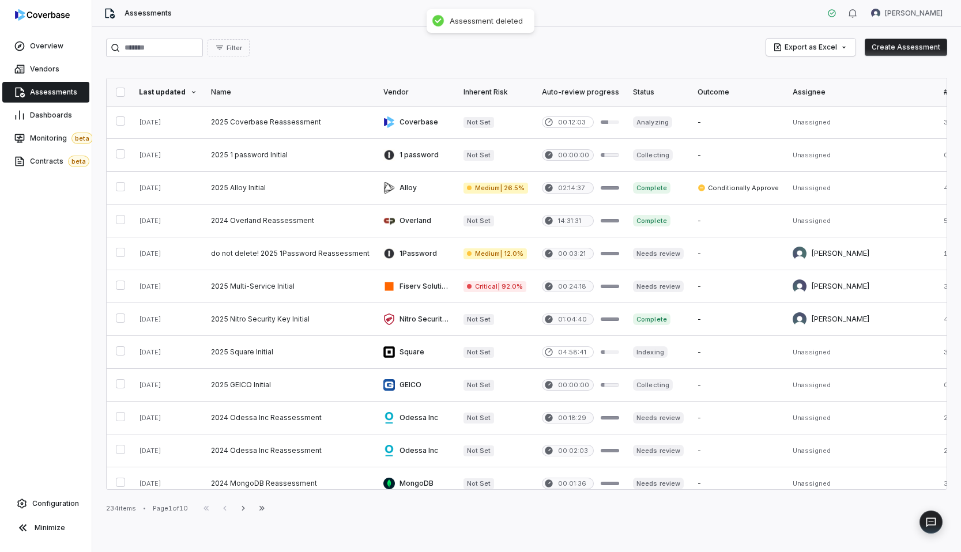
click at [575, 46] on div "Filter Export as Excel Create Assessment" at bounding box center [526, 48] width 841 height 18
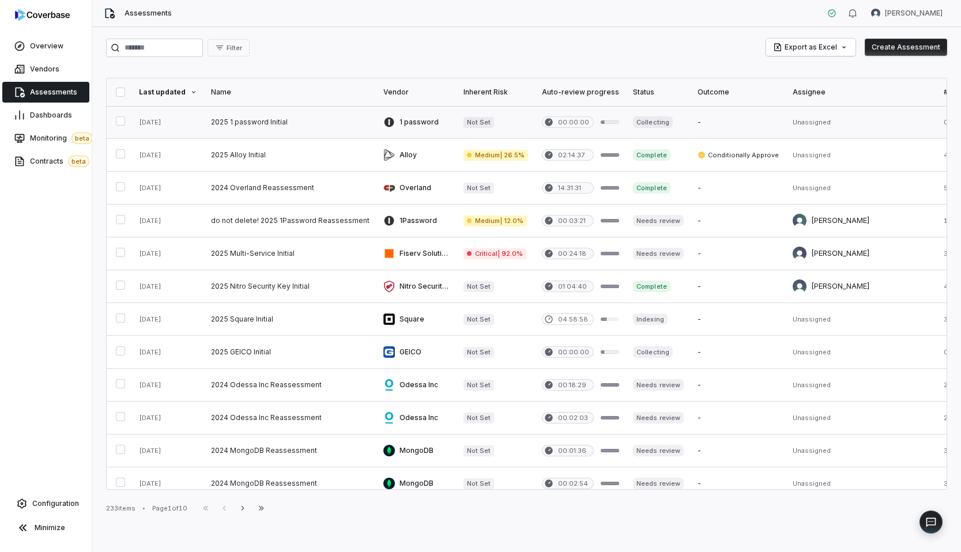
click at [348, 115] on link at bounding box center [290, 122] width 172 height 32
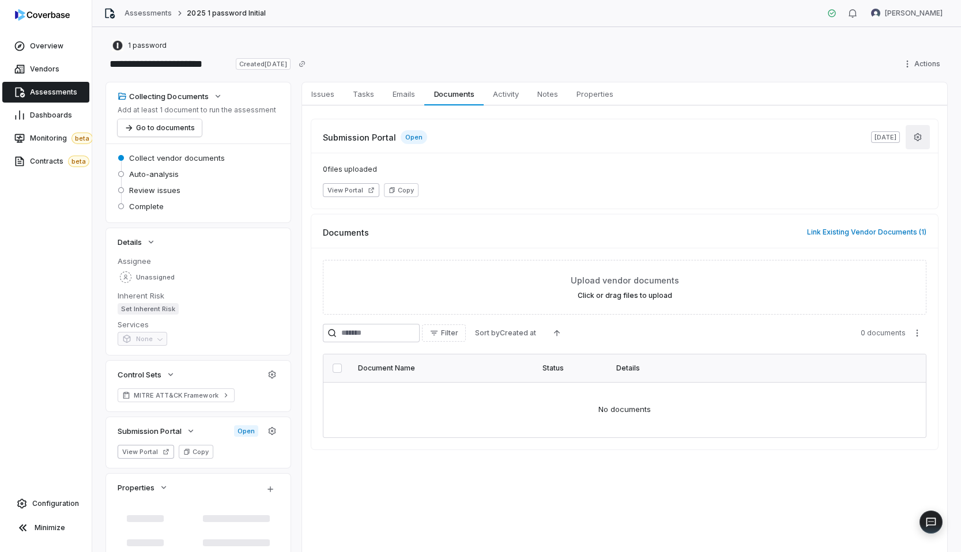
click at [906, 131] on button "button" at bounding box center [917, 137] width 24 height 24
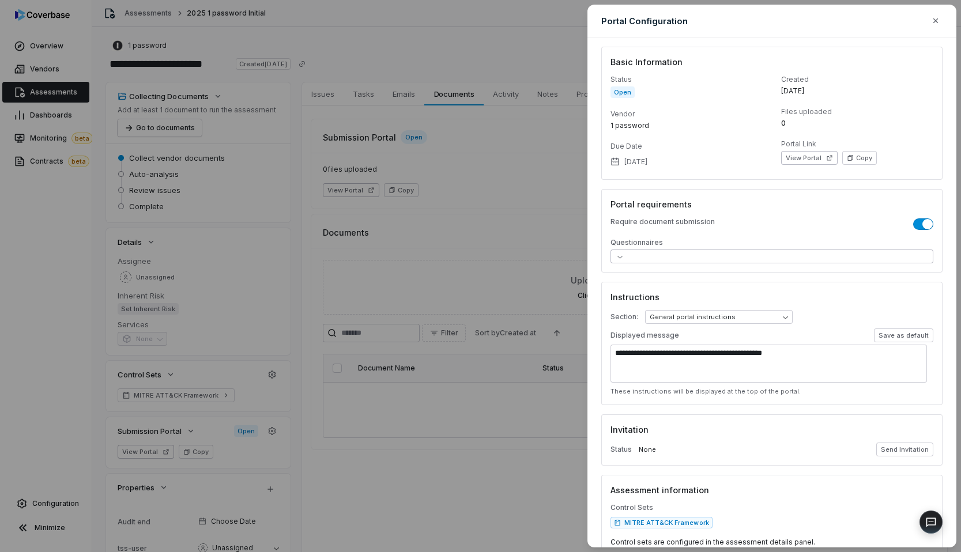
click at [836, 255] on button "button" at bounding box center [771, 257] width 323 height 14
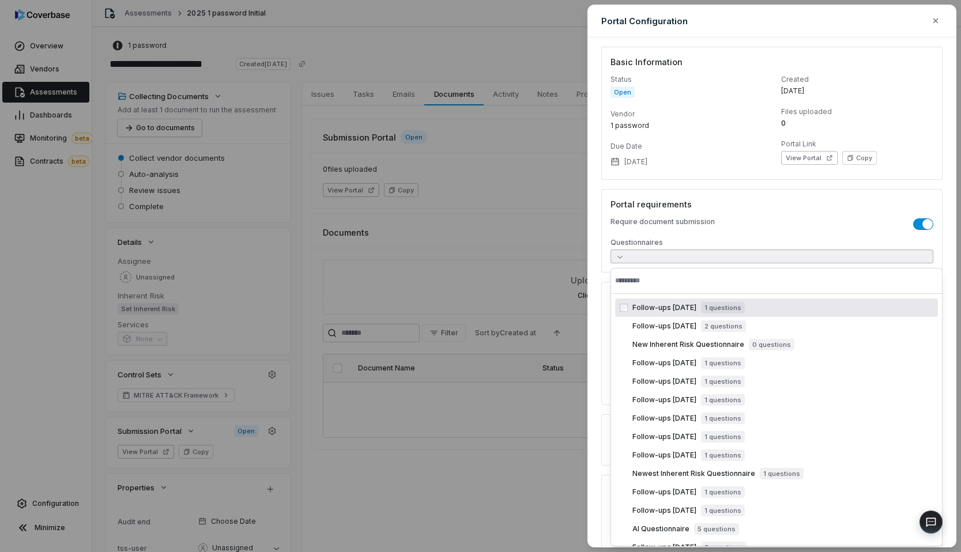
click at [498, 209] on div "**********" at bounding box center [480, 276] width 961 height 552
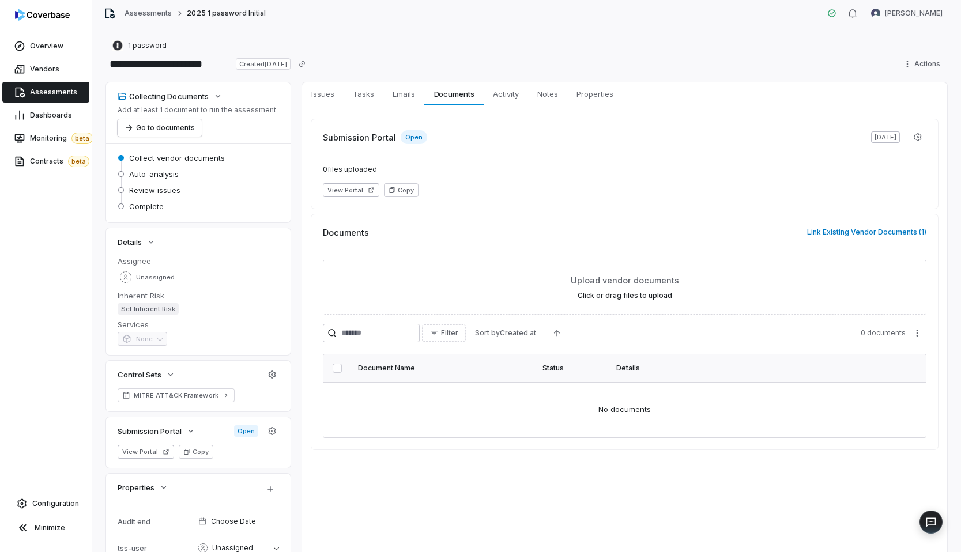
click at [61, 96] on span "Assessments" at bounding box center [53, 92] width 47 height 9
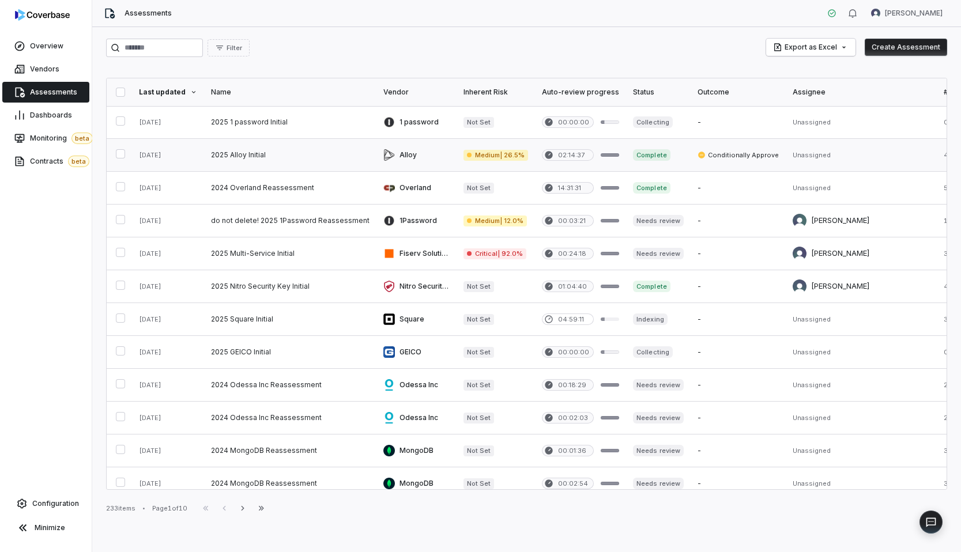
click at [300, 161] on link at bounding box center [290, 155] width 172 height 32
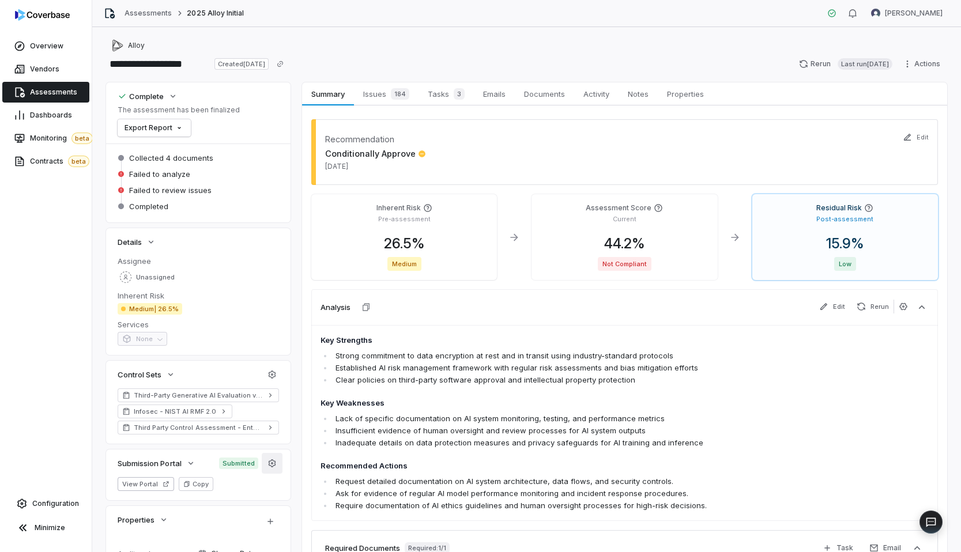
click at [277, 465] on button "button" at bounding box center [272, 463] width 21 height 21
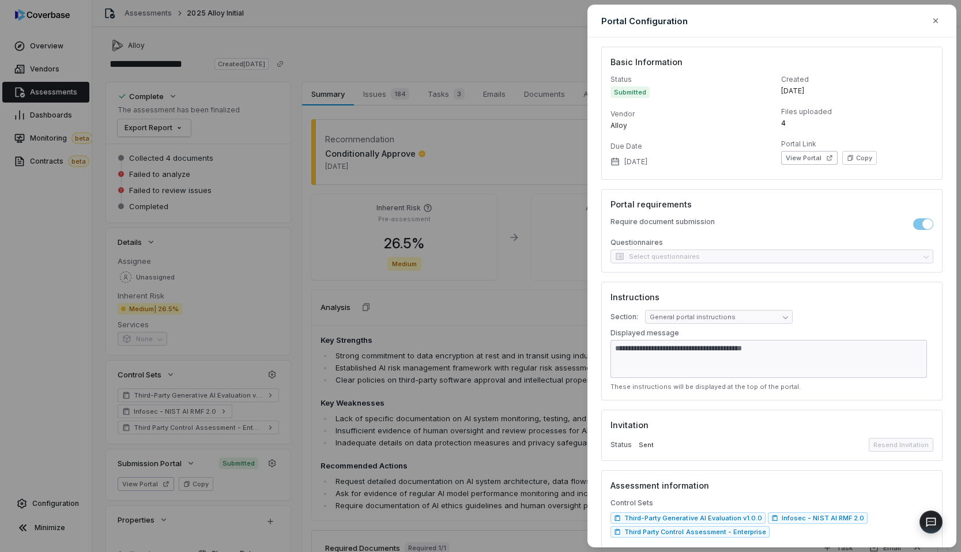
click at [429, 95] on div "**********" at bounding box center [480, 276] width 961 height 552
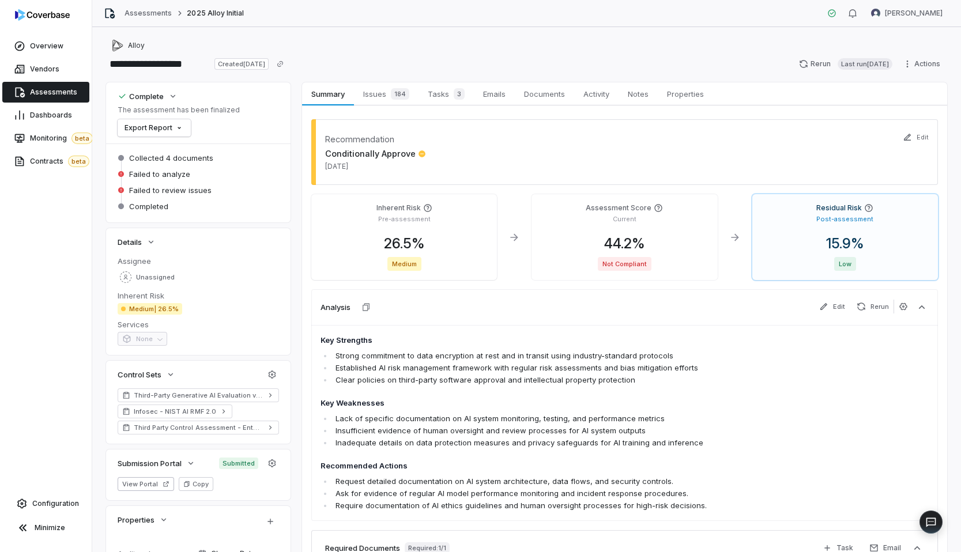
click at [51, 88] on span "Assessments" at bounding box center [53, 92] width 47 height 9
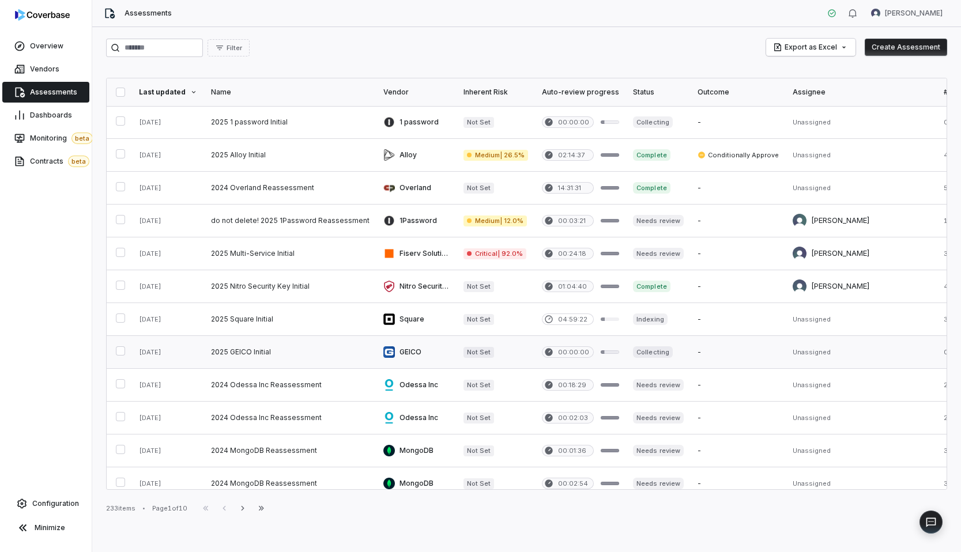
click at [308, 354] on link at bounding box center [290, 352] width 172 height 32
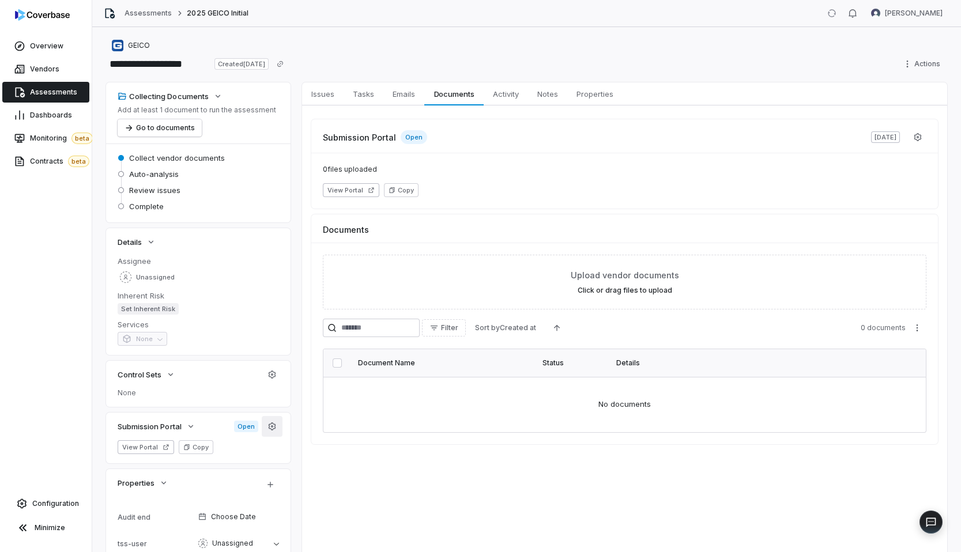
click at [270, 436] on button "button" at bounding box center [272, 426] width 21 height 21
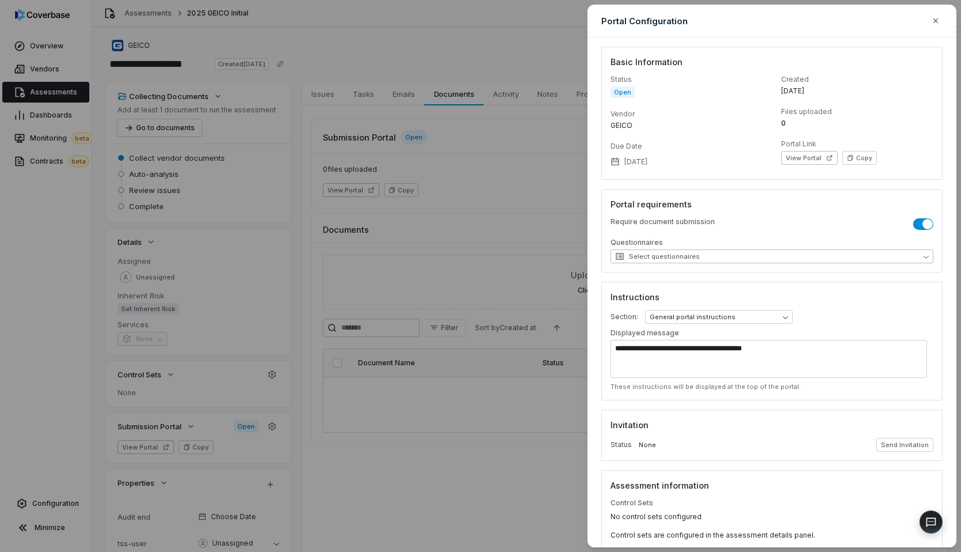
click at [757, 259] on button "Select questionnaires" at bounding box center [771, 257] width 323 height 14
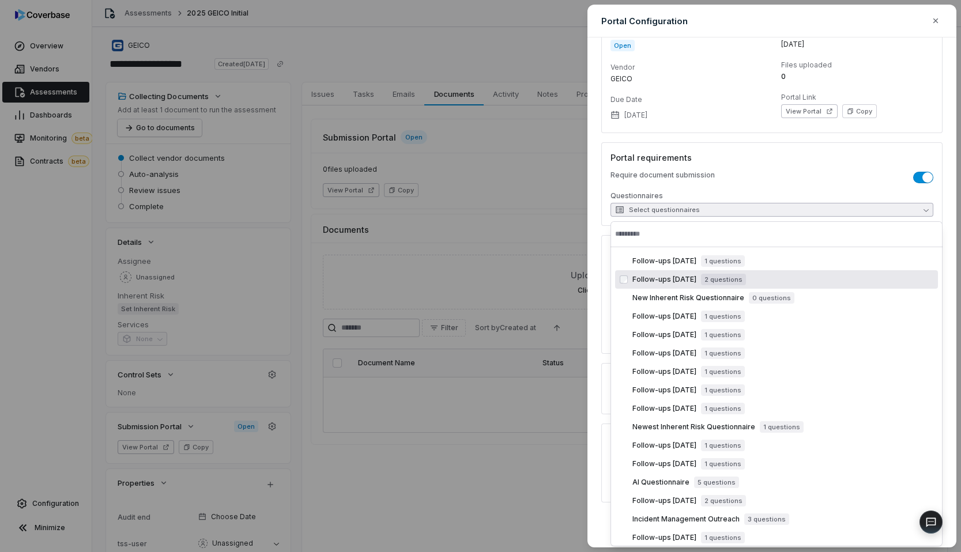
click at [364, 48] on div "**********" at bounding box center [480, 276] width 961 height 552
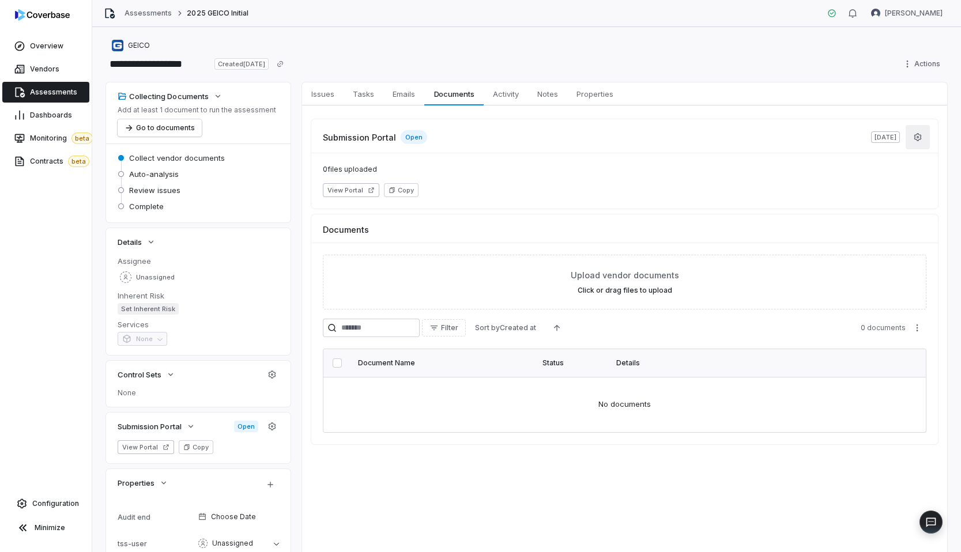
click at [917, 136] on button "button" at bounding box center [917, 137] width 24 height 24
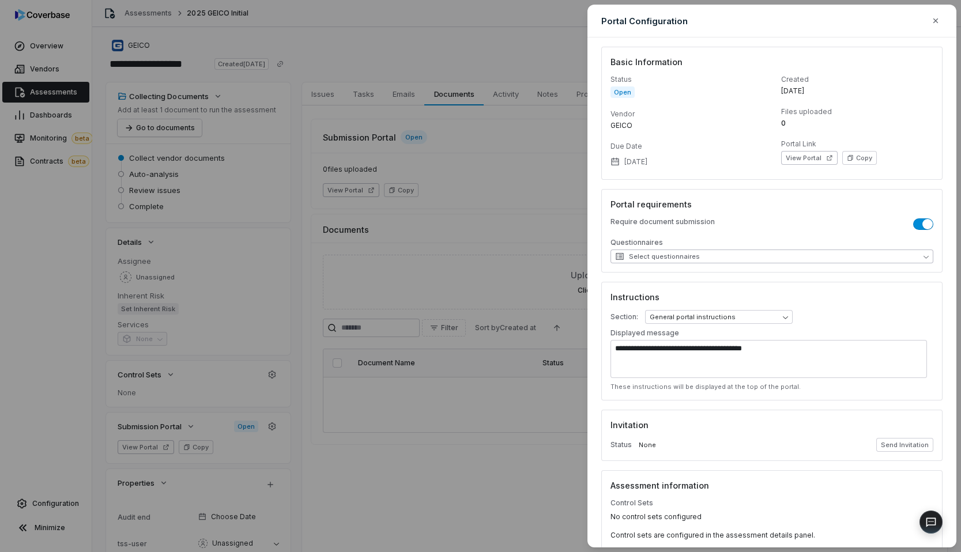
click at [843, 256] on button "Select questionnaires" at bounding box center [771, 257] width 323 height 14
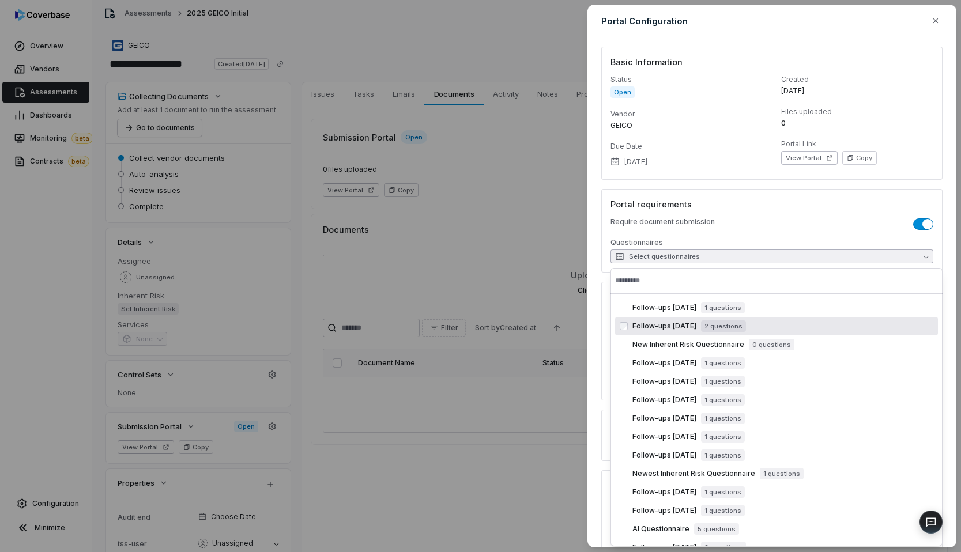
click at [532, 171] on div "**********" at bounding box center [480, 276] width 961 height 552
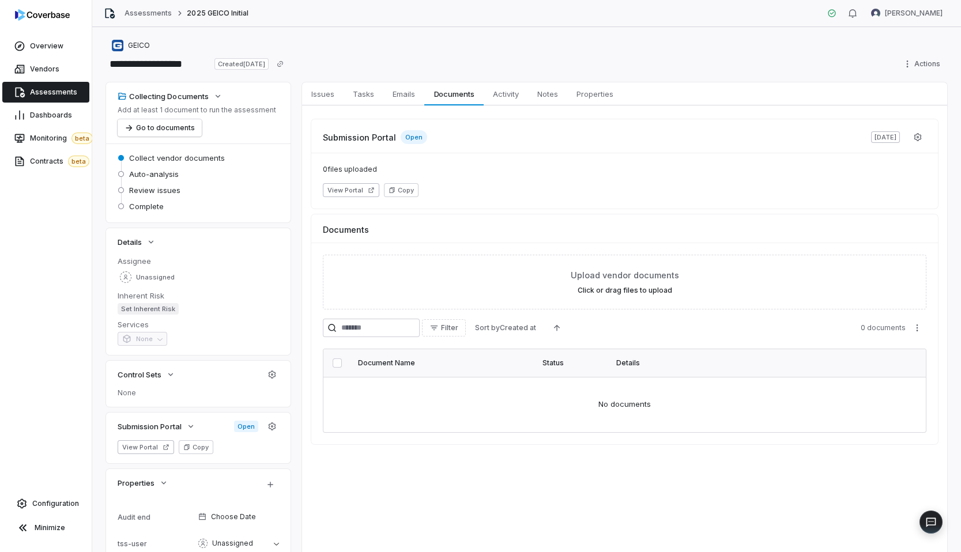
click at [422, 69] on div "**********" at bounding box center [526, 64] width 841 height 18
click at [681, 89] on div "Issues Issues Tasks Tasks Emails Emails Documents Documents Activity Activity N…" at bounding box center [624, 93] width 645 height 23
click at [616, 67] on div "**********" at bounding box center [526, 64] width 841 height 18
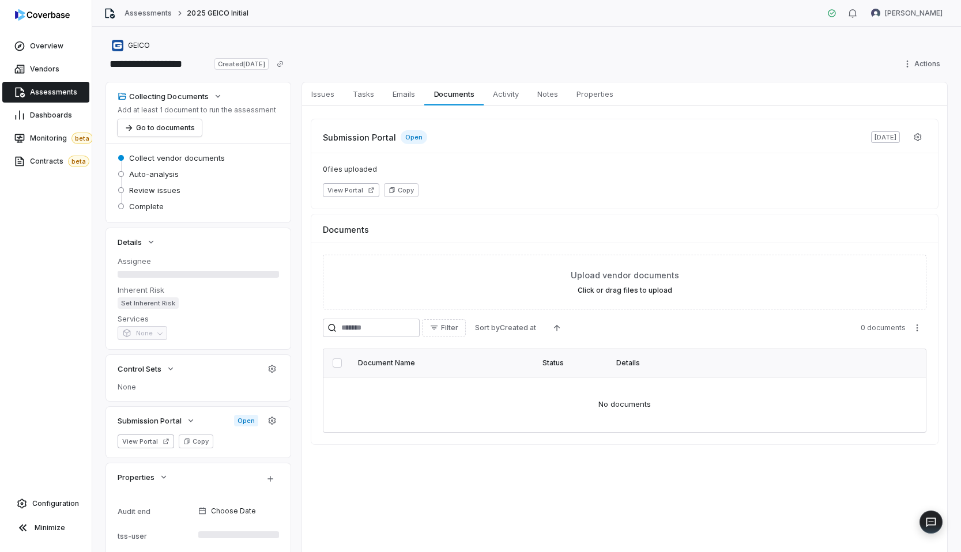
click at [48, 93] on span "Assessments" at bounding box center [53, 92] width 47 height 9
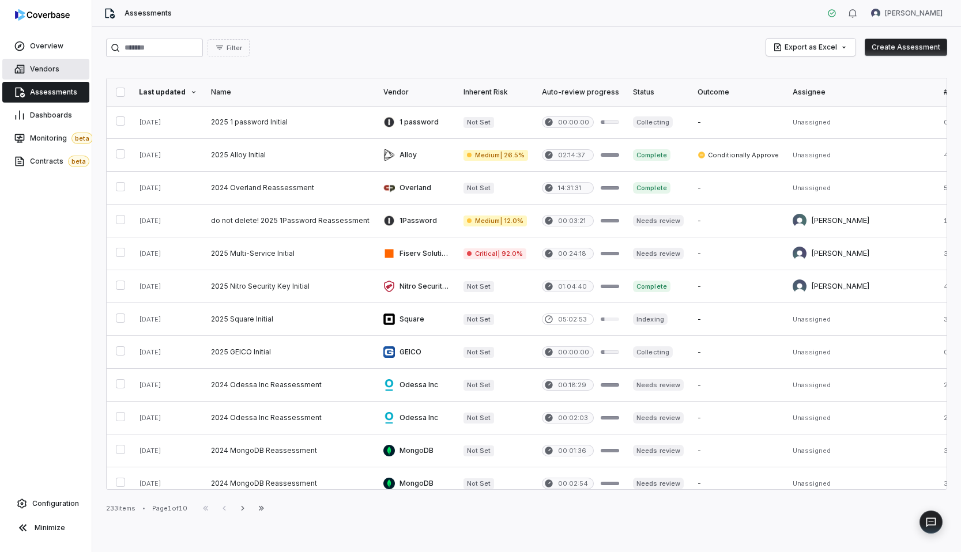
click at [48, 68] on span "Vendors" at bounding box center [44, 69] width 29 height 9
